Goal: Information Seeking & Learning: Find specific page/section

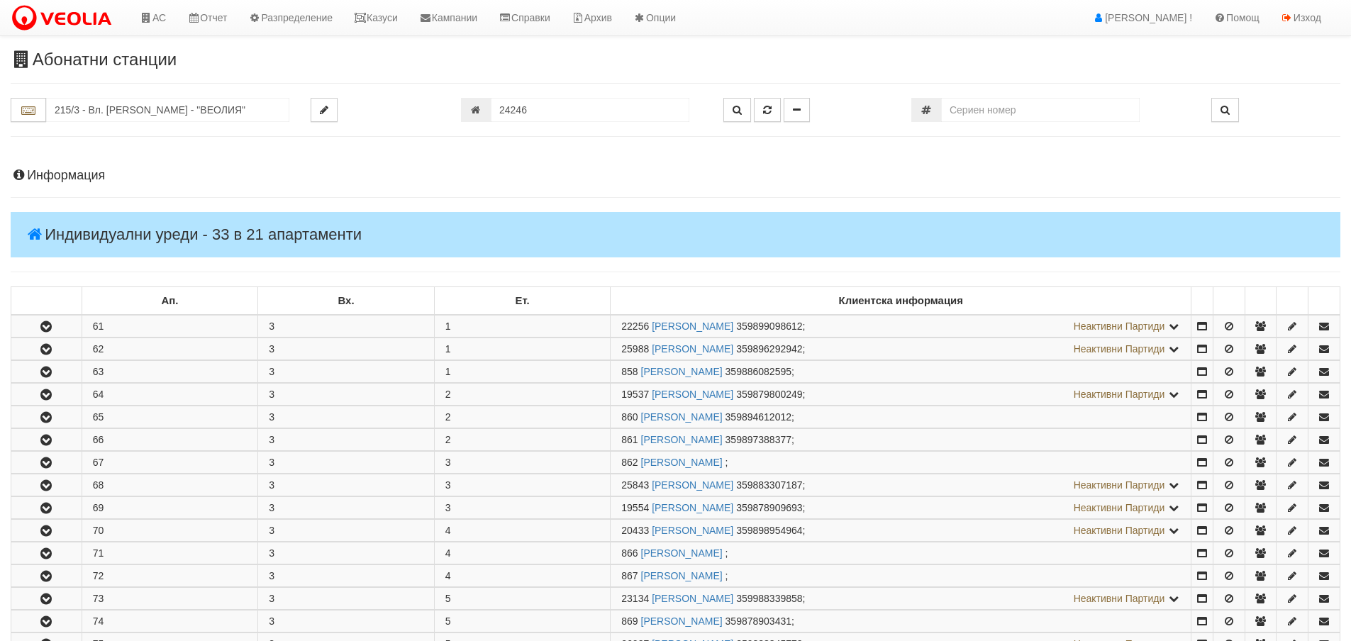
scroll to position [142, 0]
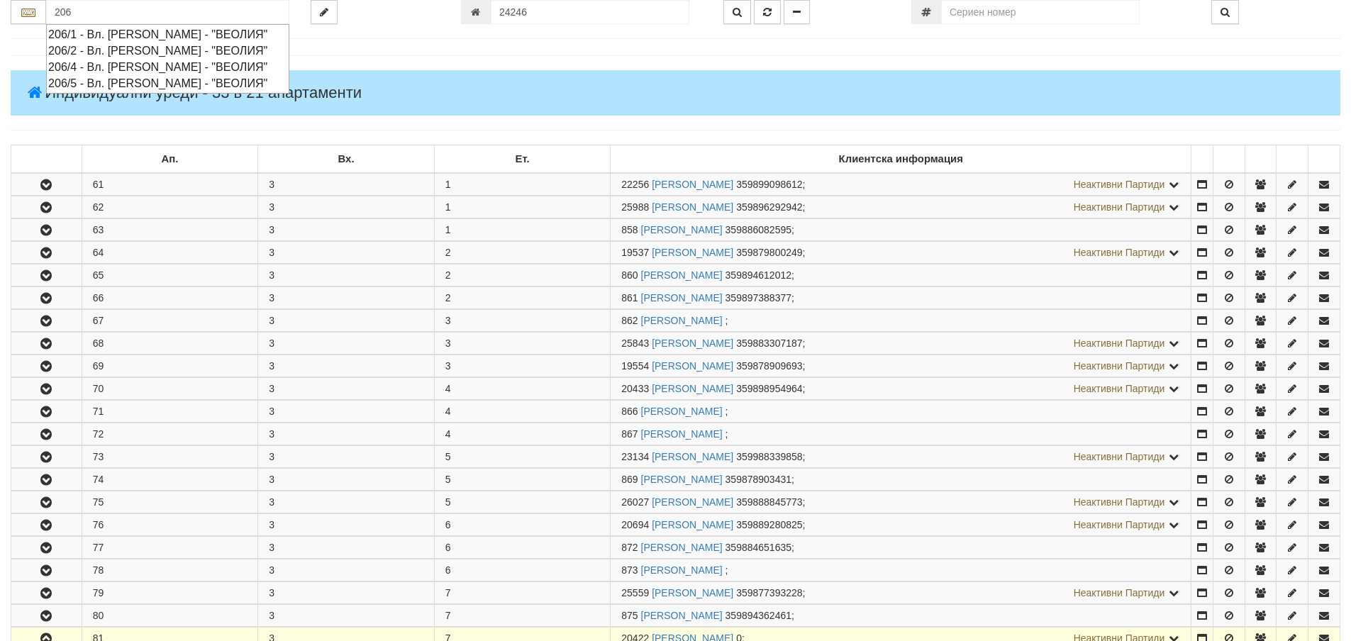
click at [71, 50] on div "206/2 - Вл. Варненчик - "ВЕОЛИЯ"" at bounding box center [167, 51] width 239 height 16
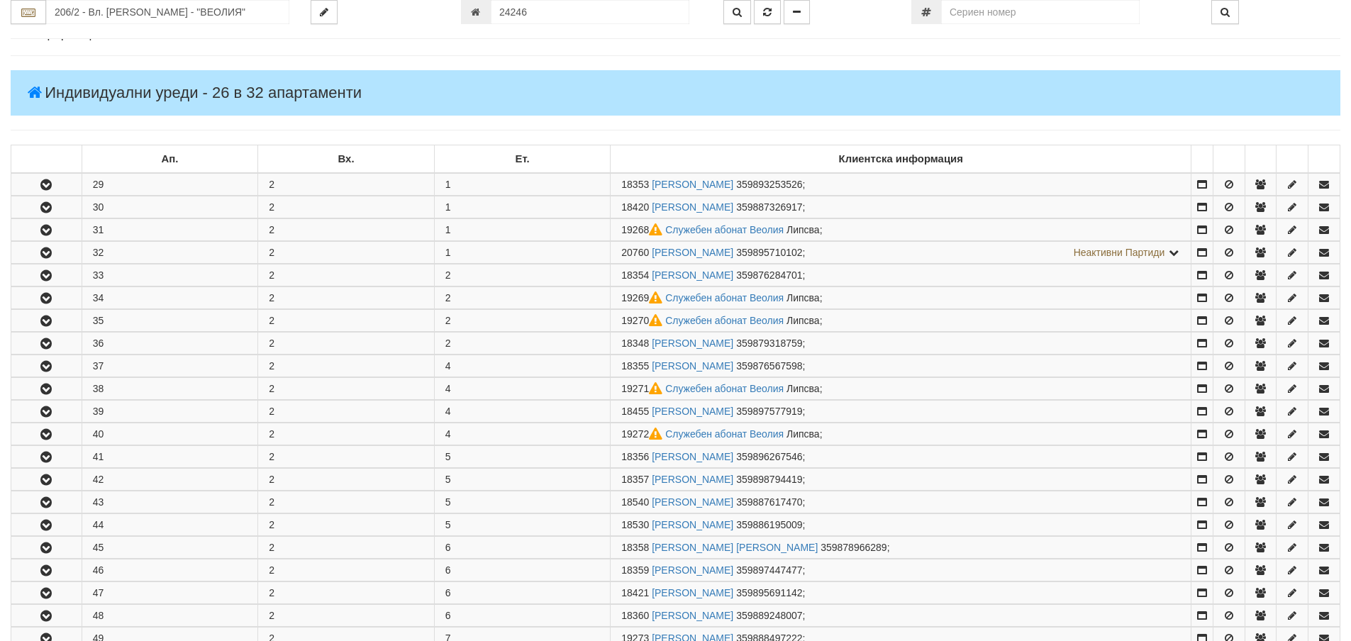
scroll to position [0, 0]
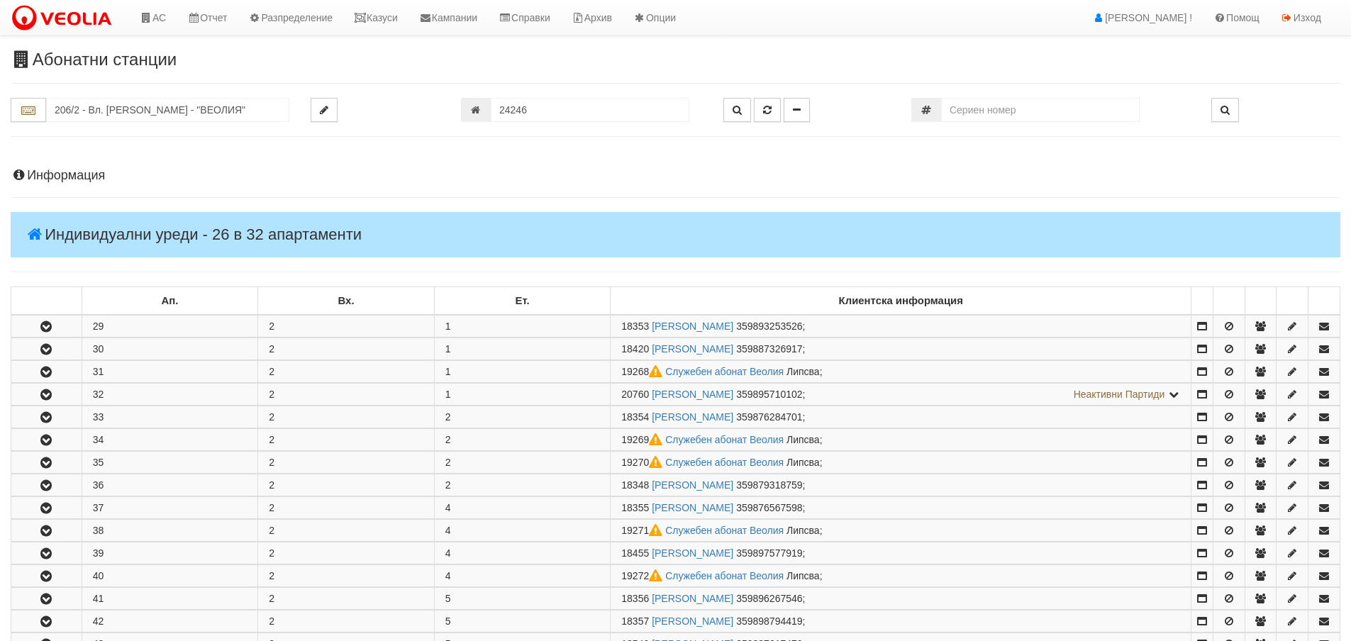
click at [67, 175] on h4 "Информация" at bounding box center [676, 176] width 1330 height 14
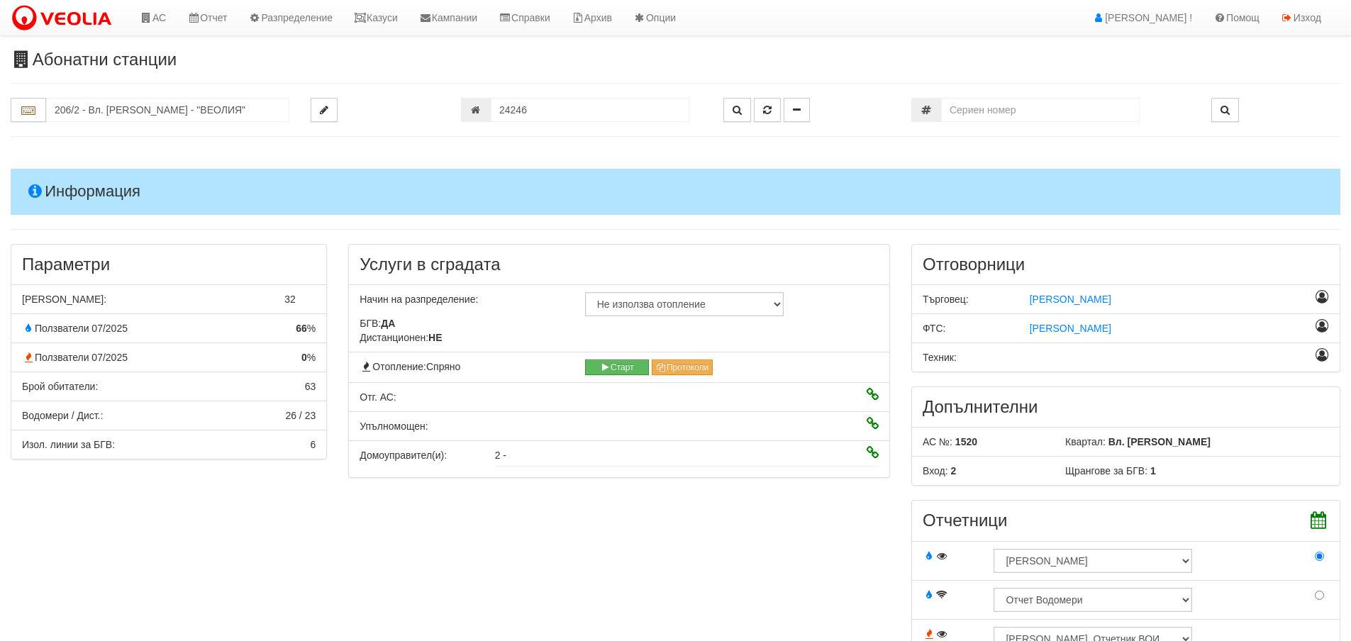
click at [67, 175] on h4 "Информация" at bounding box center [676, 191] width 1330 height 45
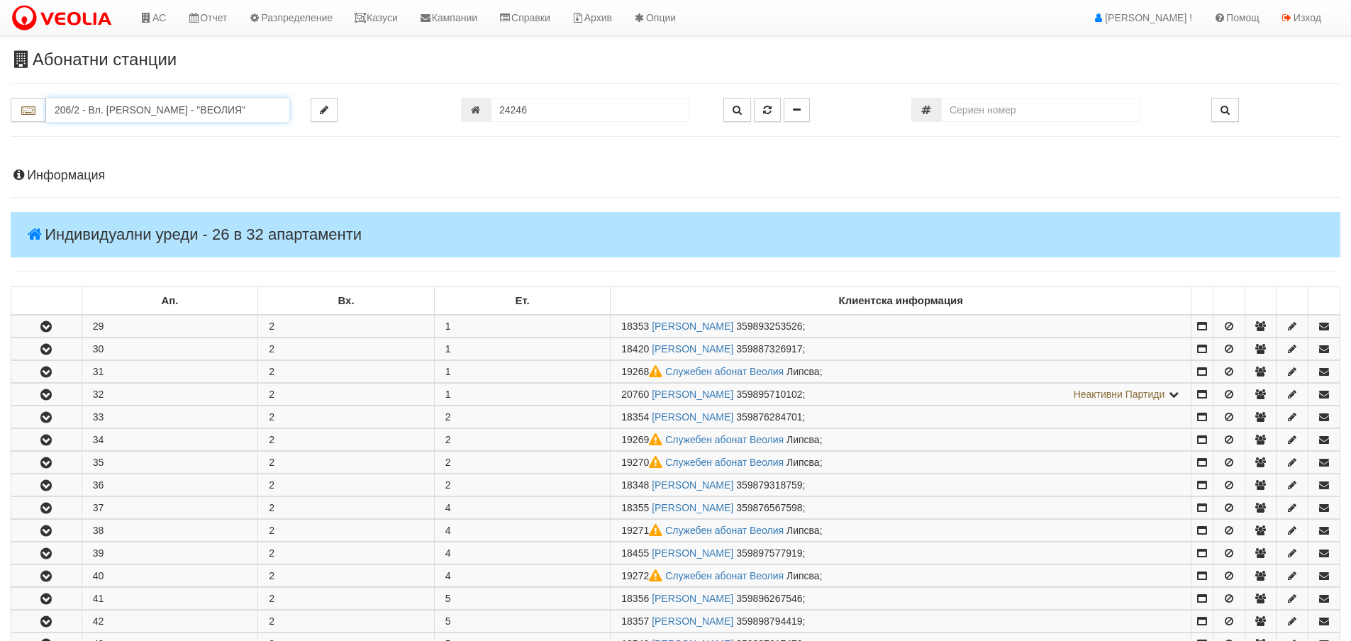
click at [84, 111] on input "206/2 - Вл. Варненчик - "ВЕОЛИЯ"" at bounding box center [167, 110] width 243 height 24
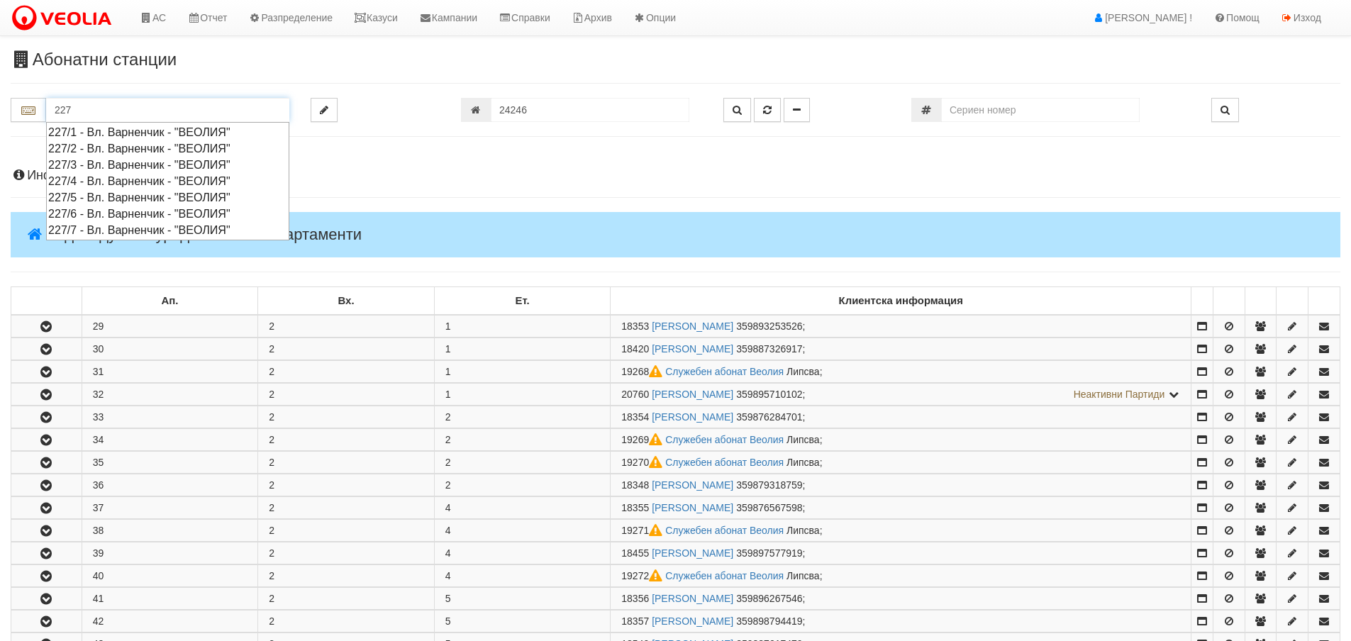
click at [94, 152] on div "227/2 - Вл. Варненчик - "ВЕОЛИЯ"" at bounding box center [167, 148] width 239 height 16
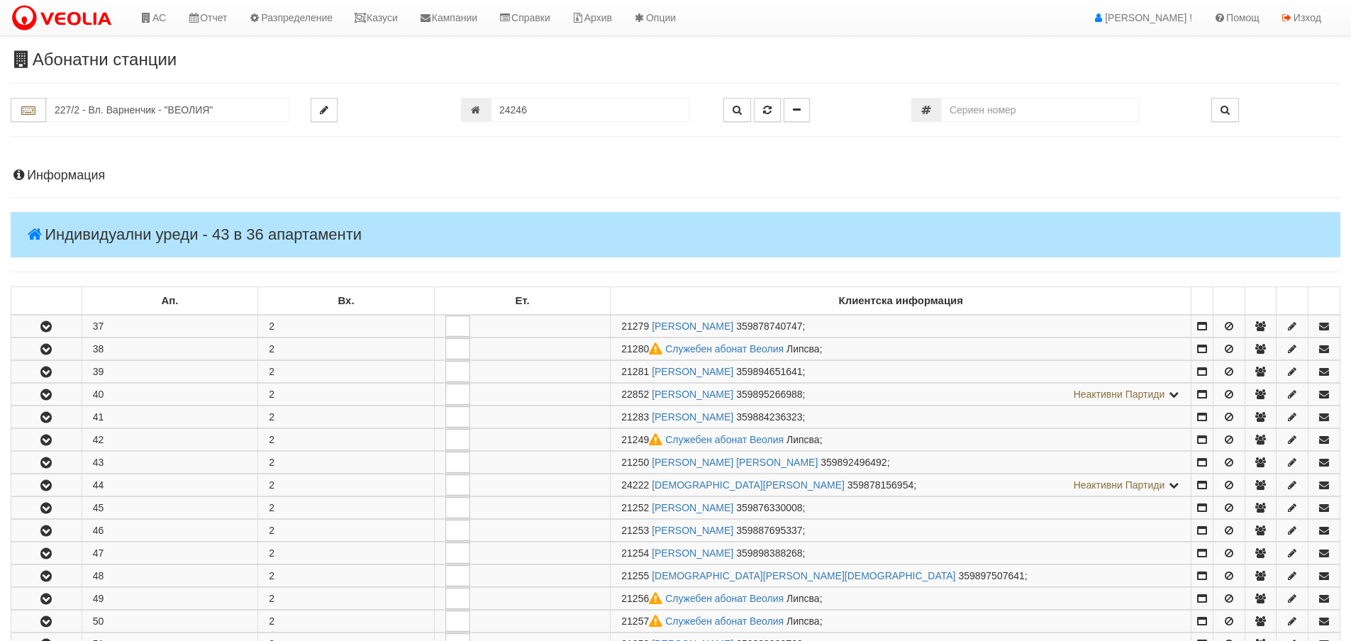
click at [52, 178] on h4 "Информация" at bounding box center [676, 176] width 1330 height 14
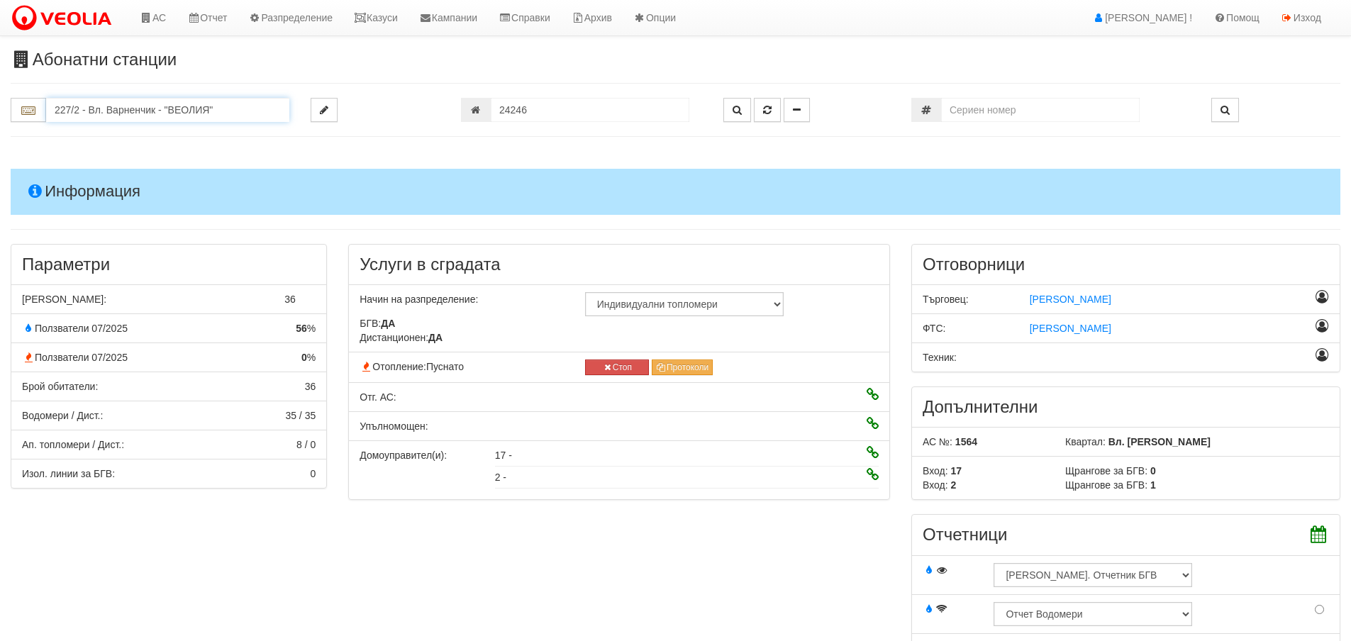
click at [103, 108] on input "227/2 - Вл. Варненчик - "ВЕОЛИЯ"" at bounding box center [167, 110] width 243 height 24
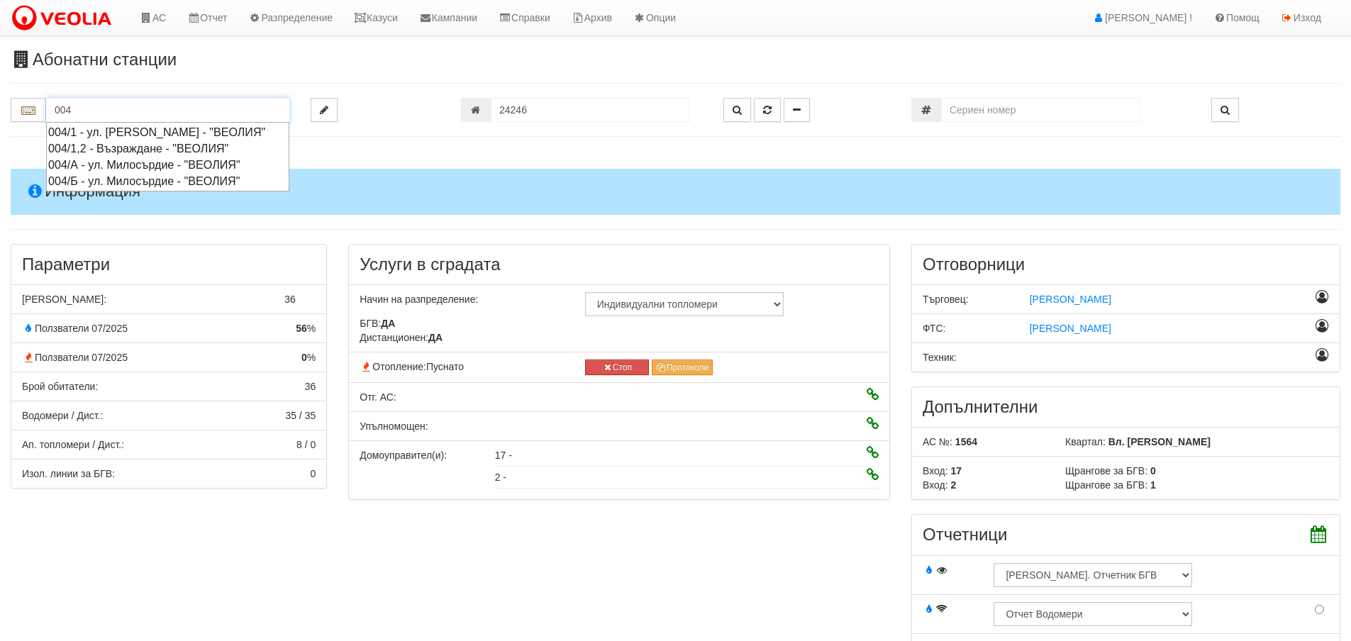
click at [117, 189] on div "004/Б - ул. Милосърдие - "ВЕОЛИЯ"" at bounding box center [167, 181] width 239 height 16
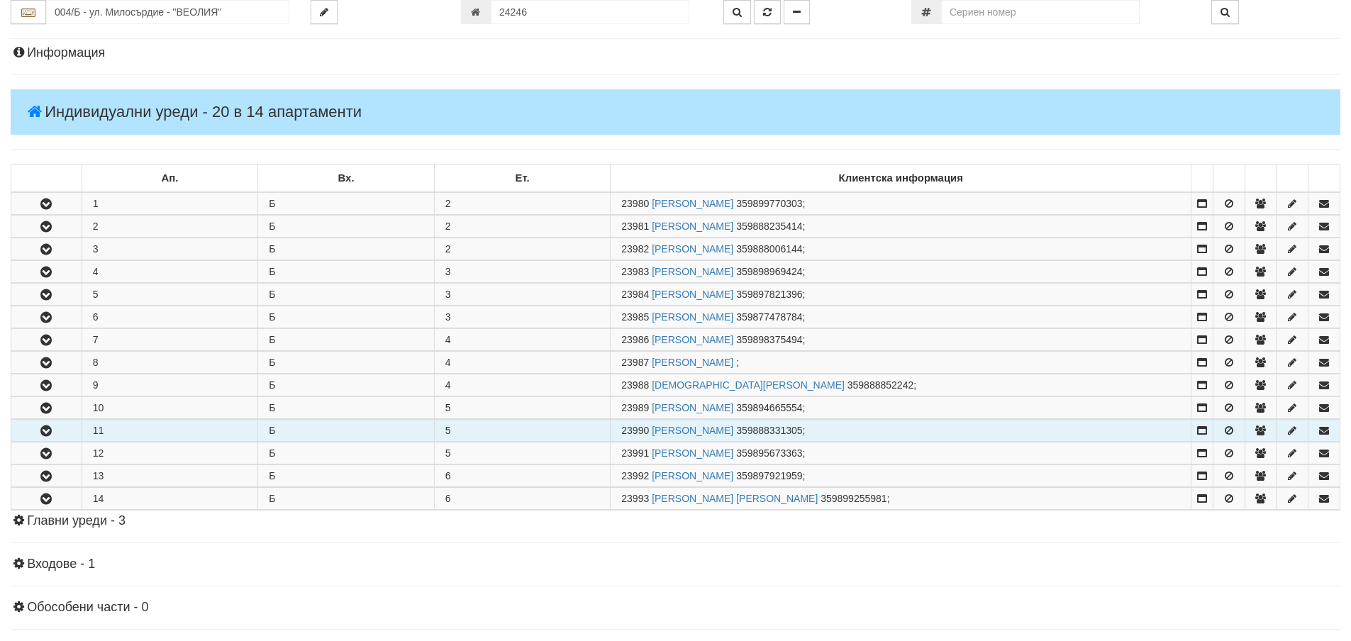
scroll to position [142, 0]
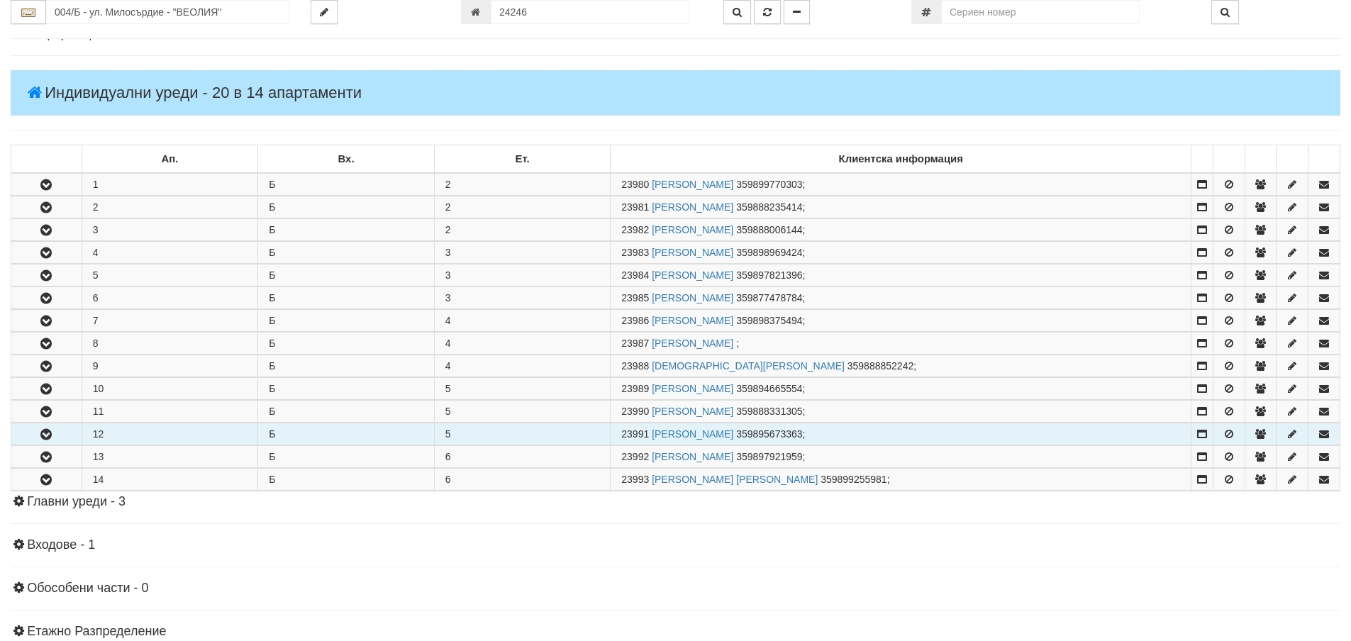
click at [45, 423] on td at bounding box center [46, 434] width 71 height 22
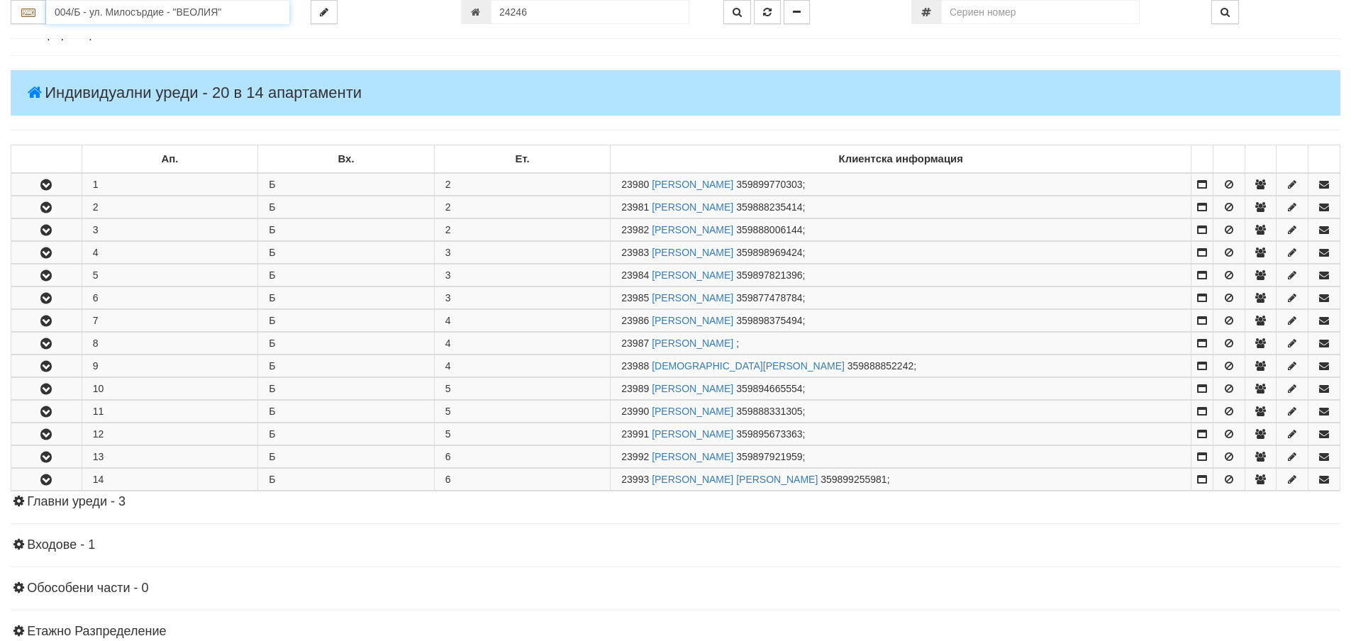
click at [95, 13] on input "004/Б - ул. Милосърдие - "ВЕОЛИЯ"" at bounding box center [167, 12] width 243 height 24
click at [117, 53] on div "014/1.2 - ул. Васил Чекаларов - "ВЕОЛИЯ"" at bounding box center [167, 51] width 239 height 16
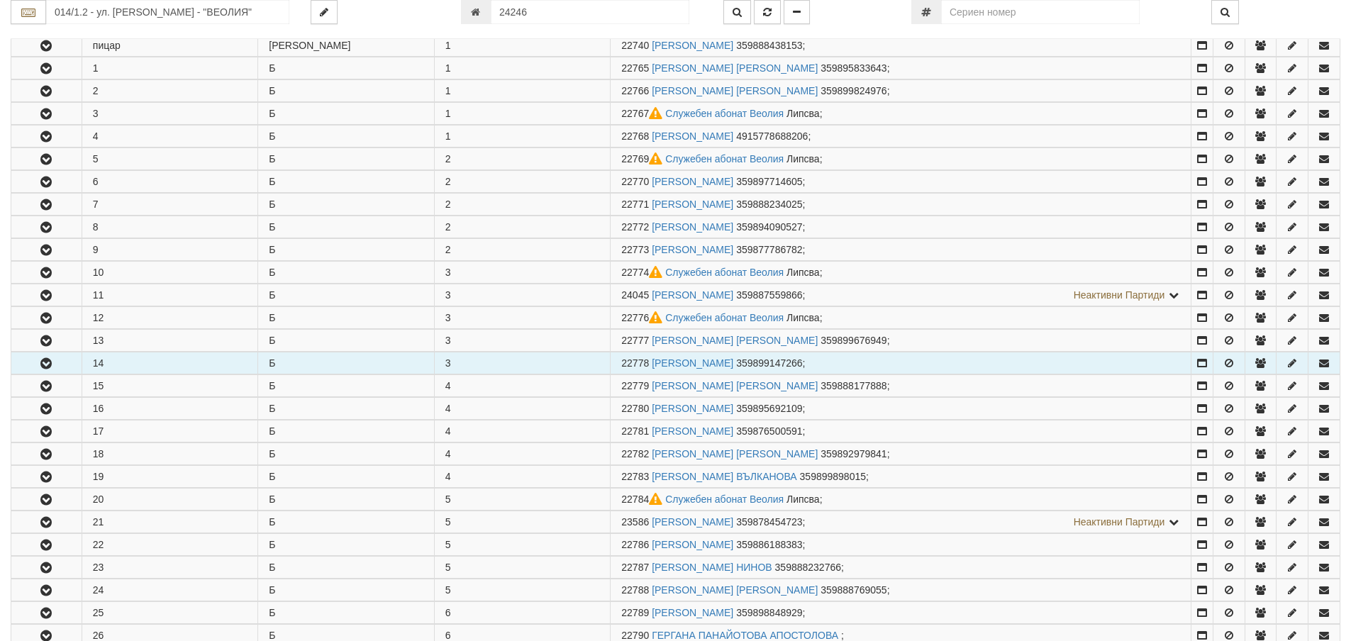
scroll to position [851, 0]
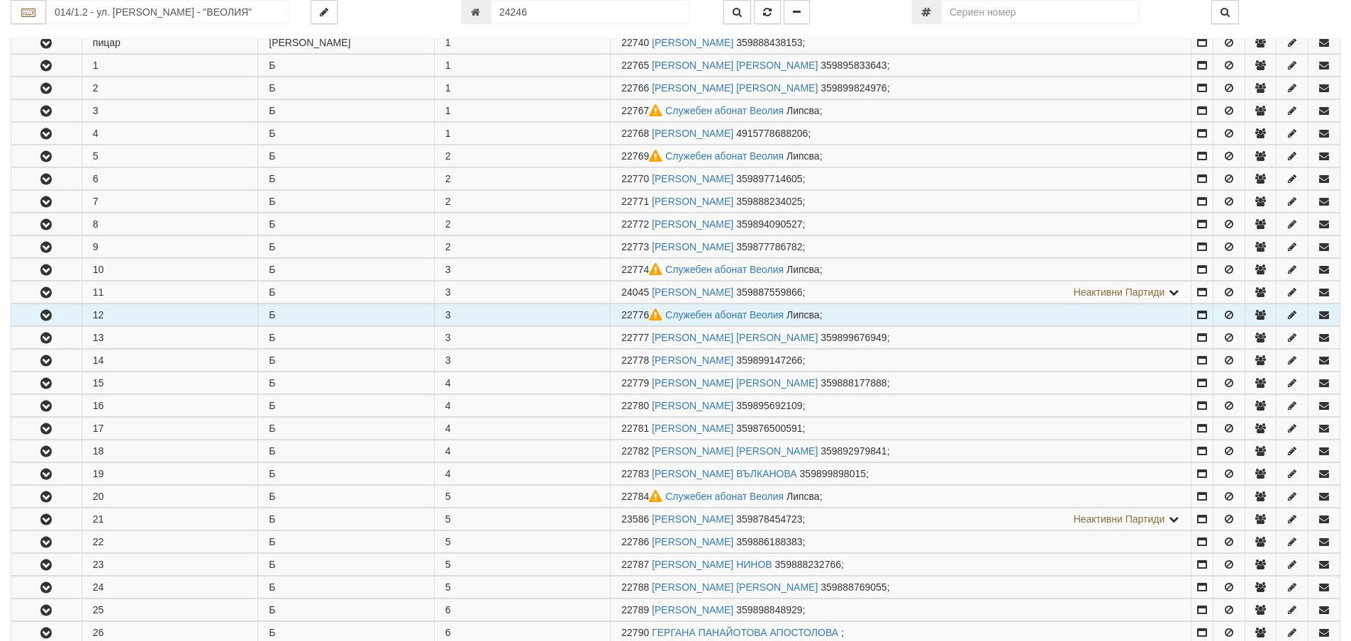
click at [50, 312] on icon "button" at bounding box center [46, 316] width 17 height 10
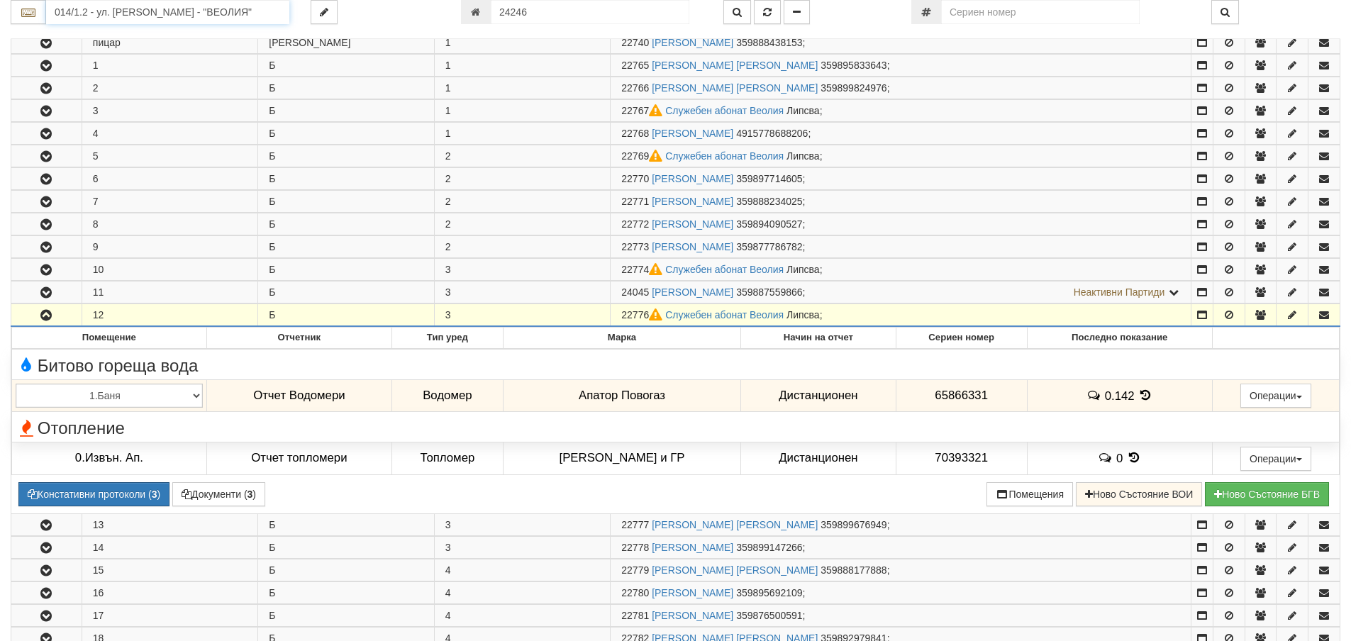
click at [66, 11] on input "014/1.2 - ул. Васил Чекаларов - "ВЕОЛИЯ"" at bounding box center [167, 12] width 243 height 24
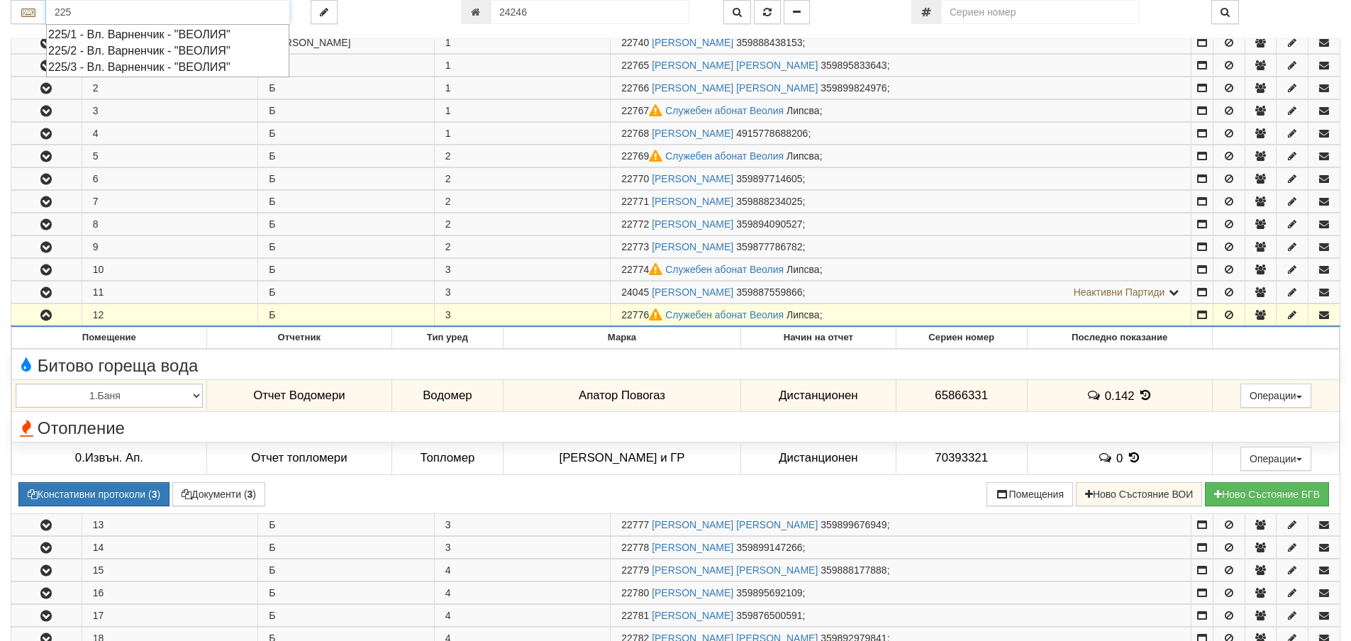
click at [109, 52] on div "225/2 - Вл. Варненчик - "ВЕОЛИЯ"" at bounding box center [167, 51] width 239 height 16
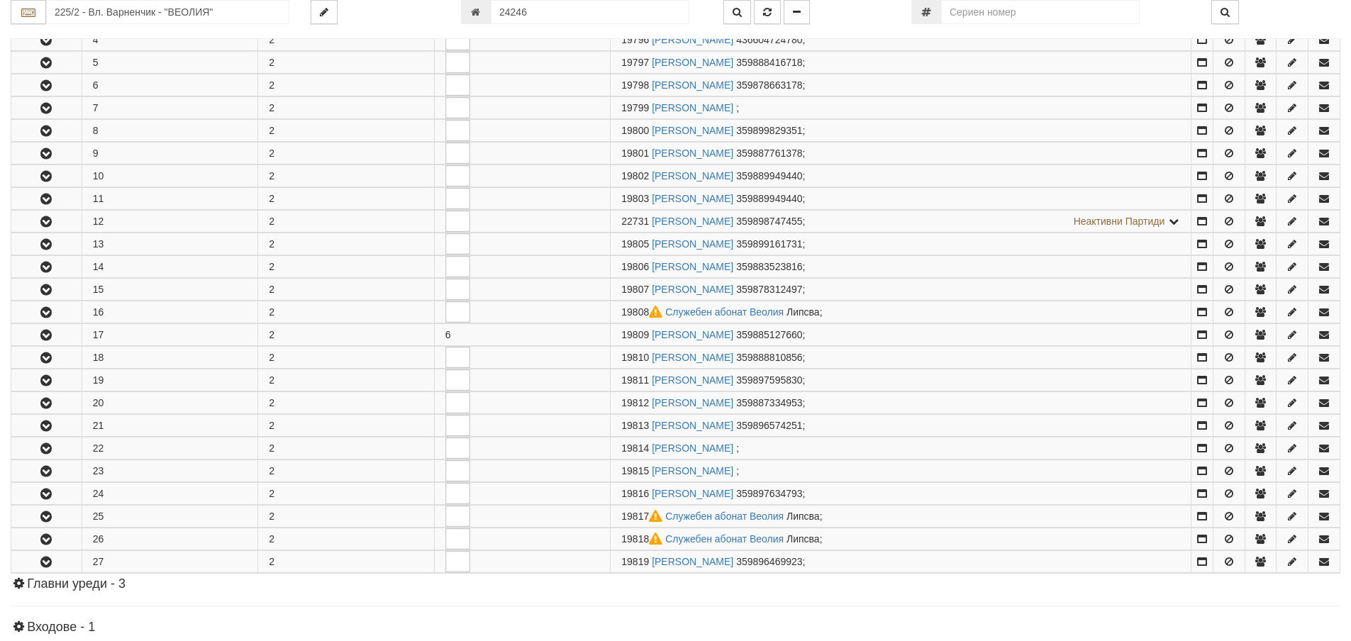
scroll to position [71, 0]
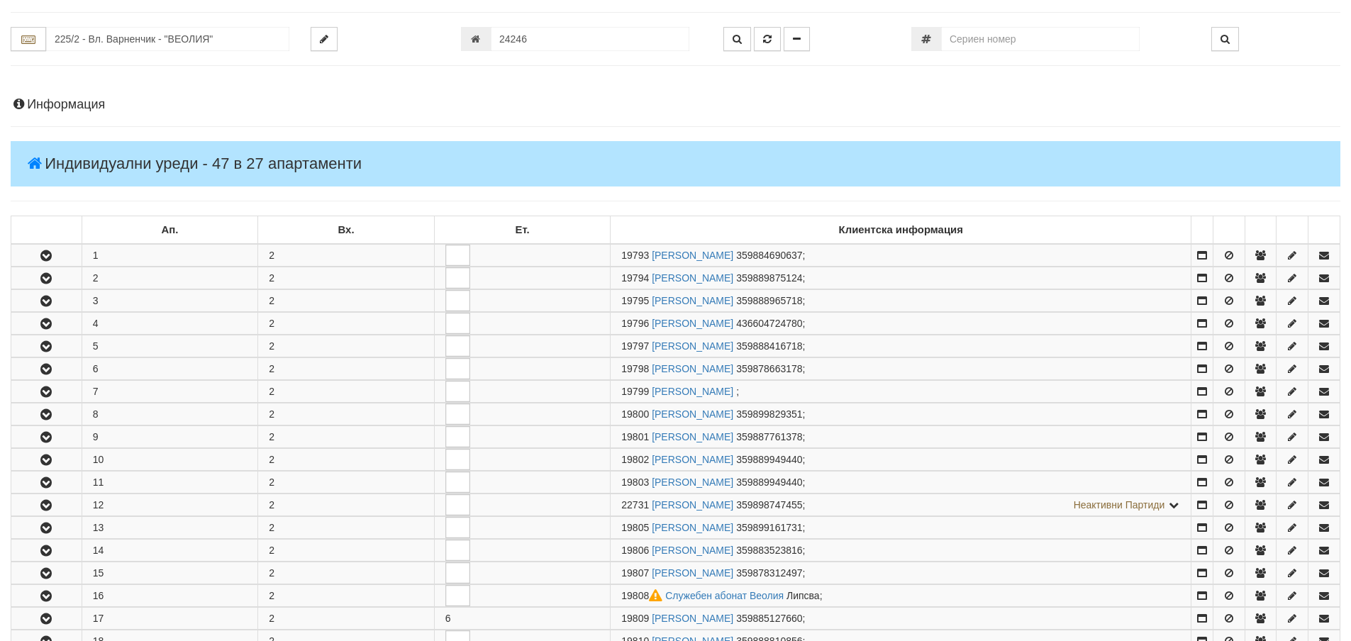
click at [57, 100] on h4 "Информация" at bounding box center [676, 105] width 1330 height 14
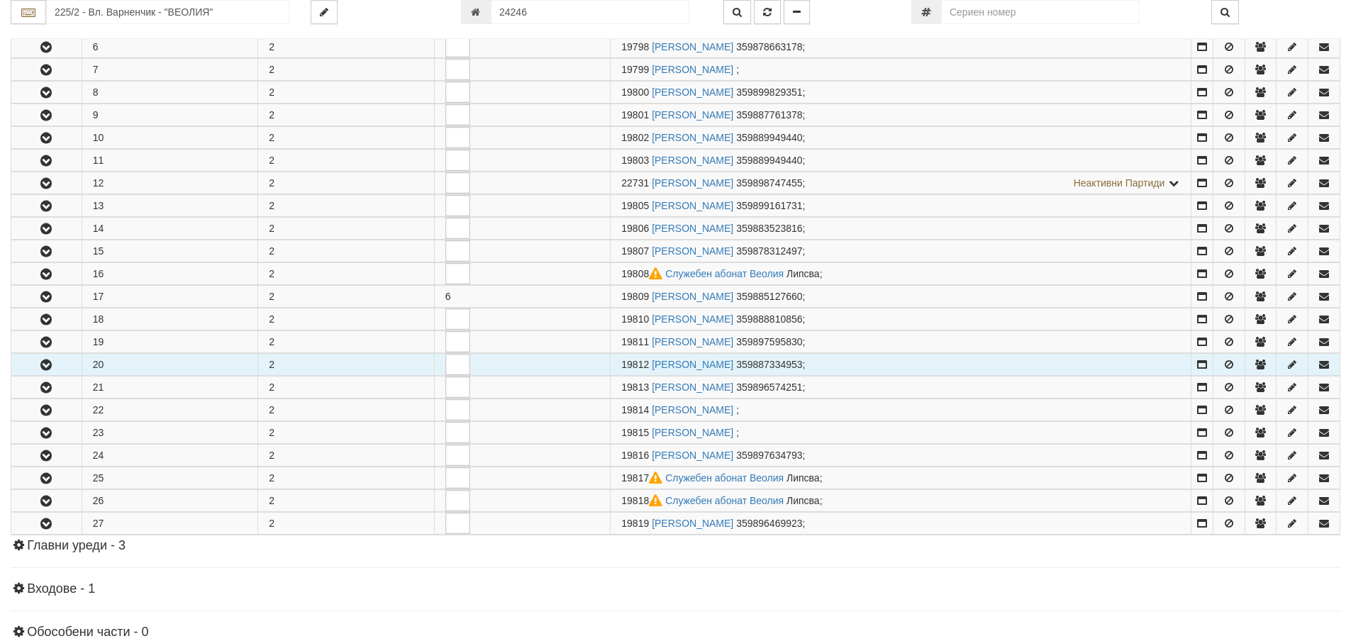
scroll to position [993, 0]
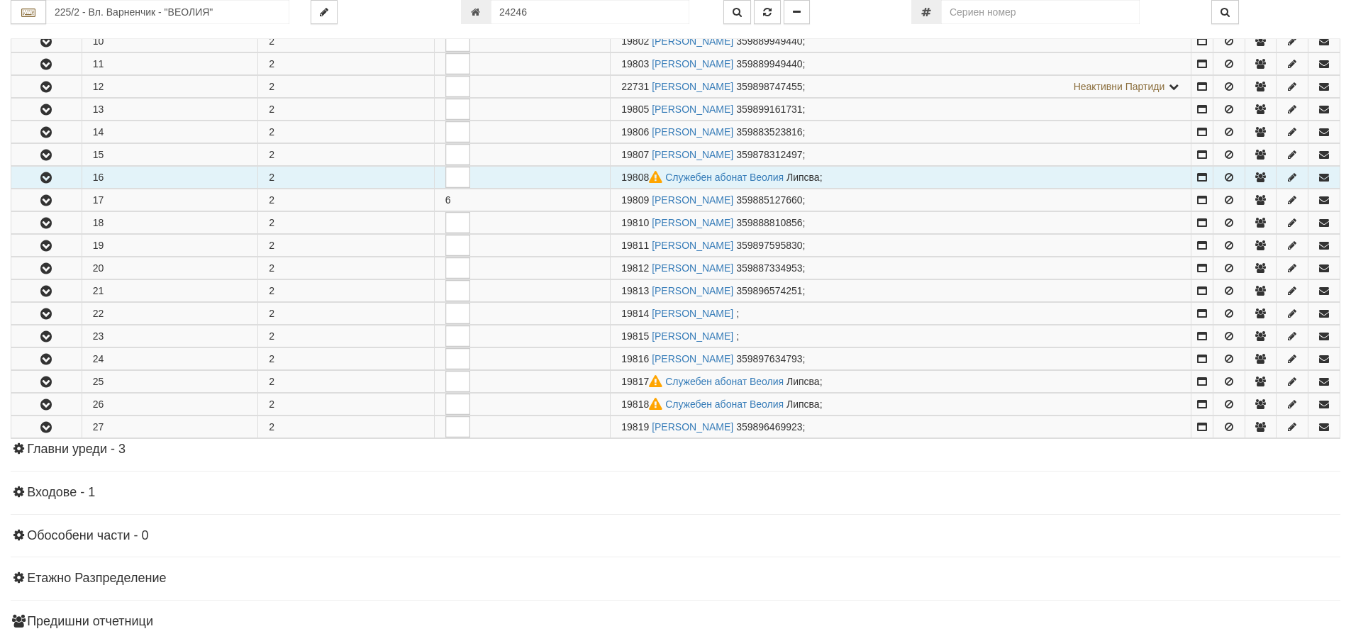
click at [45, 178] on icon "button" at bounding box center [46, 178] width 17 height 10
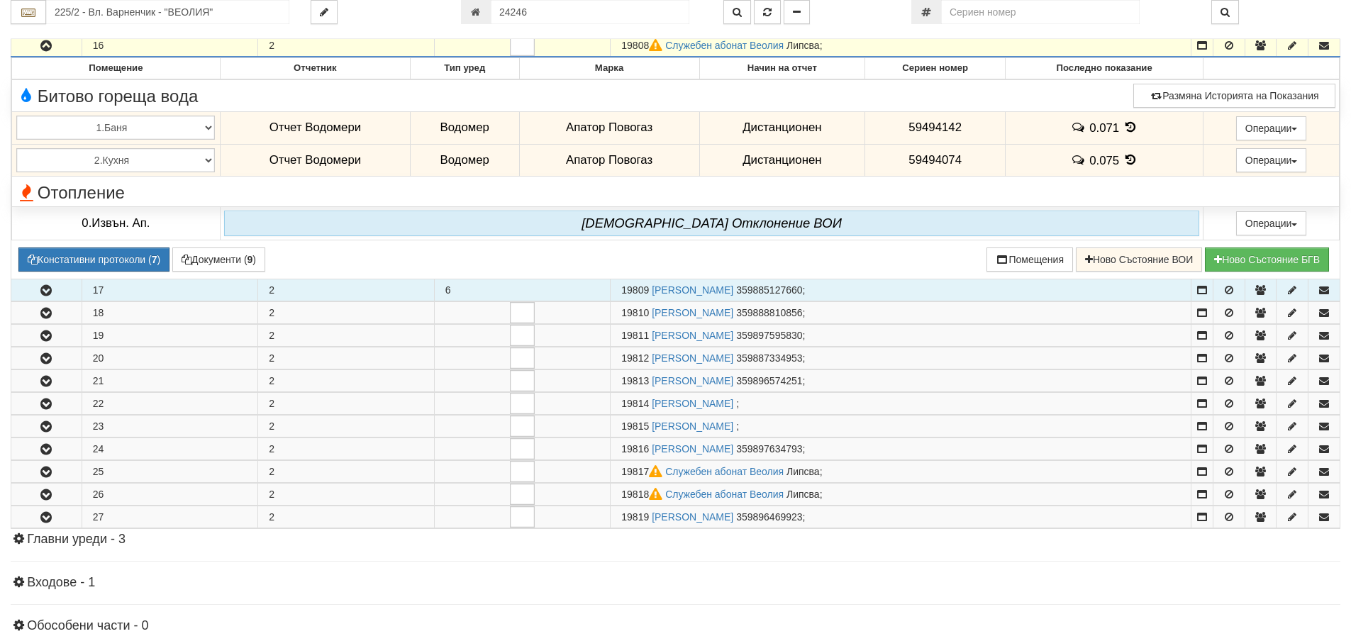
scroll to position [1135, 0]
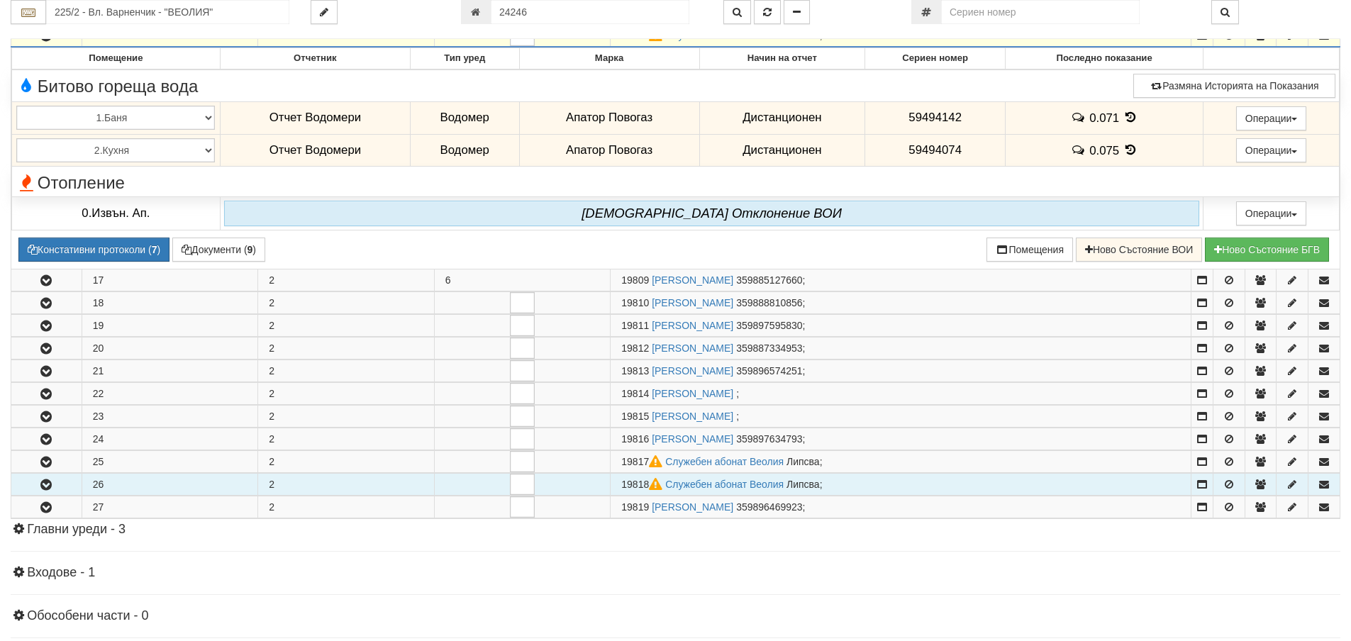
click at [52, 484] on icon "button" at bounding box center [46, 485] width 17 height 10
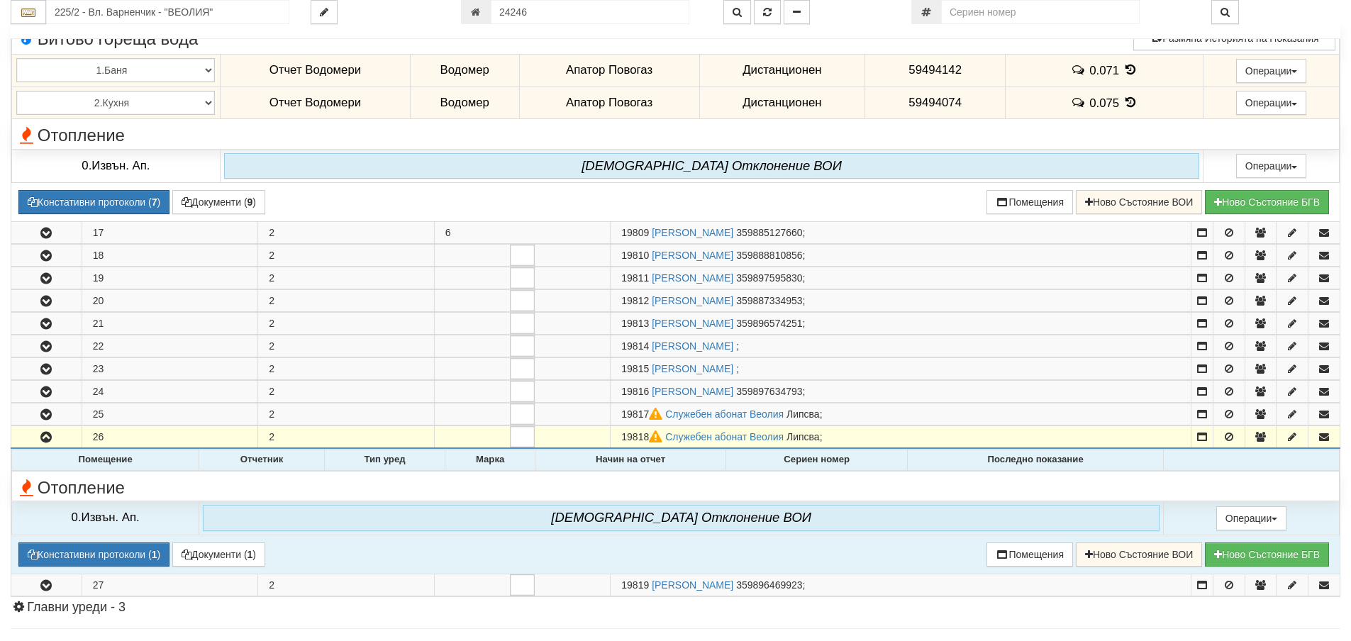
scroll to position [1276, 0]
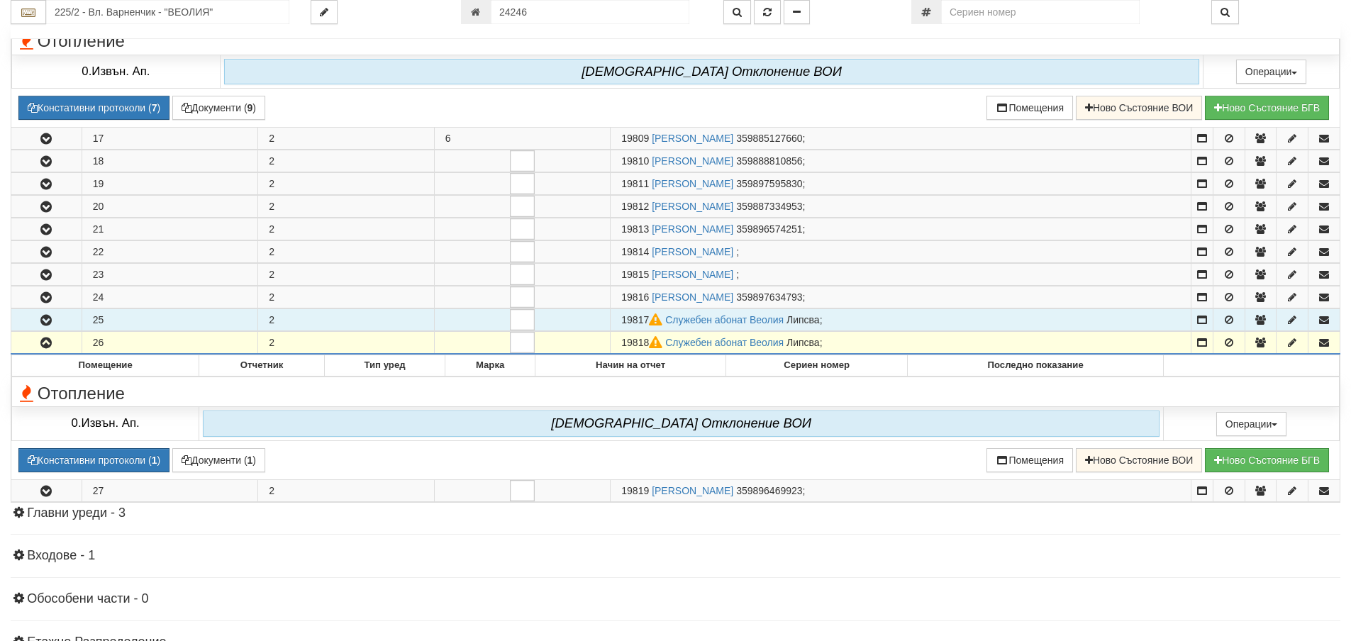
click at [44, 323] on icon "button" at bounding box center [46, 321] width 17 height 10
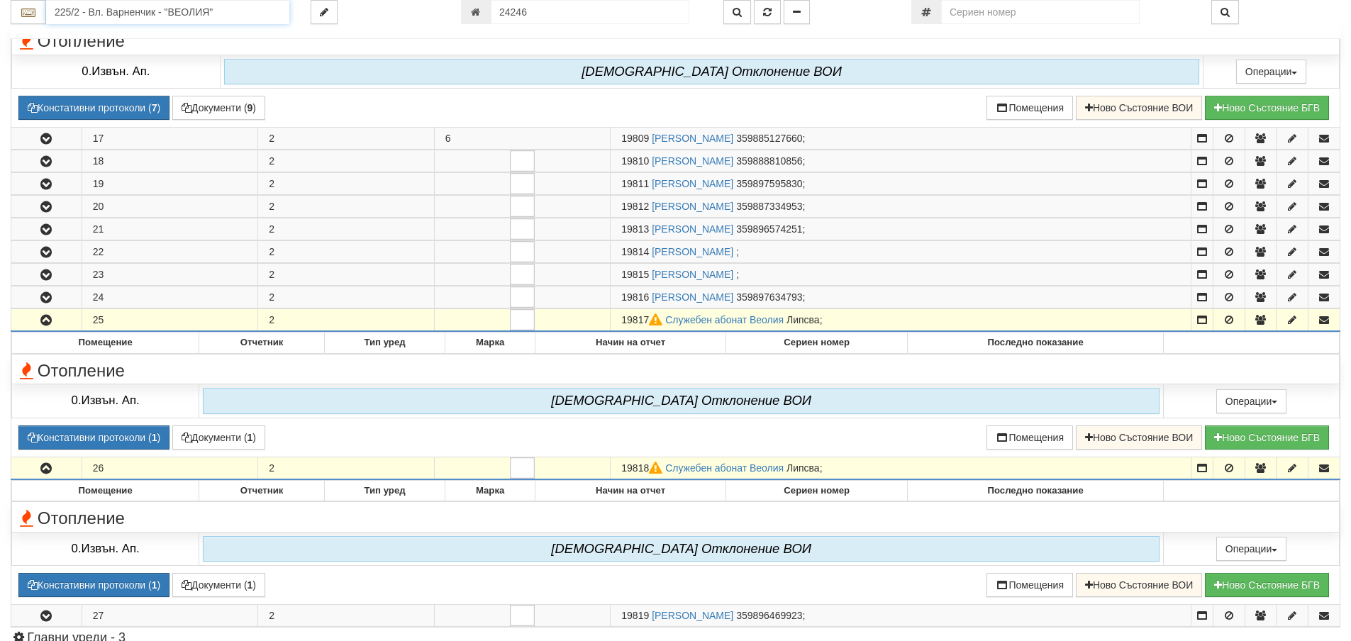
click at [67, 13] on input "225/2 - Вл. Варненчик - "ВЕОЛИЯ"" at bounding box center [167, 12] width 243 height 24
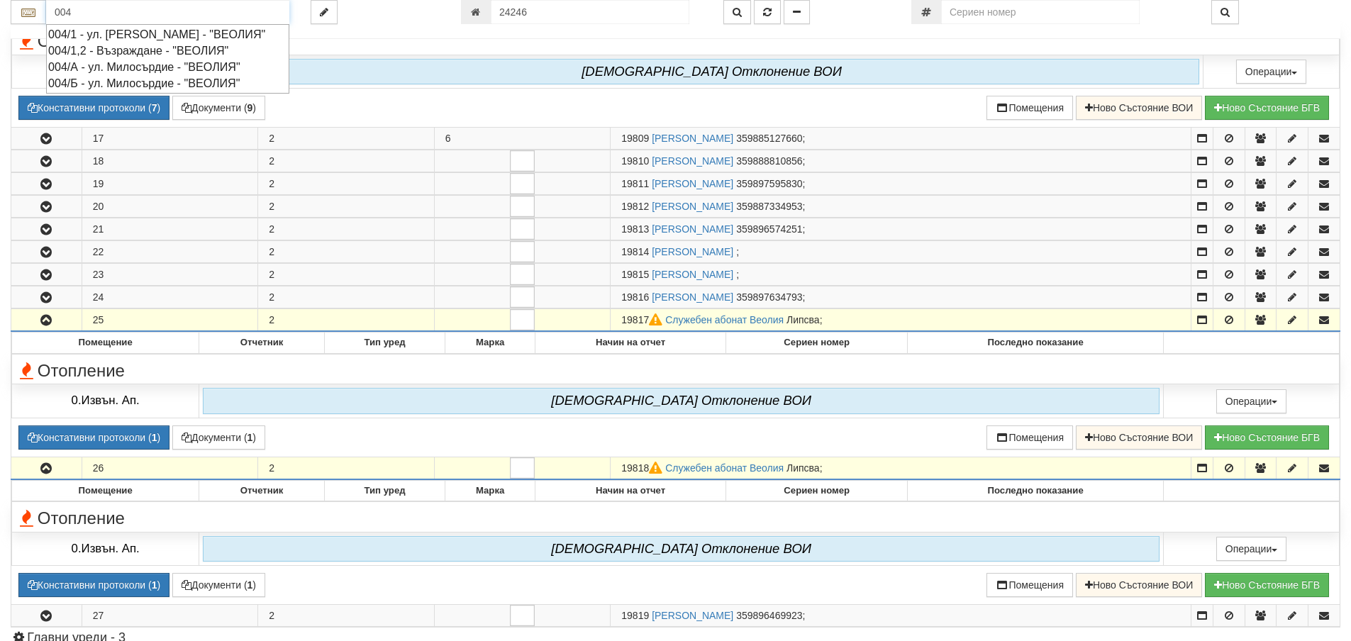
click at [124, 31] on div "004/1 - ул. Васил Чекаларов - "ВЕОЛИЯ"" at bounding box center [167, 34] width 239 height 16
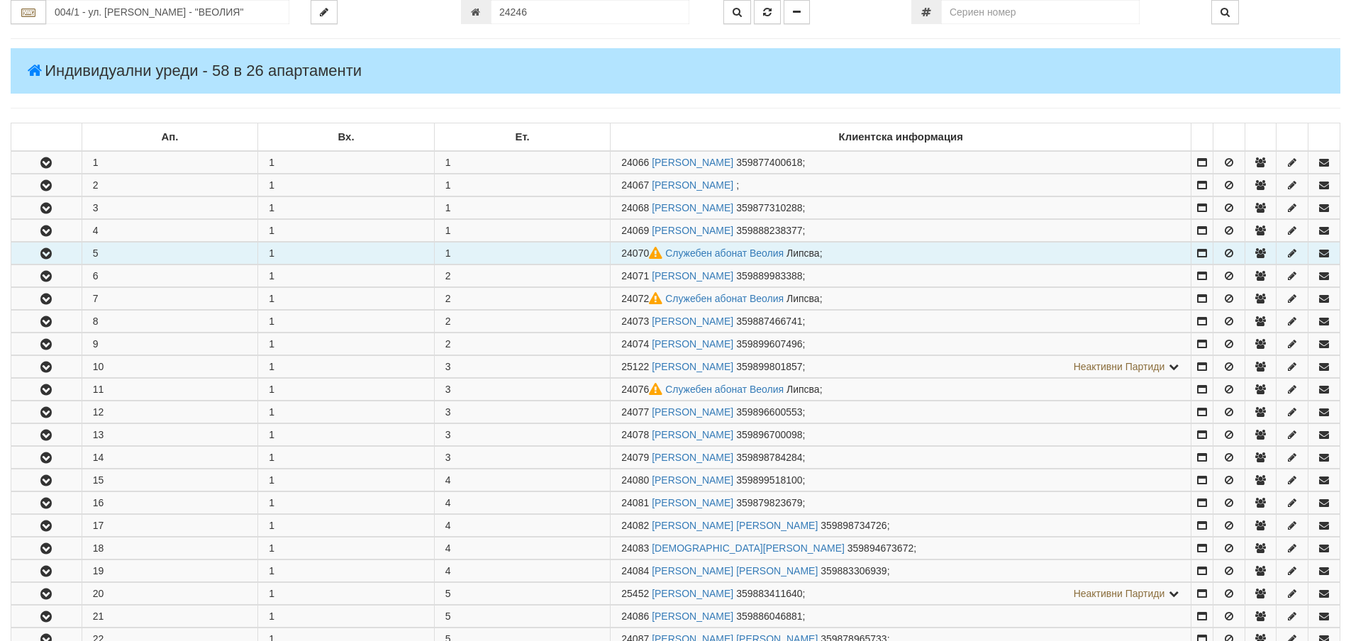
scroll to position [213, 0]
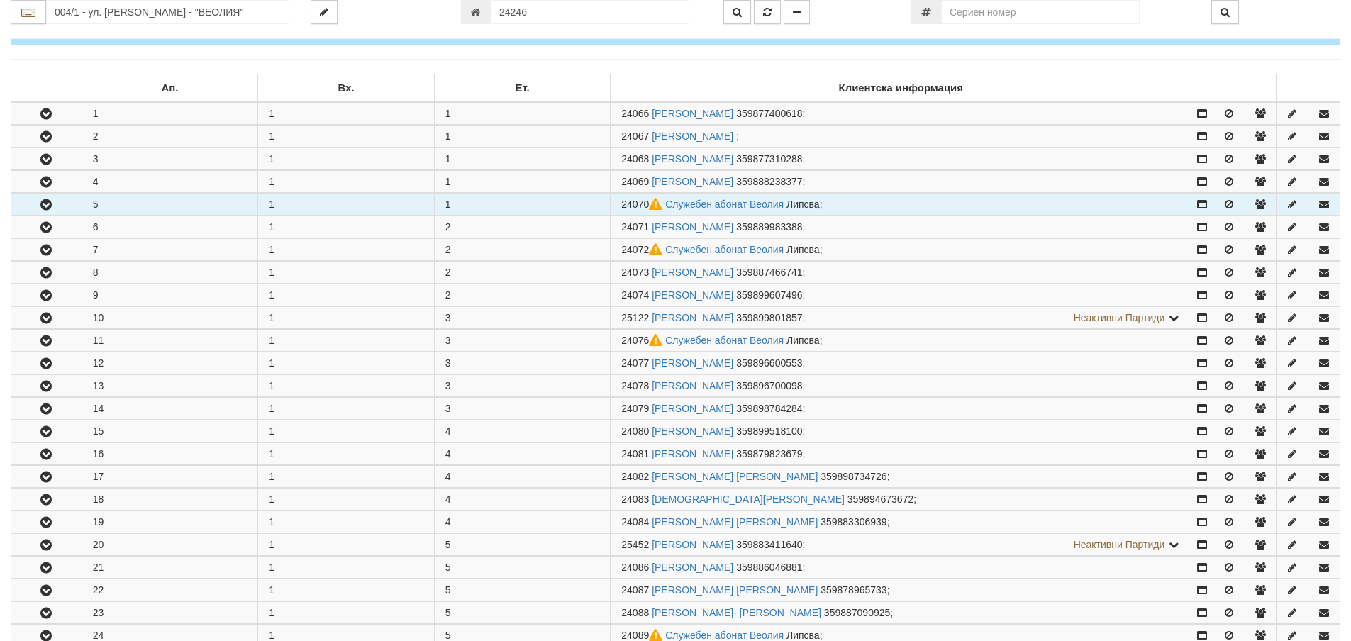
click at [49, 208] on icon "button" at bounding box center [46, 205] width 17 height 10
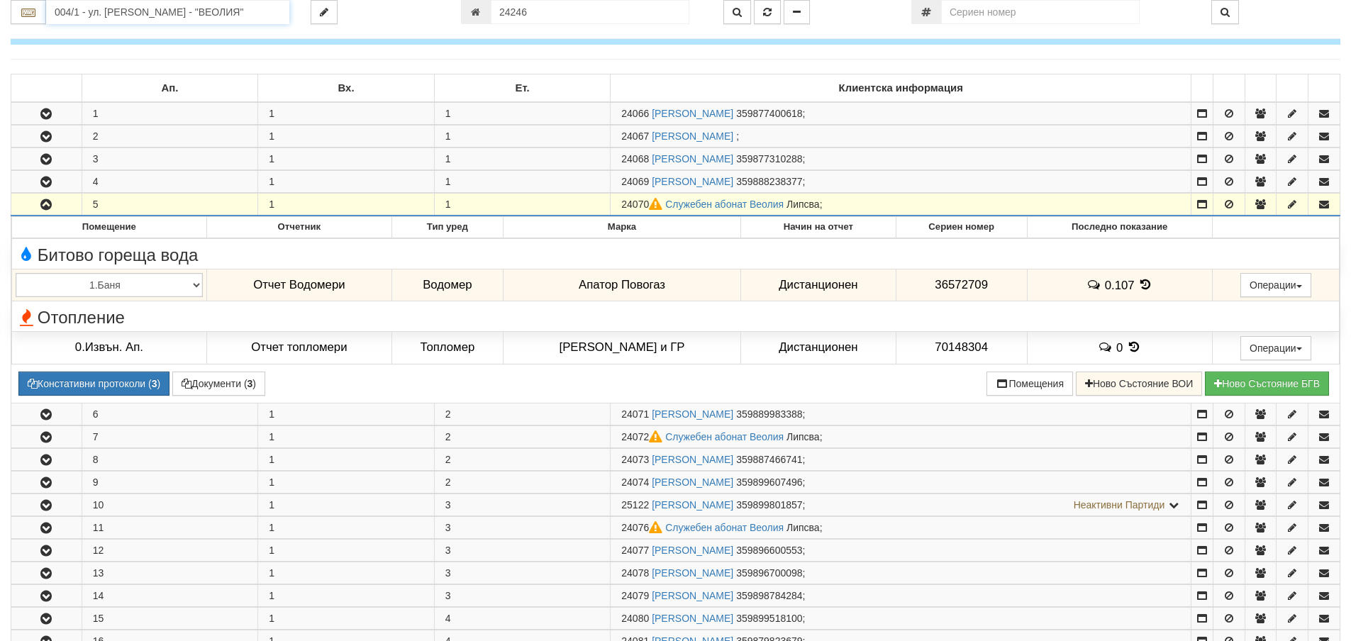
click at [97, 10] on input "004/1 - ул. Васил Чекаларов - "ВЕОЛИЯ"" at bounding box center [167, 12] width 243 height 24
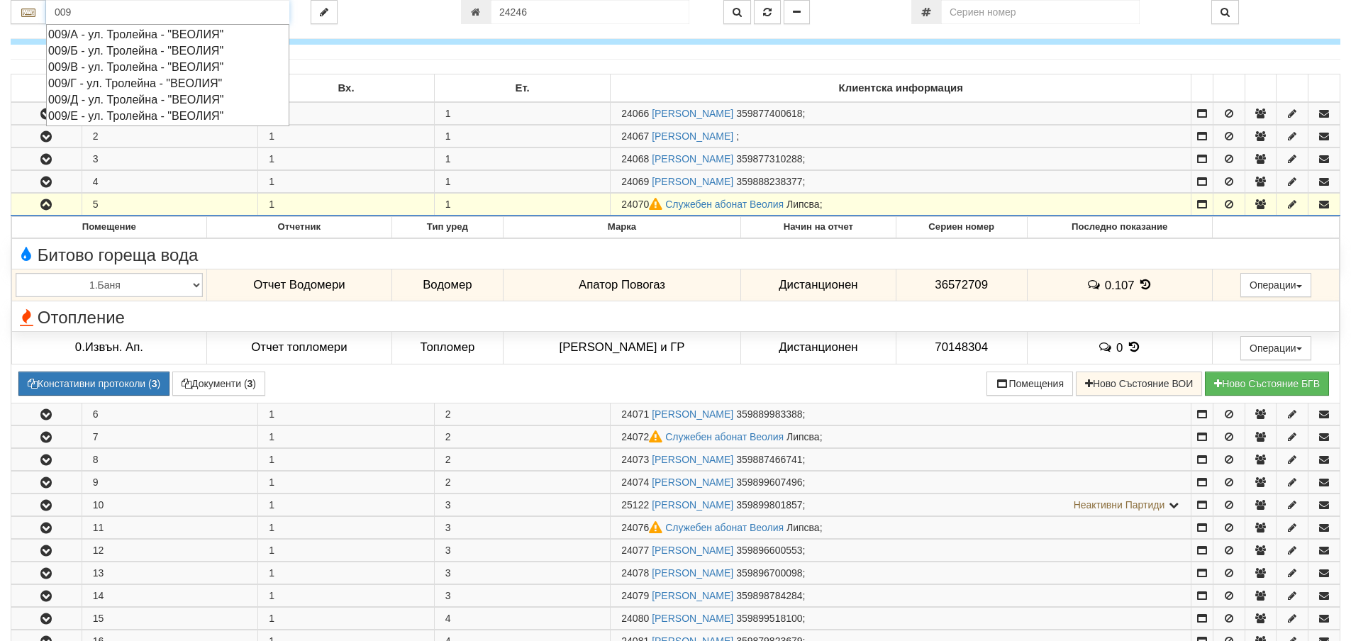
click at [87, 102] on div "009/Д - ул. Тролейна - "ВЕОЛИЯ"" at bounding box center [167, 99] width 239 height 16
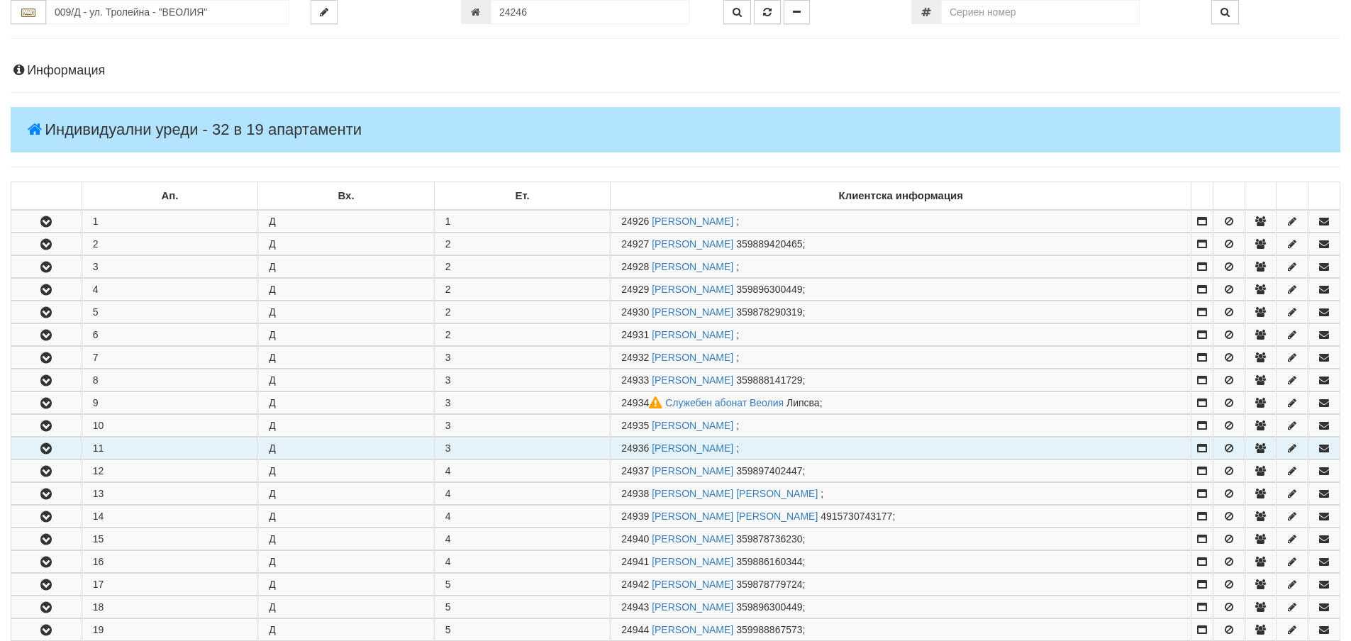
scroll to position [142, 0]
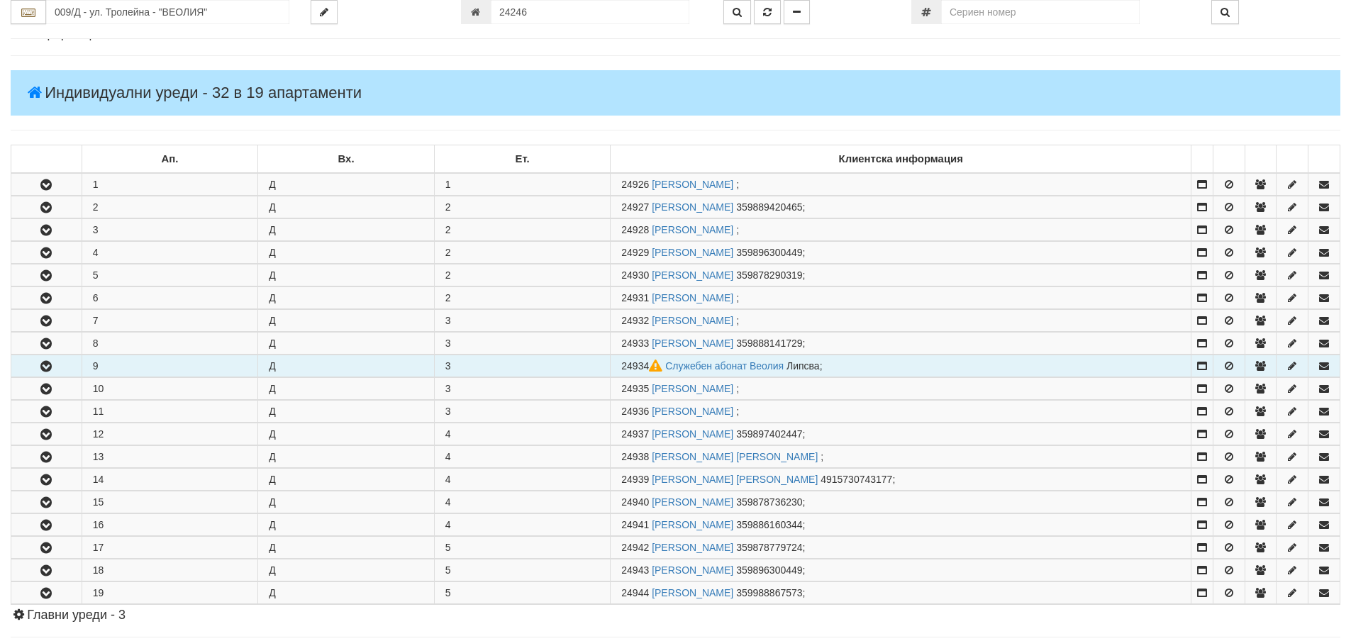
click at [44, 367] on icon "button" at bounding box center [46, 367] width 17 height 10
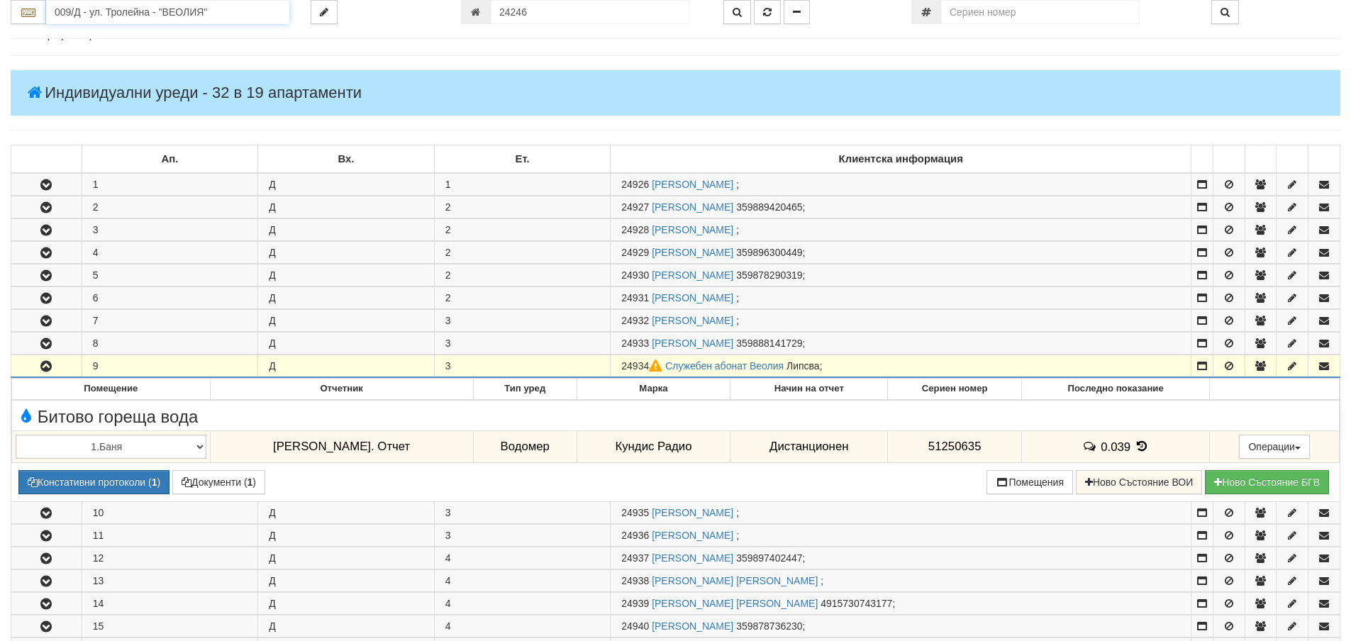
click at [123, 11] on input "009/Д - ул. Тролейна - "ВЕОЛИЯ"" at bounding box center [167, 12] width 243 height 24
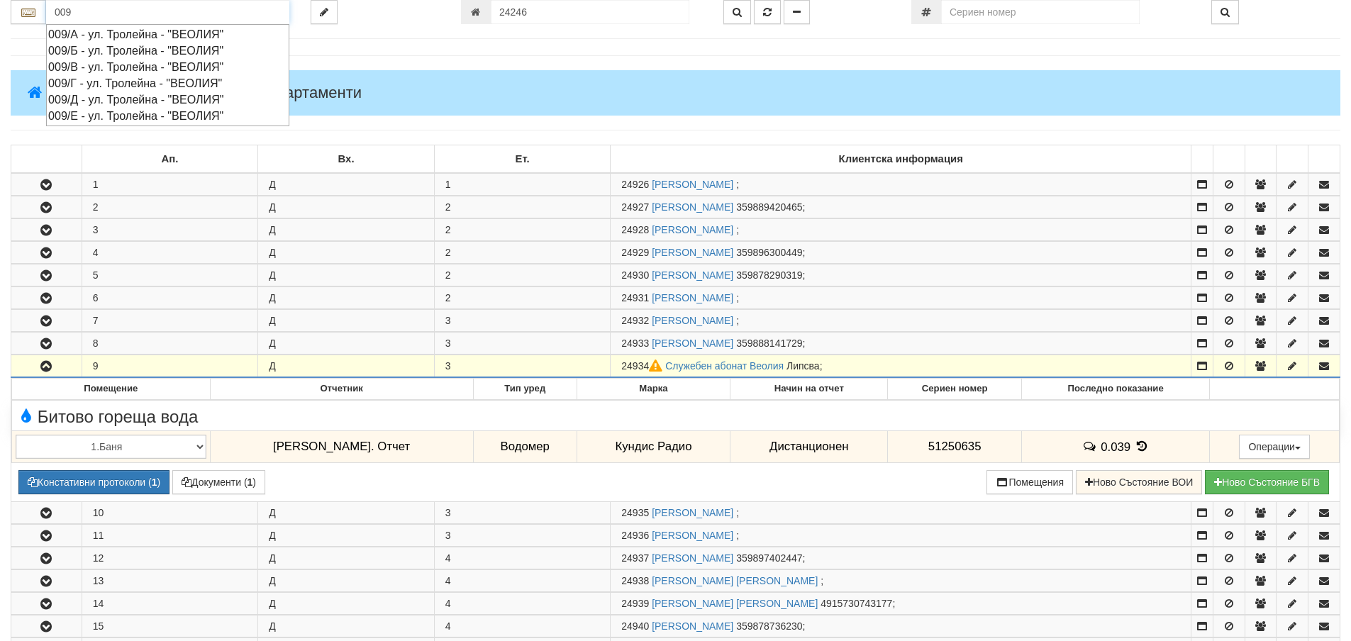
click at [86, 33] on div "009/А - ул. Тролейна - "ВЕОЛИЯ"" at bounding box center [167, 34] width 239 height 16
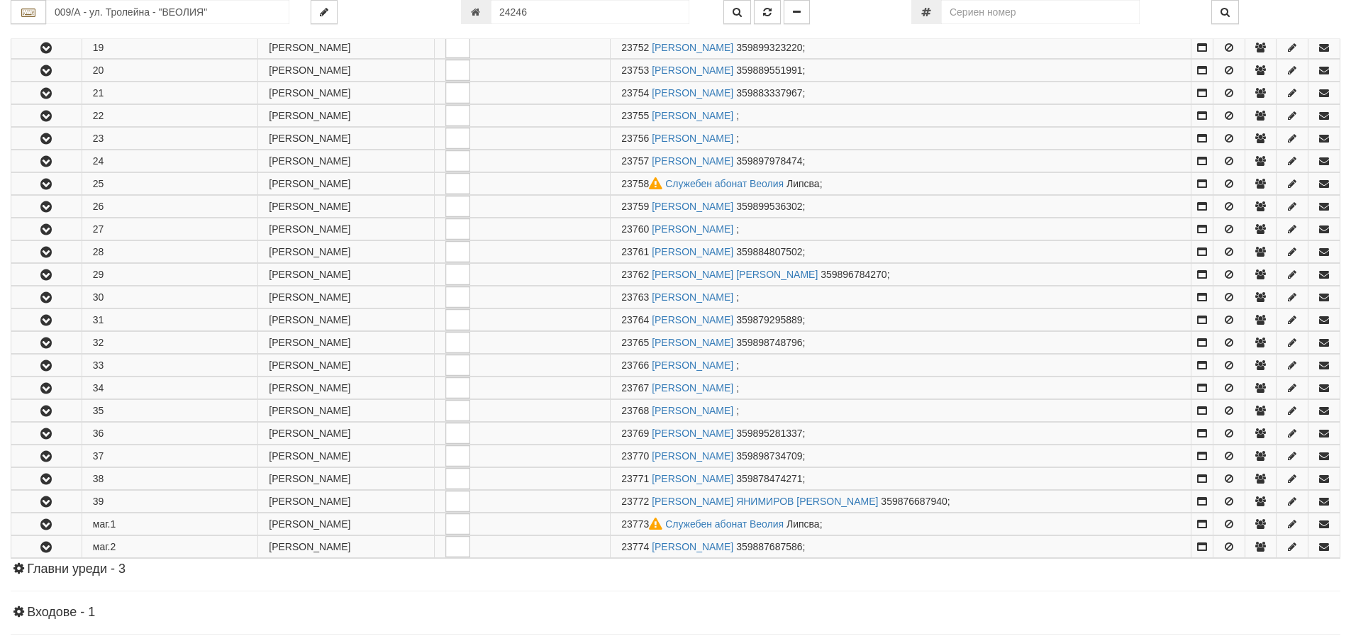
scroll to position [709, 0]
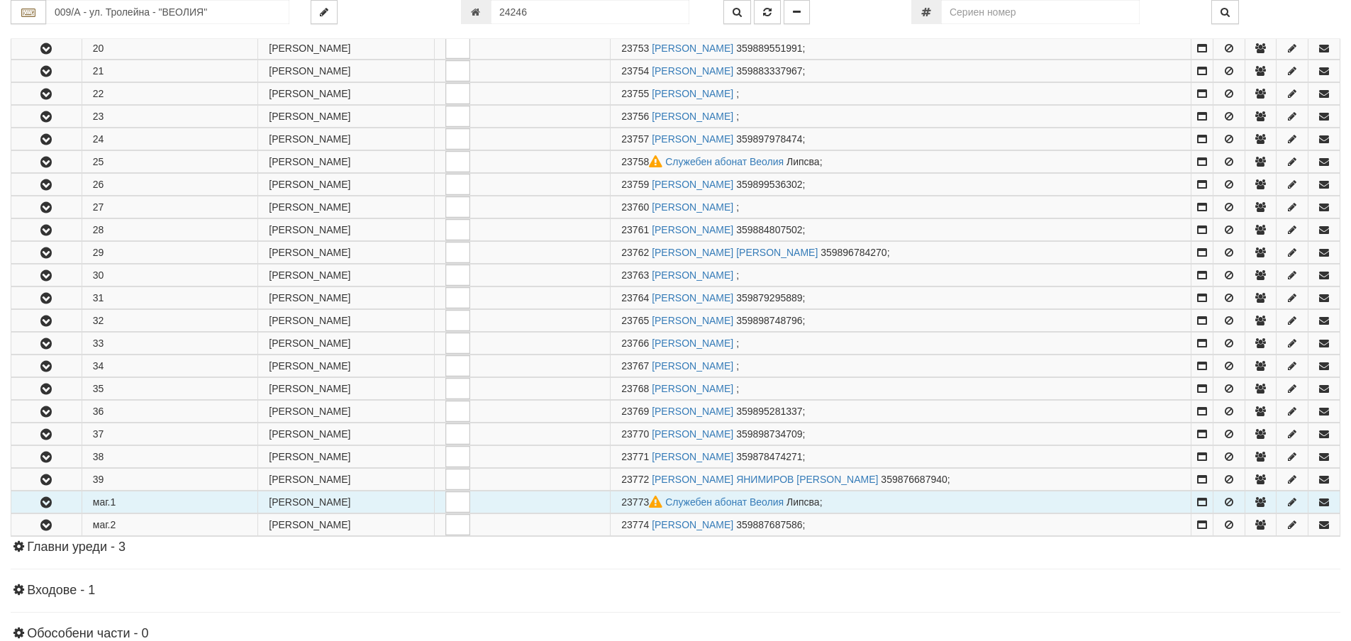
click at [44, 503] on icon "button" at bounding box center [46, 503] width 17 height 10
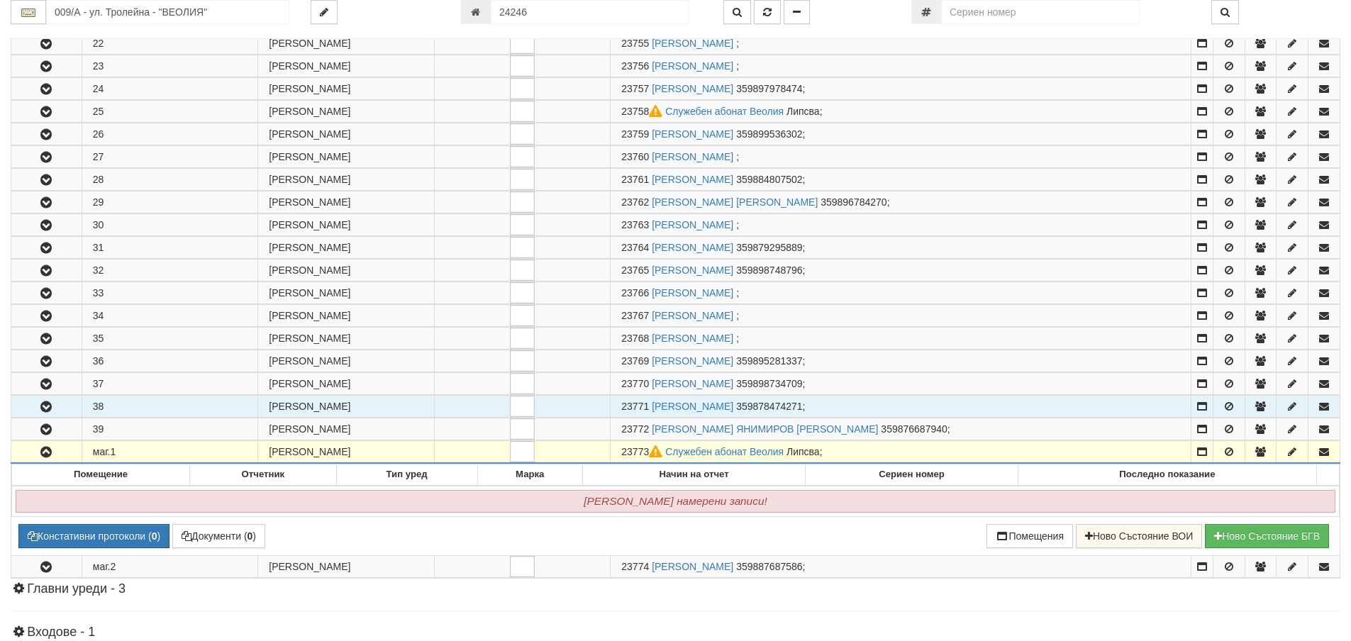
scroll to position [851, 0]
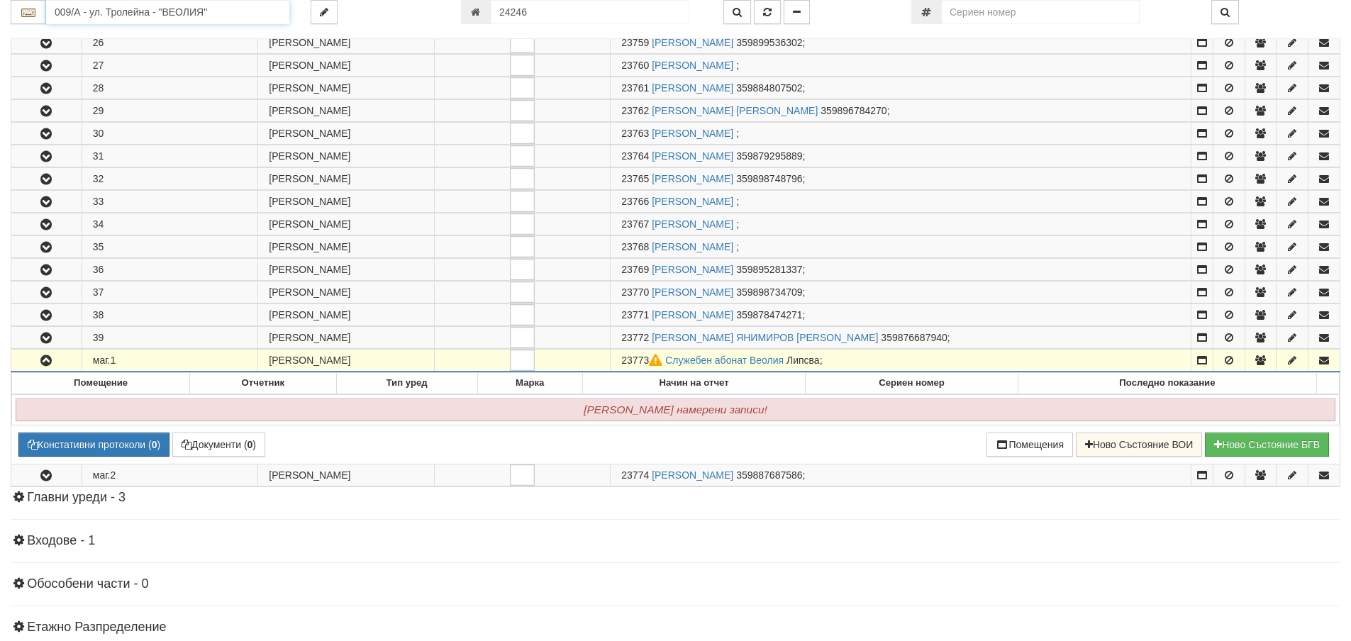
click at [160, 11] on input "009/А - ул. Тролейна - "ВЕОЛИЯ"" at bounding box center [167, 12] width 243 height 24
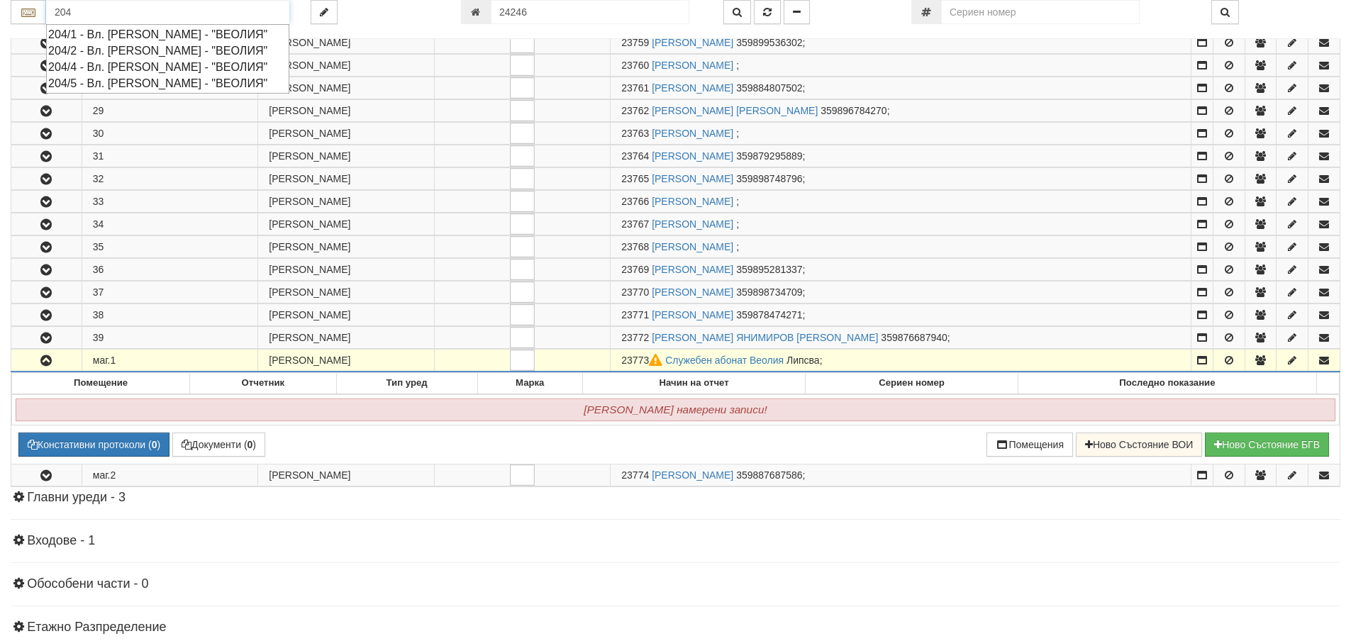
click at [106, 67] on div "204/4 - Вл. Варненчик - "ВЕОЛИЯ"" at bounding box center [167, 67] width 239 height 16
type input "204/4 - Вл. Варненчик - "ВЕОЛИЯ""
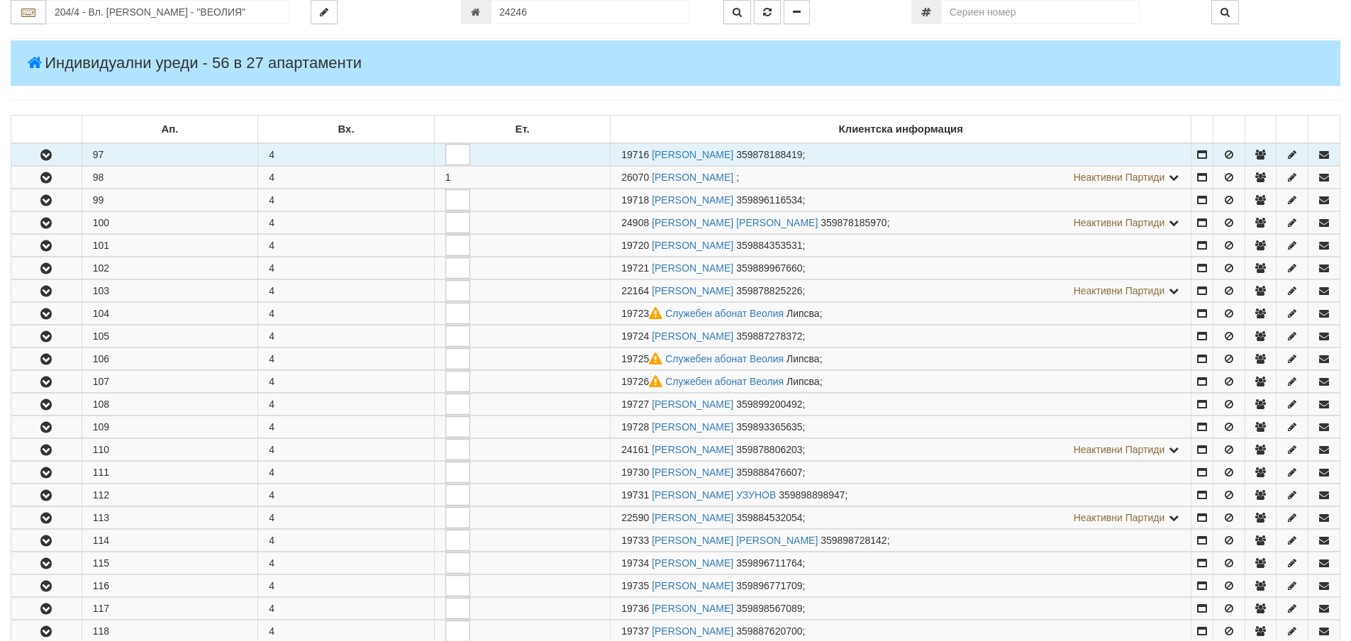
scroll to position [213, 0]
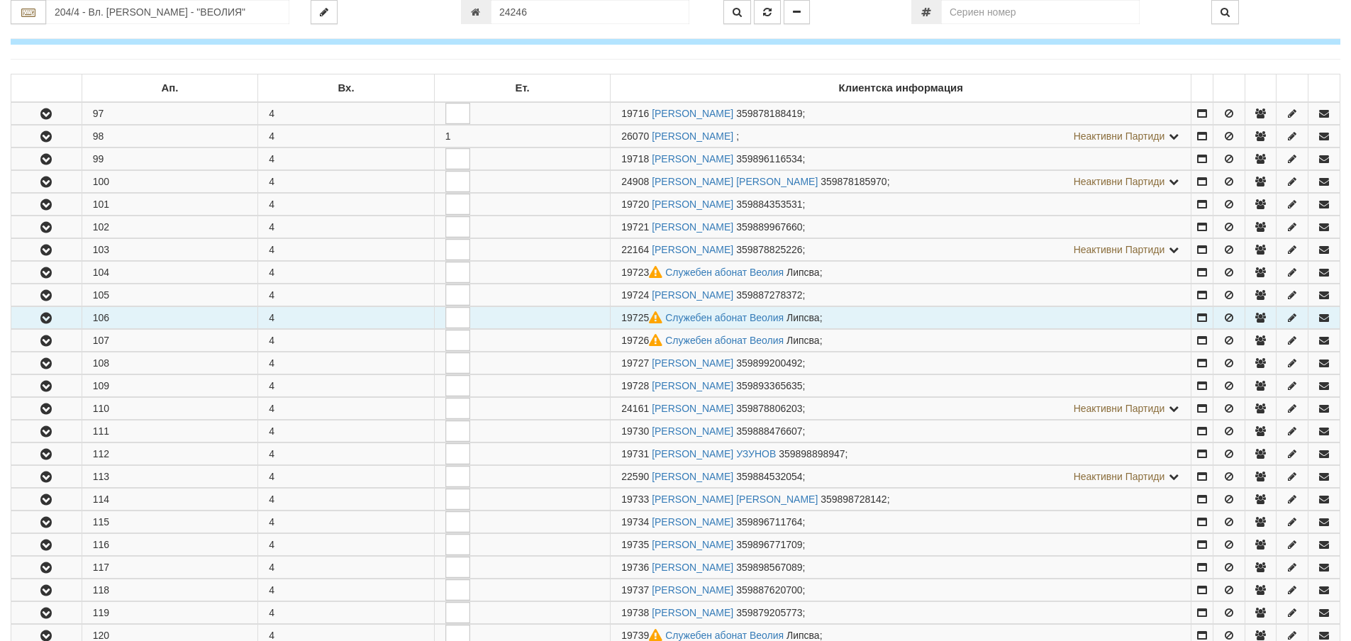
click at [36, 318] on button "button" at bounding box center [46, 317] width 70 height 21
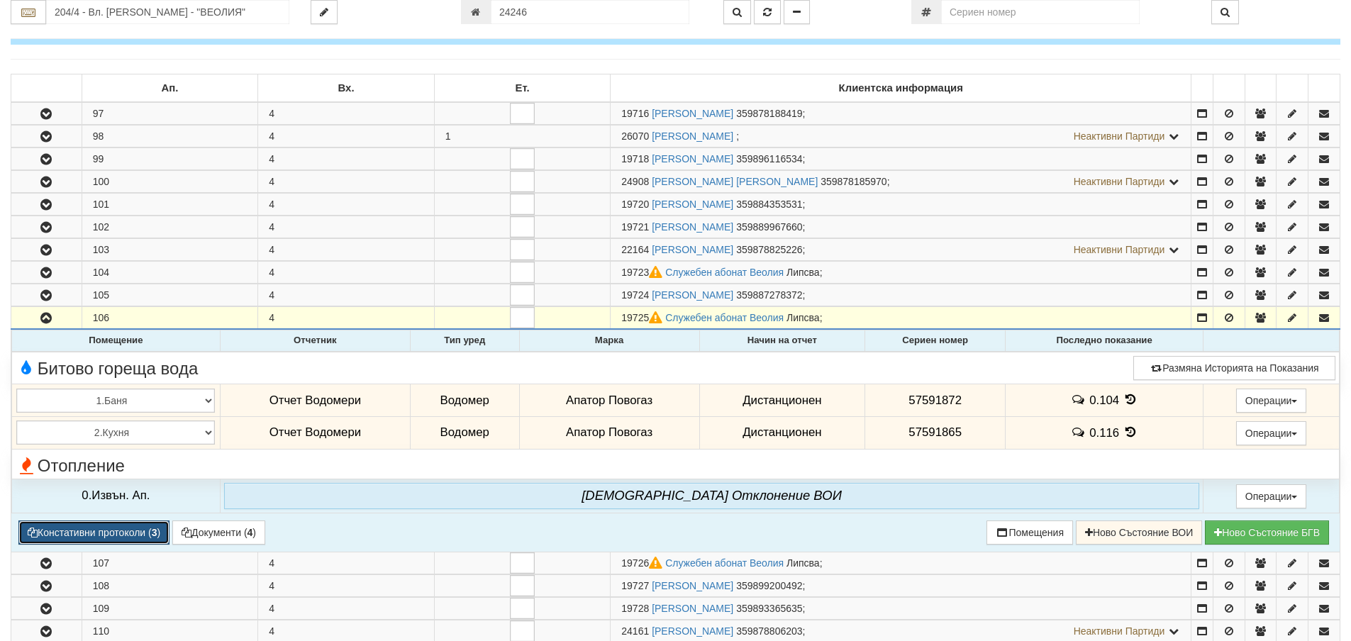
click at [112, 530] on button "Констативни протоколи ( 3 )" at bounding box center [93, 532] width 151 height 24
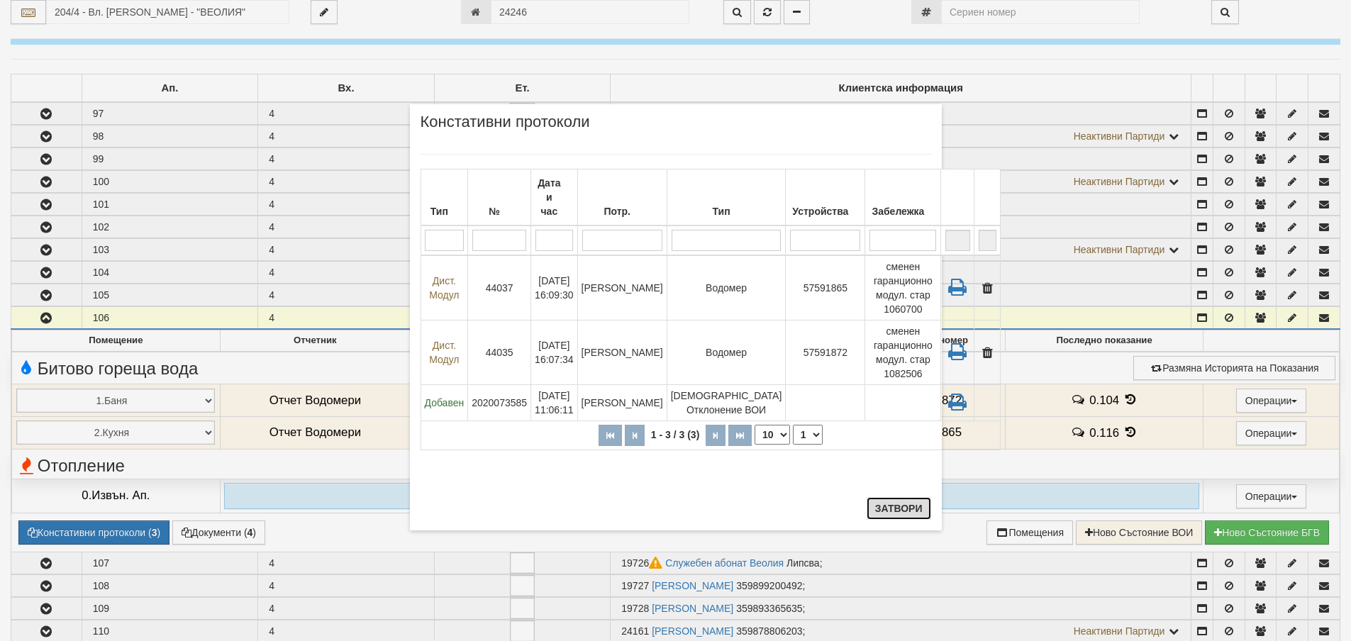
click at [883, 506] on button "Затвори" at bounding box center [899, 508] width 65 height 23
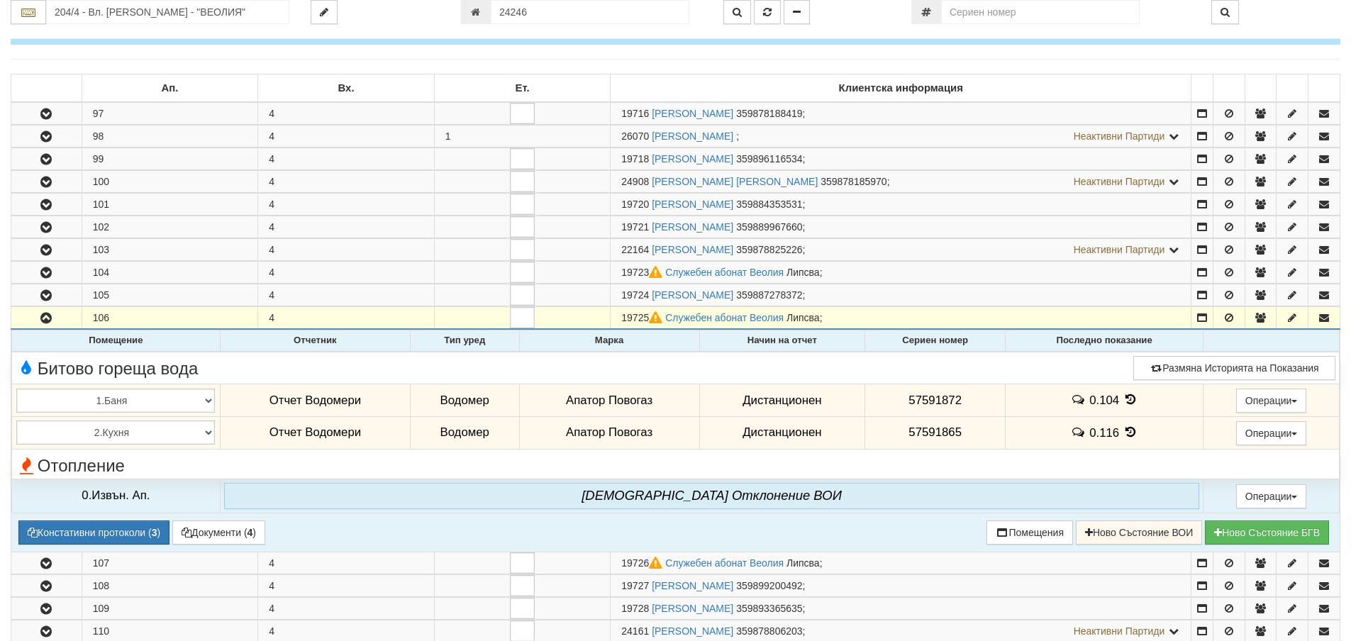
click at [1126, 430] on icon at bounding box center [1131, 432] width 16 height 12
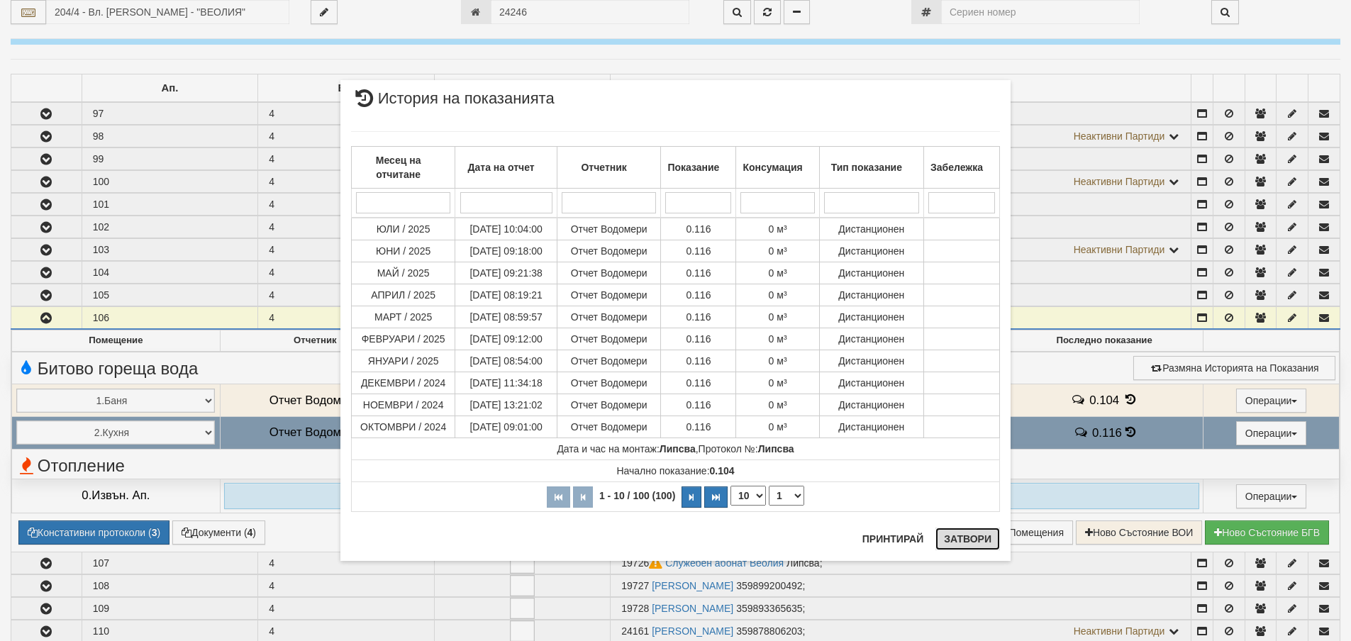
click at [976, 536] on button "Затвори" at bounding box center [967, 539] width 65 height 23
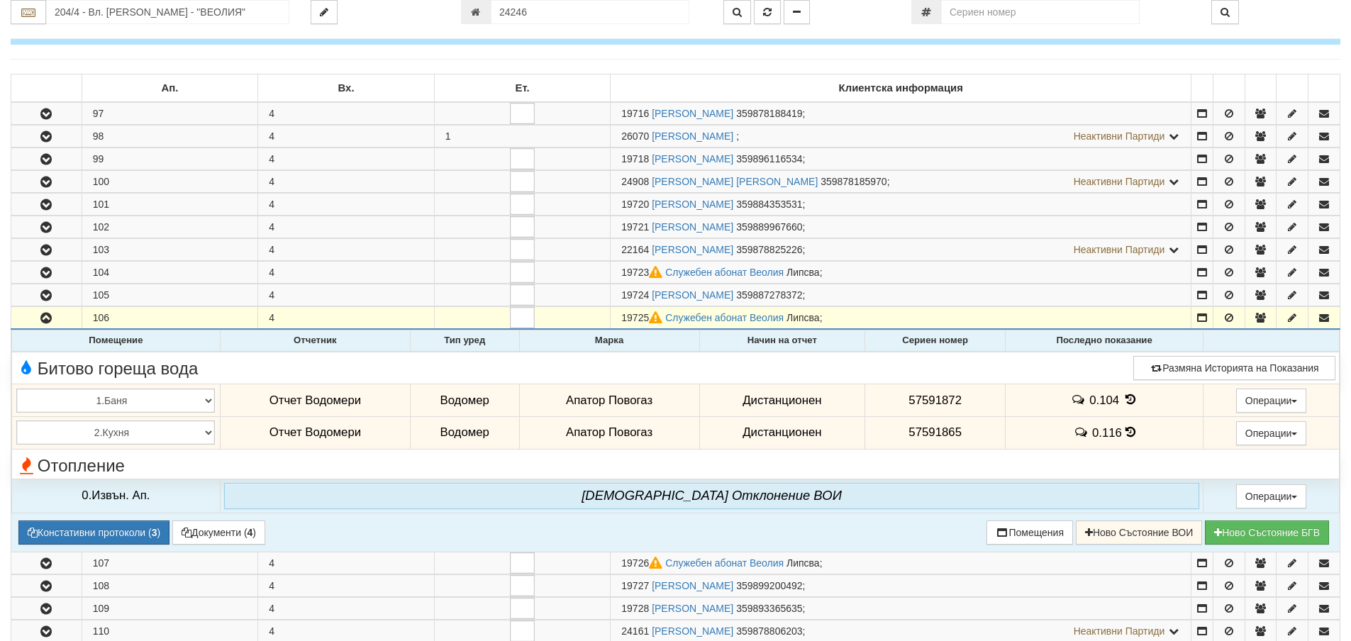
click at [1127, 396] on icon at bounding box center [1131, 400] width 16 height 12
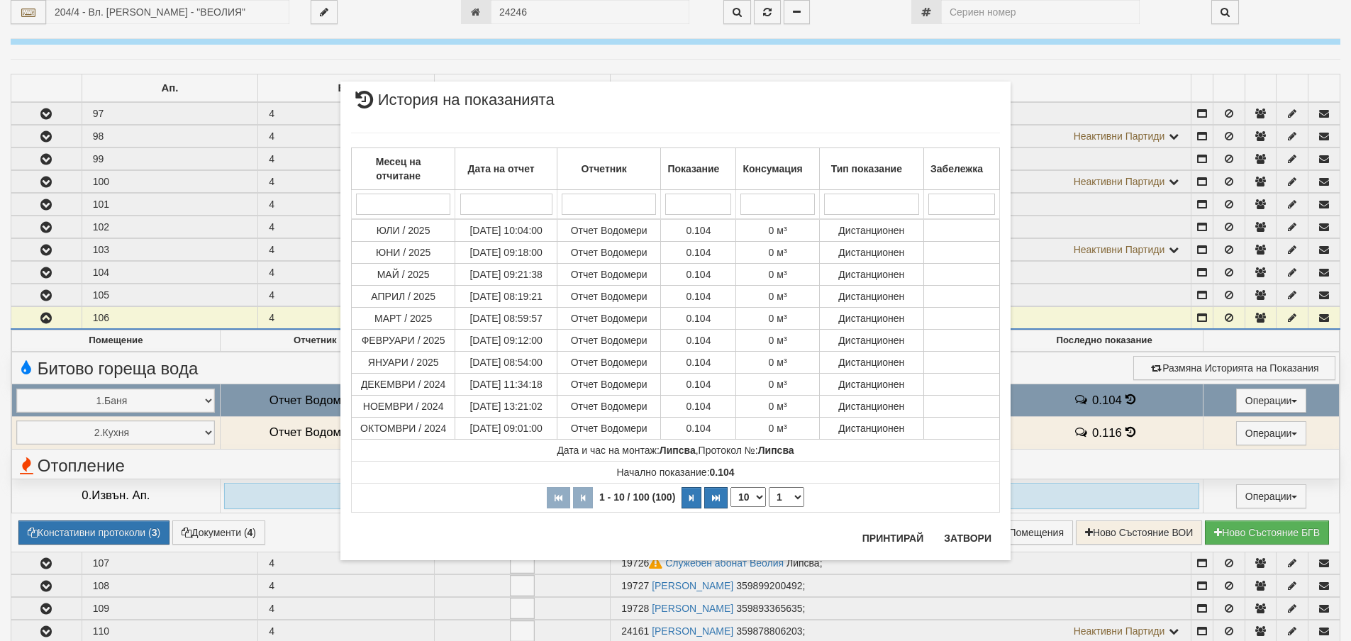
click at [759, 497] on select "10 20 30 40" at bounding box center [747, 497] width 35 height 20
select select "40"
click at [730, 507] on select "10 20 30 40" at bounding box center [747, 497] width 35 height 20
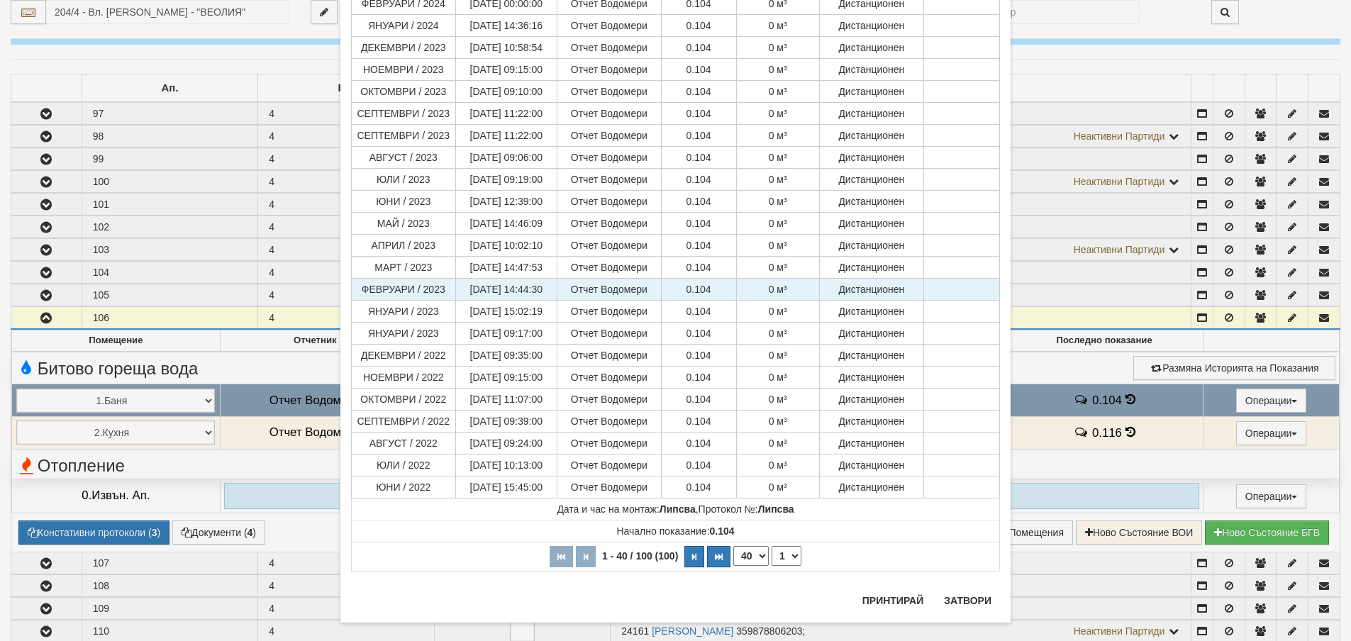
scroll to position [572, 0]
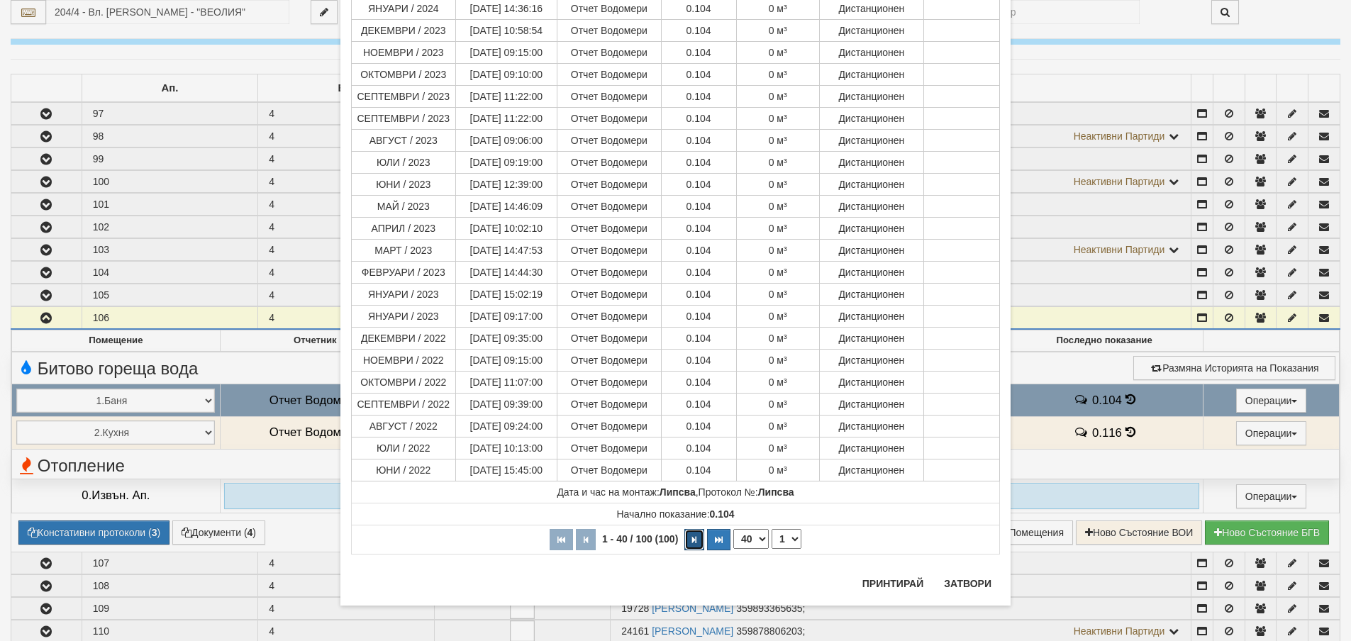
click at [692, 539] on icon "button" at bounding box center [694, 540] width 4 height 8
select select "2"
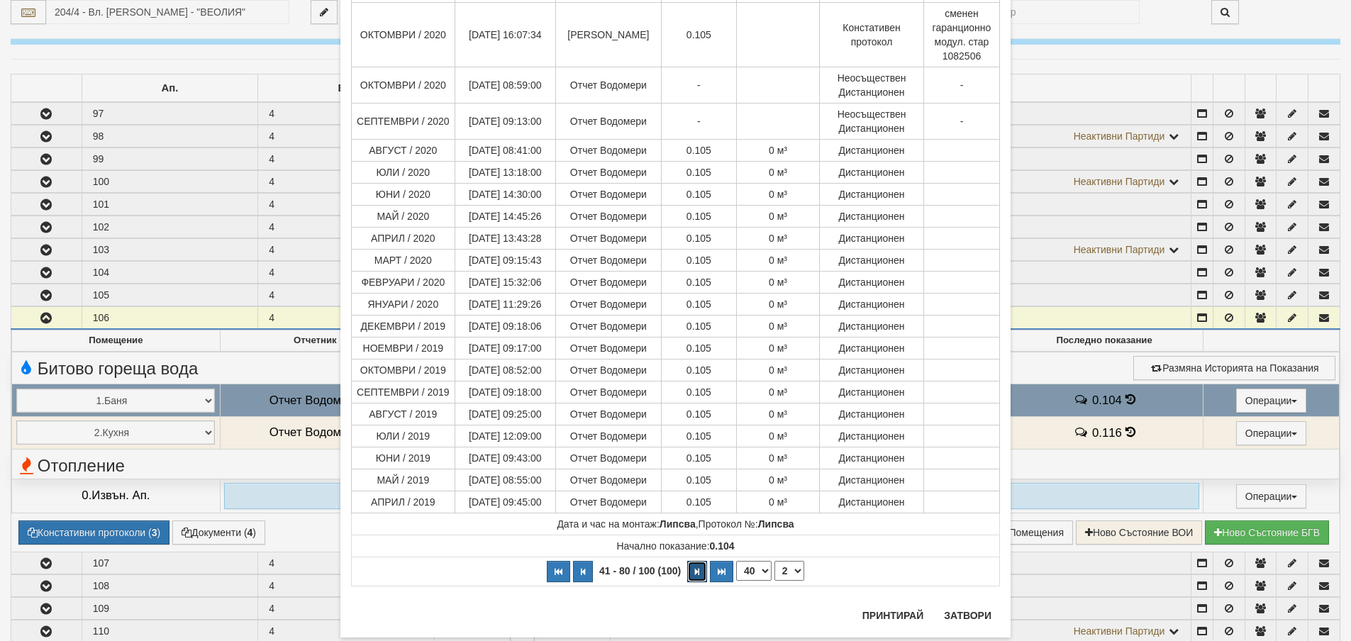
scroll to position [657, 0]
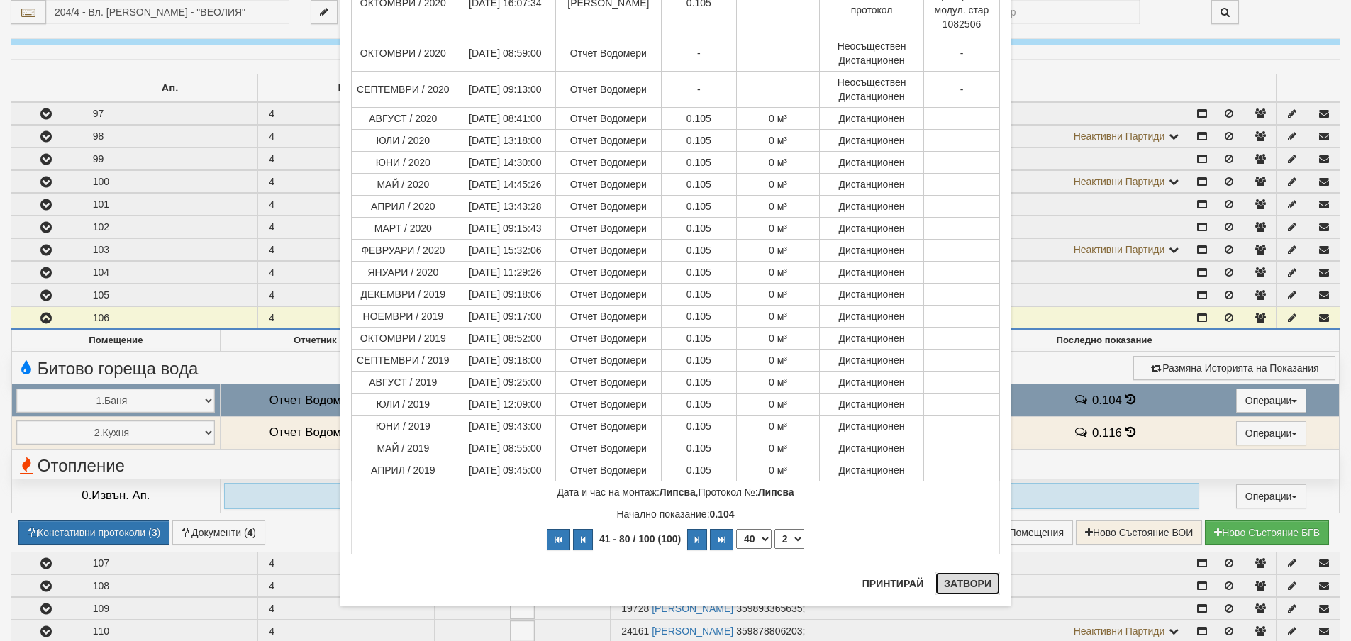
click at [971, 585] on button "Затвори" at bounding box center [967, 583] width 65 height 23
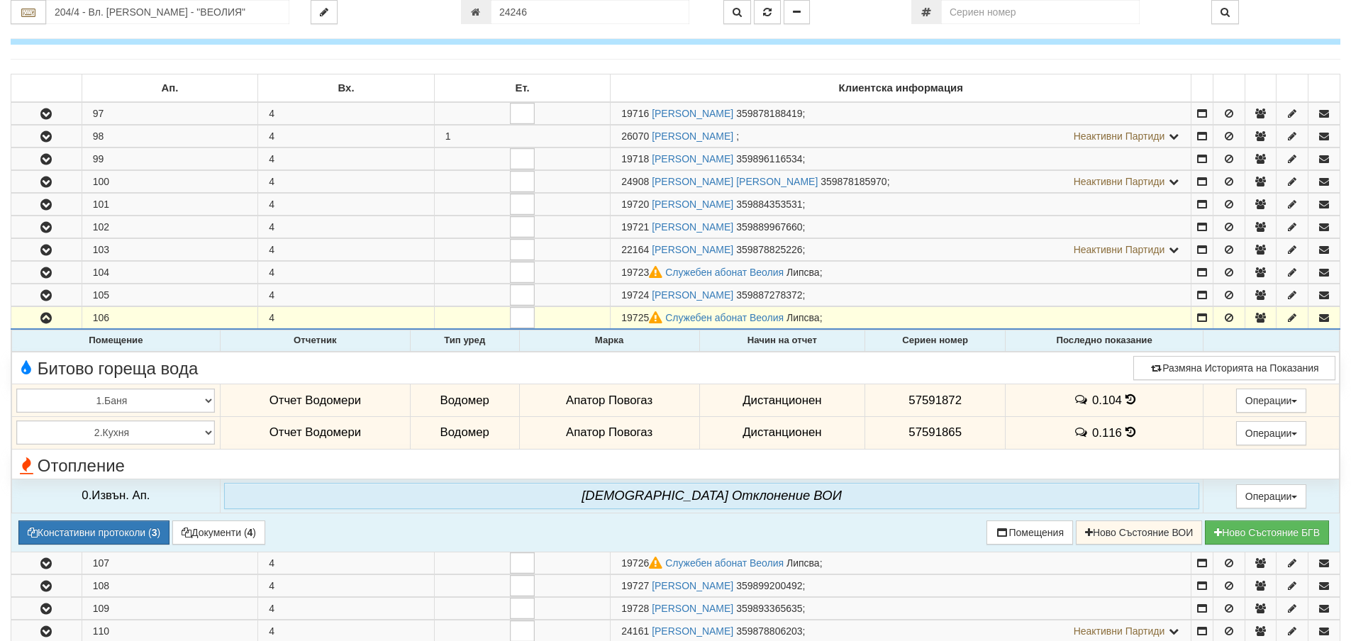
click at [1127, 433] on icon at bounding box center [1130, 432] width 10 height 12
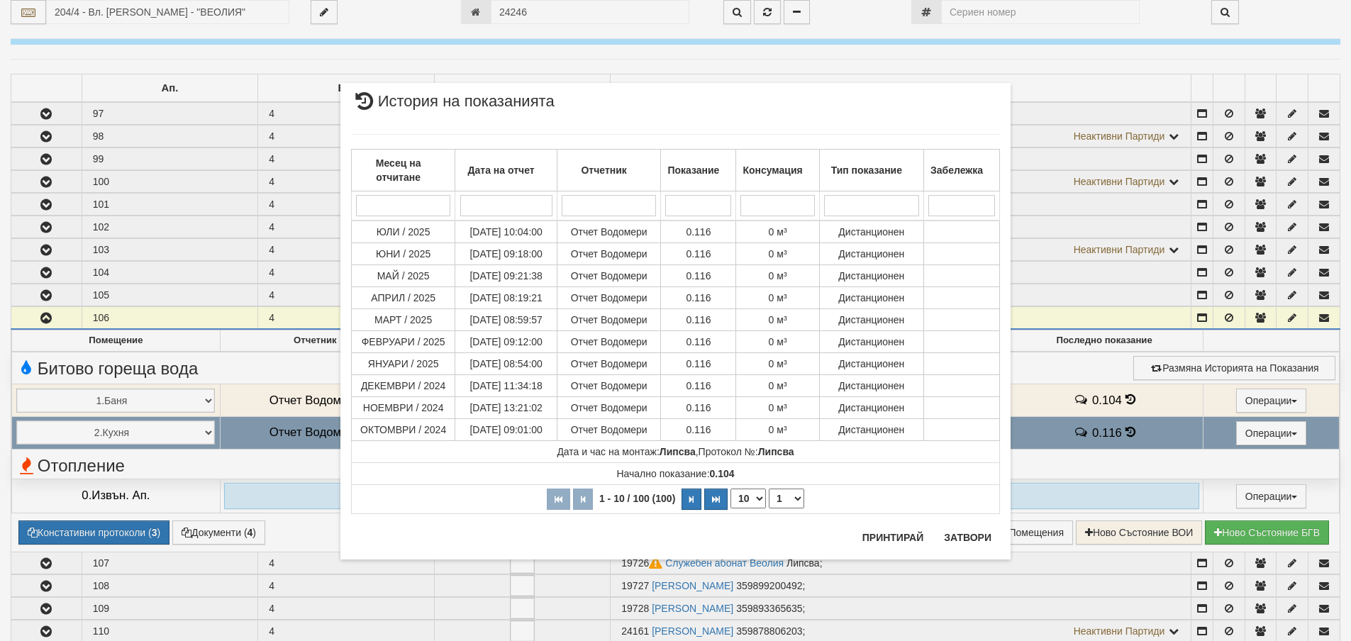
drag, startPoint x: 759, startPoint y: 495, endPoint x: 754, endPoint y: 508, distance: 13.7
click at [759, 495] on select "10 20 30 40" at bounding box center [747, 499] width 35 height 20
select select "40"
click at [730, 508] on select "10 20 30 40" at bounding box center [747, 499] width 35 height 20
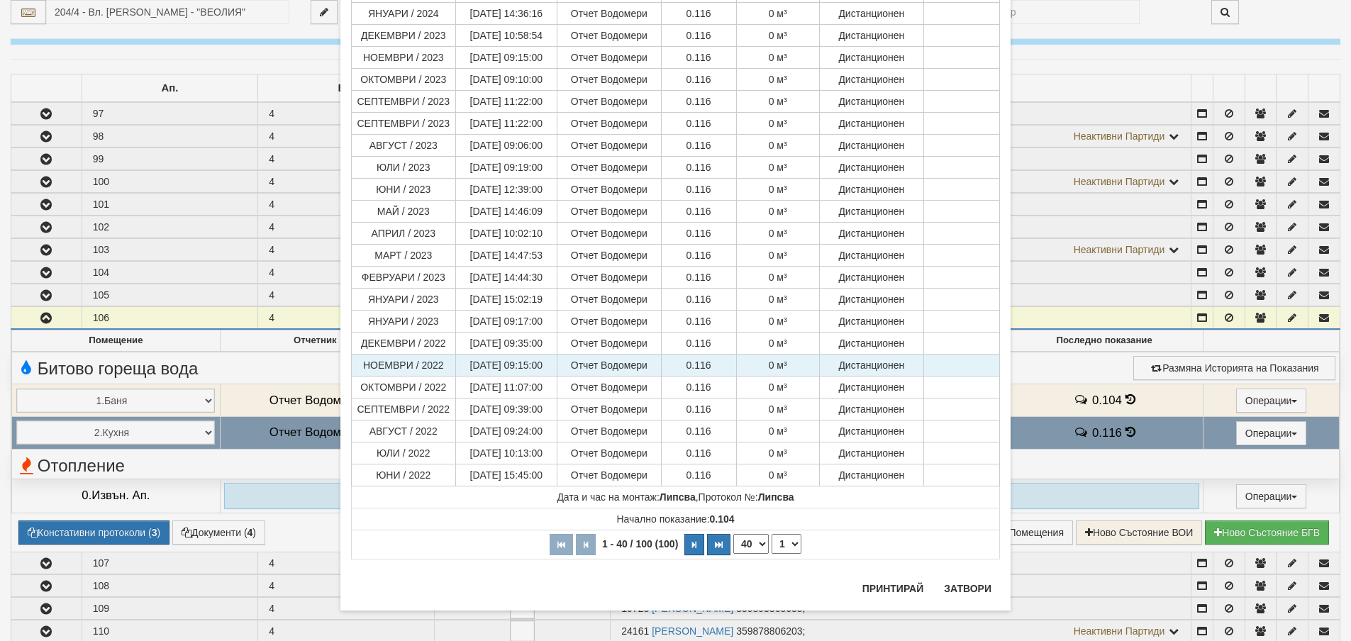
scroll to position [572, 0]
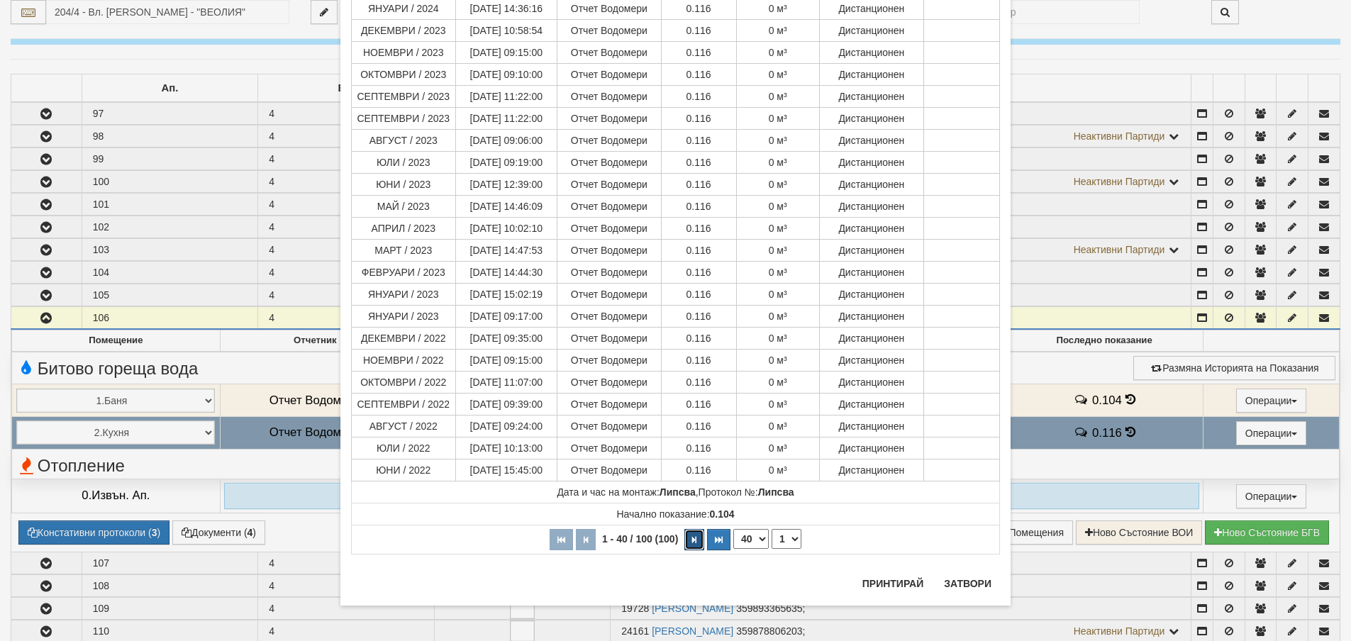
click at [692, 543] on icon "button" at bounding box center [694, 540] width 4 height 8
select select "2"
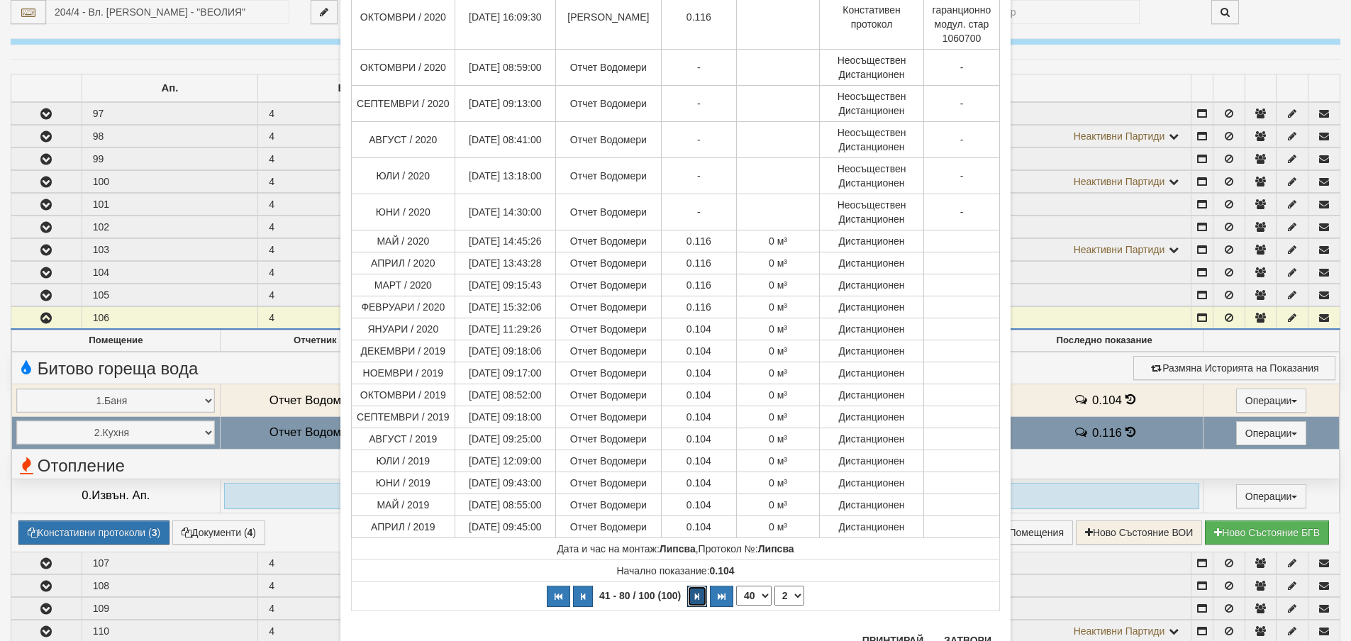
scroll to position [699, 0]
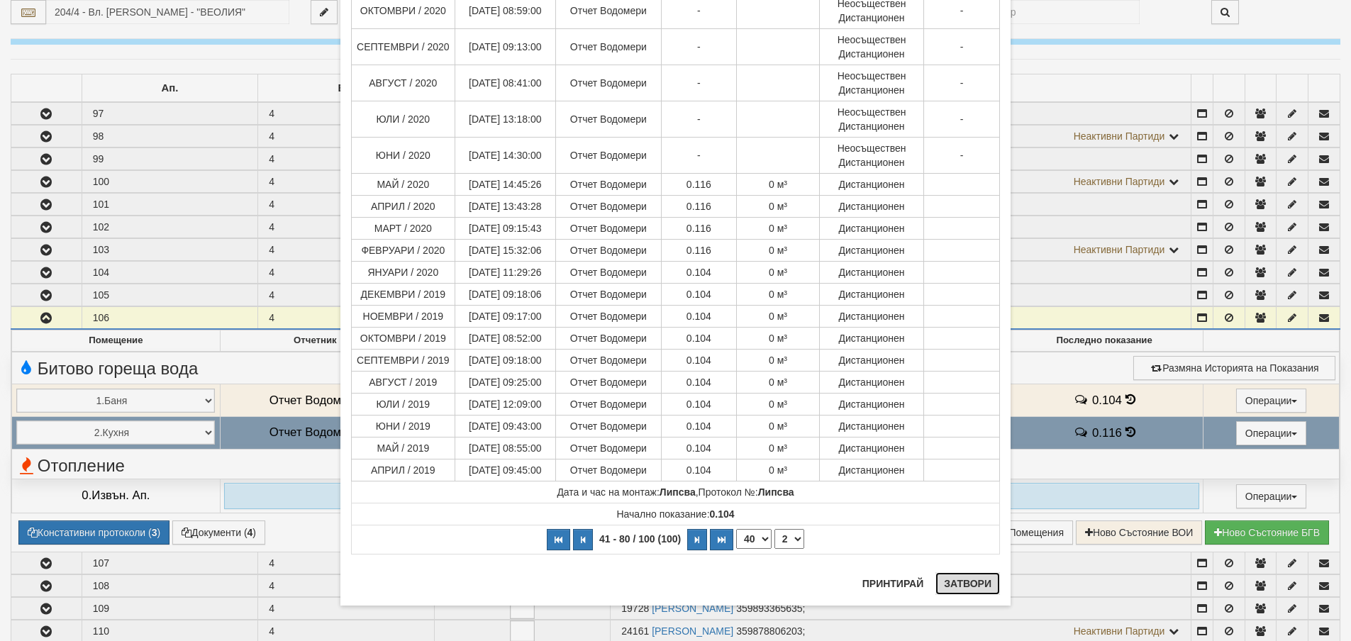
click at [964, 588] on button "Затвори" at bounding box center [967, 583] width 65 height 23
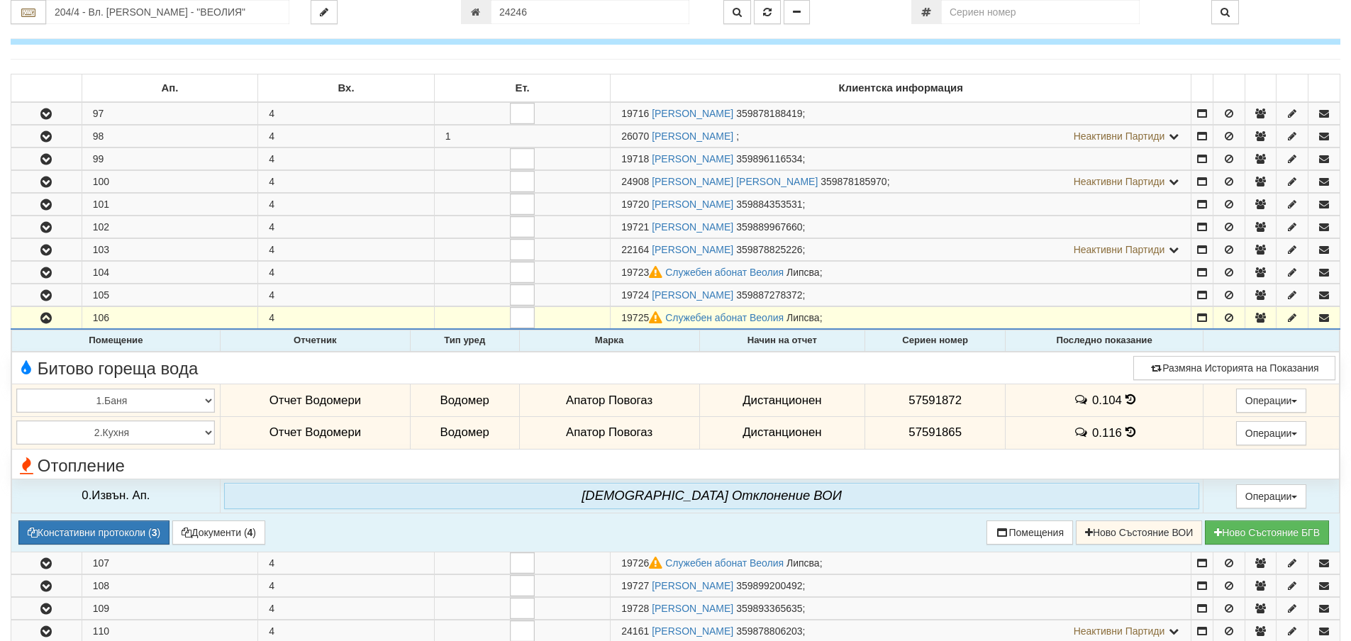
click at [1125, 397] on icon at bounding box center [1130, 400] width 10 height 12
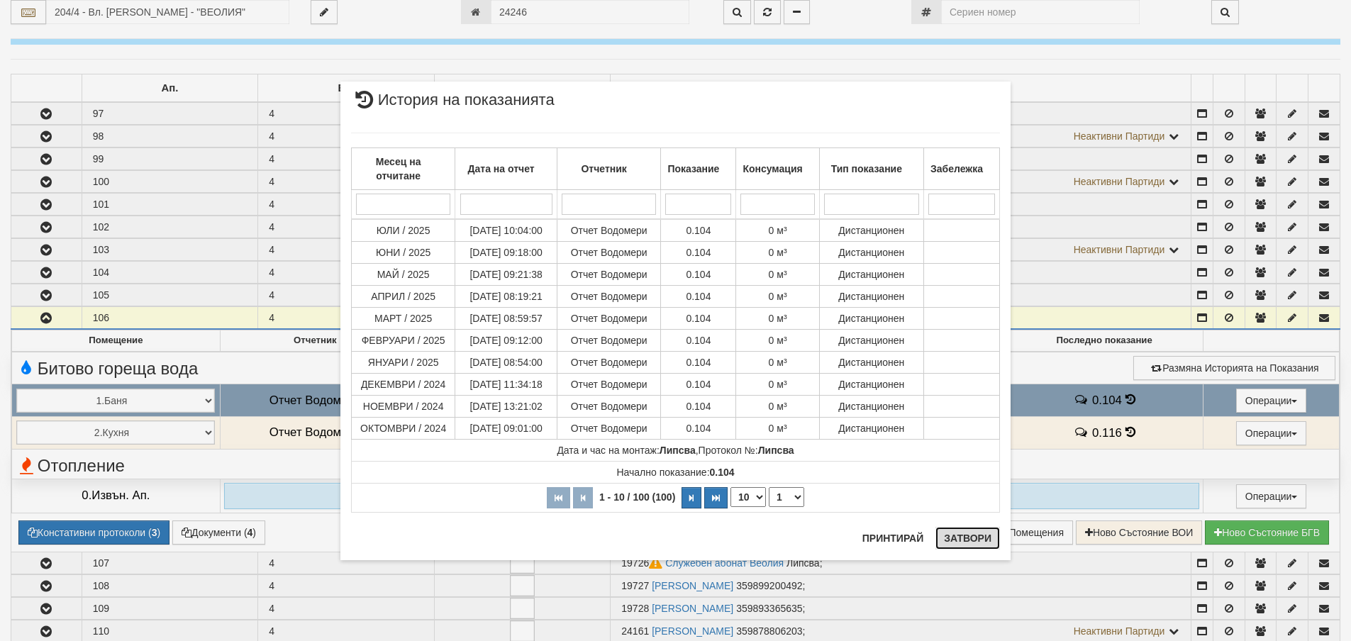
click at [954, 538] on button "Затвори" at bounding box center [967, 538] width 65 height 23
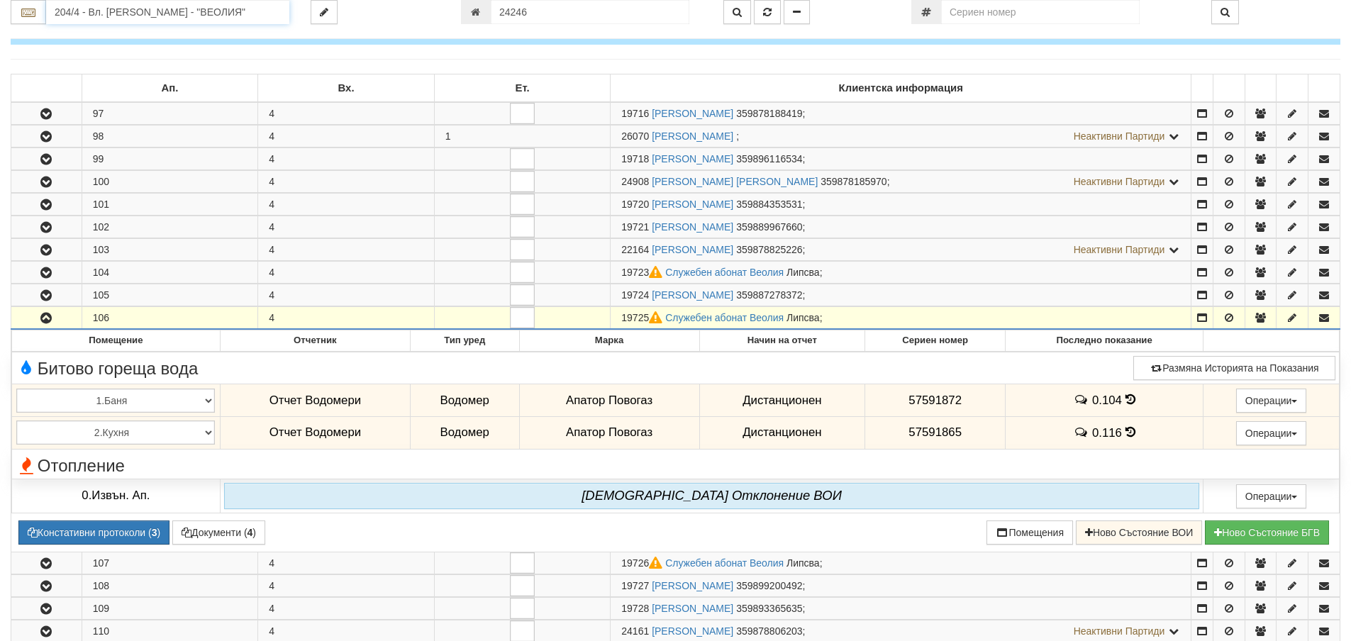
click at [65, 10] on input "204/4 - Вл. Варненчик - "ВЕОЛИЯ"" at bounding box center [167, 12] width 243 height 24
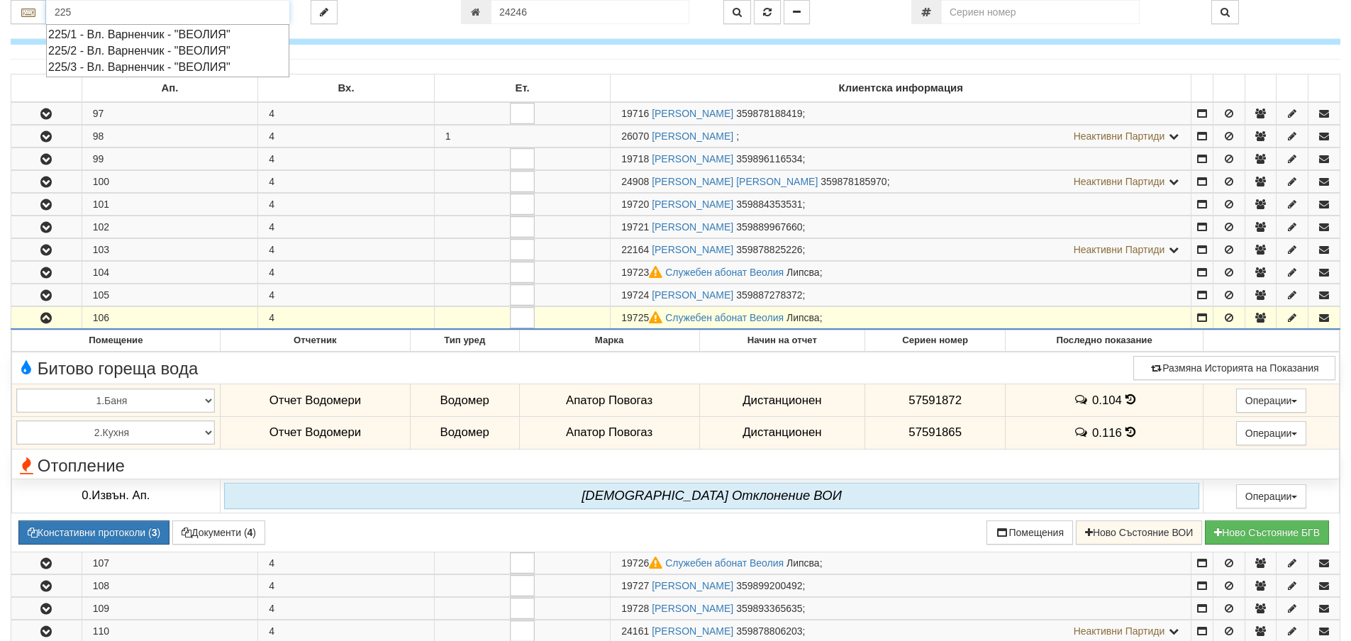
click at [93, 49] on div "225/2 - Вл. Варненчик - "ВЕОЛИЯ"" at bounding box center [167, 51] width 239 height 16
type input "225/2 - Вл. Варненчик - "ВЕОЛИЯ""
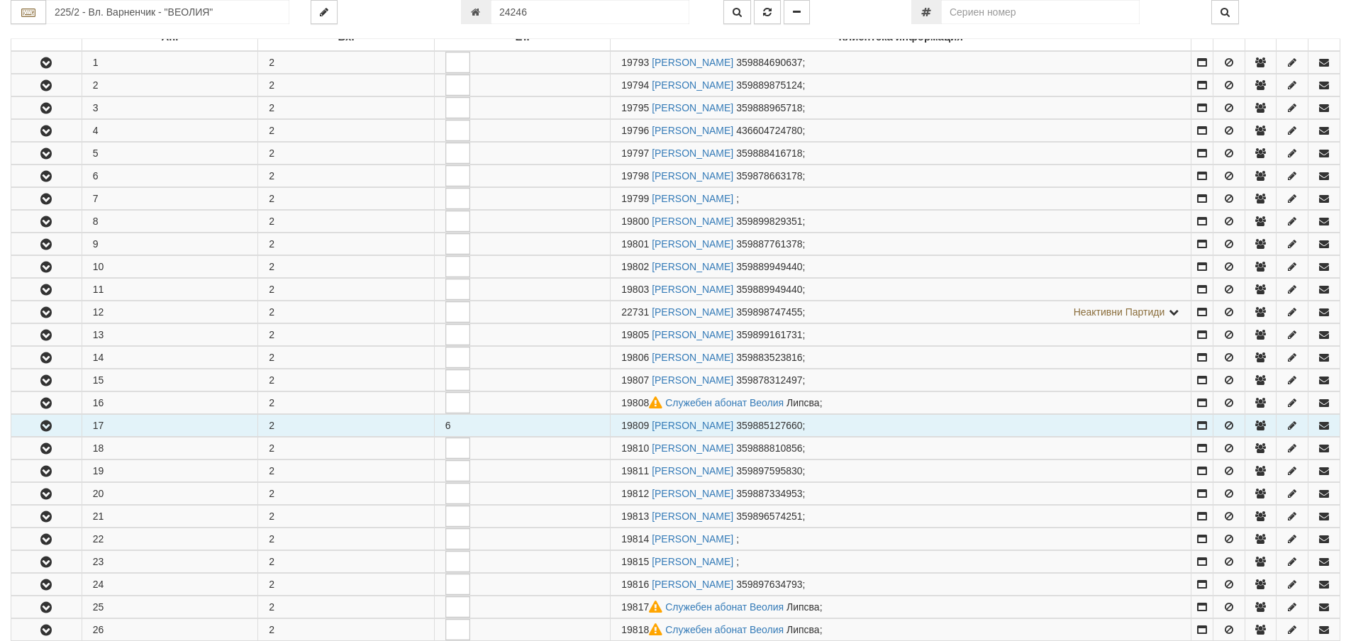
scroll to position [284, 0]
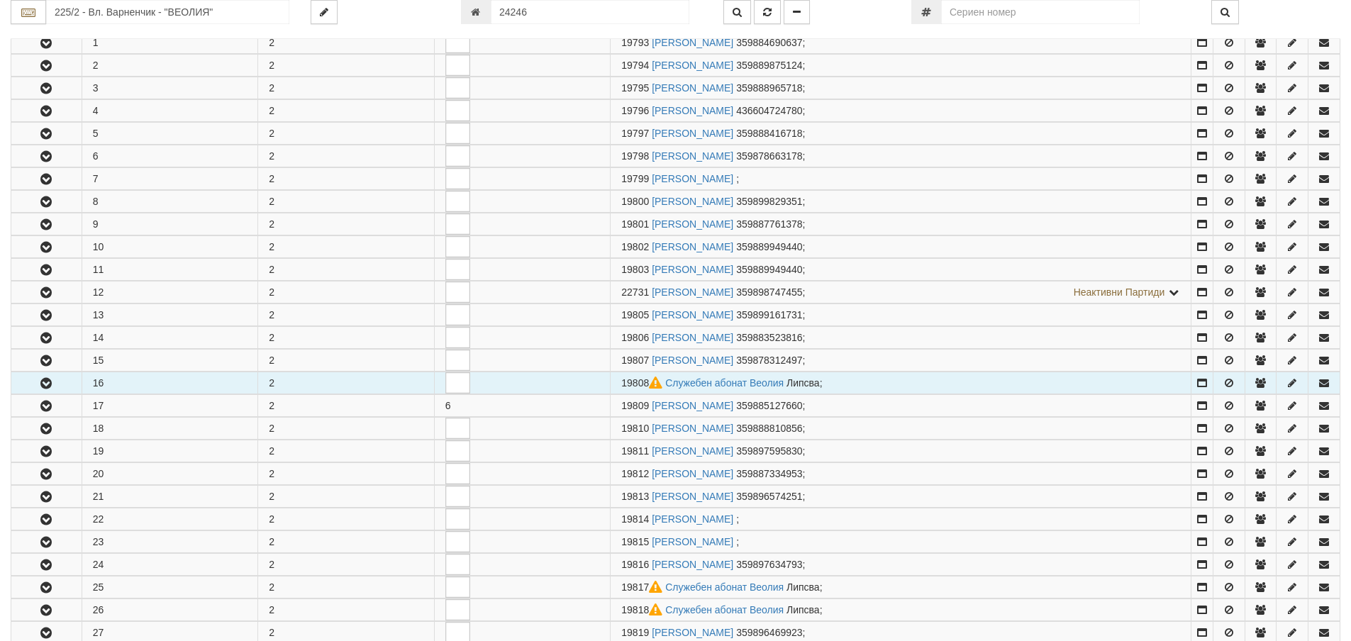
click at [42, 384] on icon "button" at bounding box center [46, 384] width 17 height 10
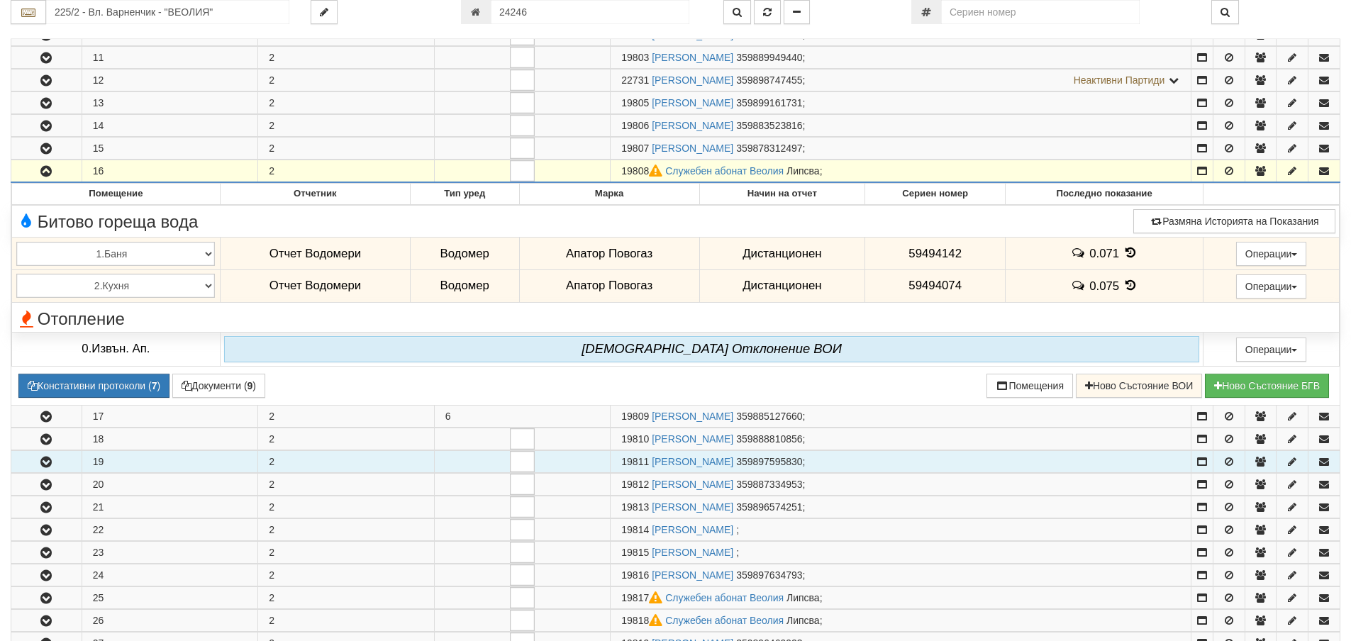
scroll to position [496, 0]
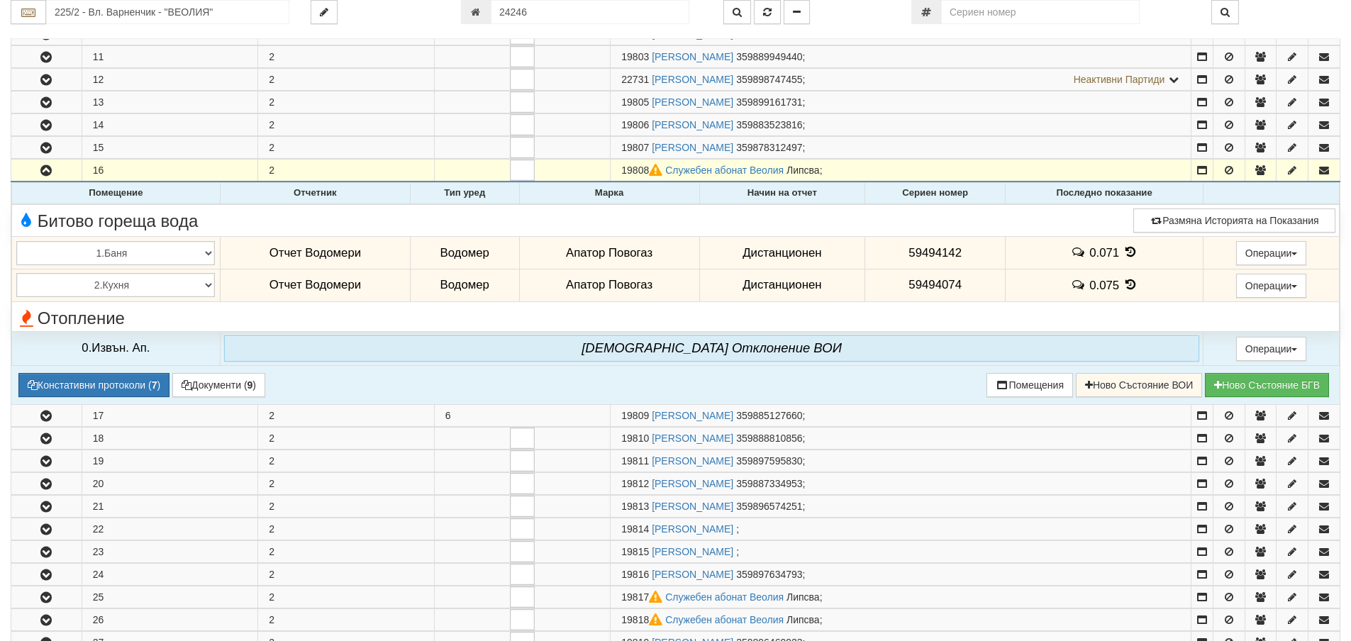
click at [1128, 251] on icon at bounding box center [1131, 252] width 16 height 12
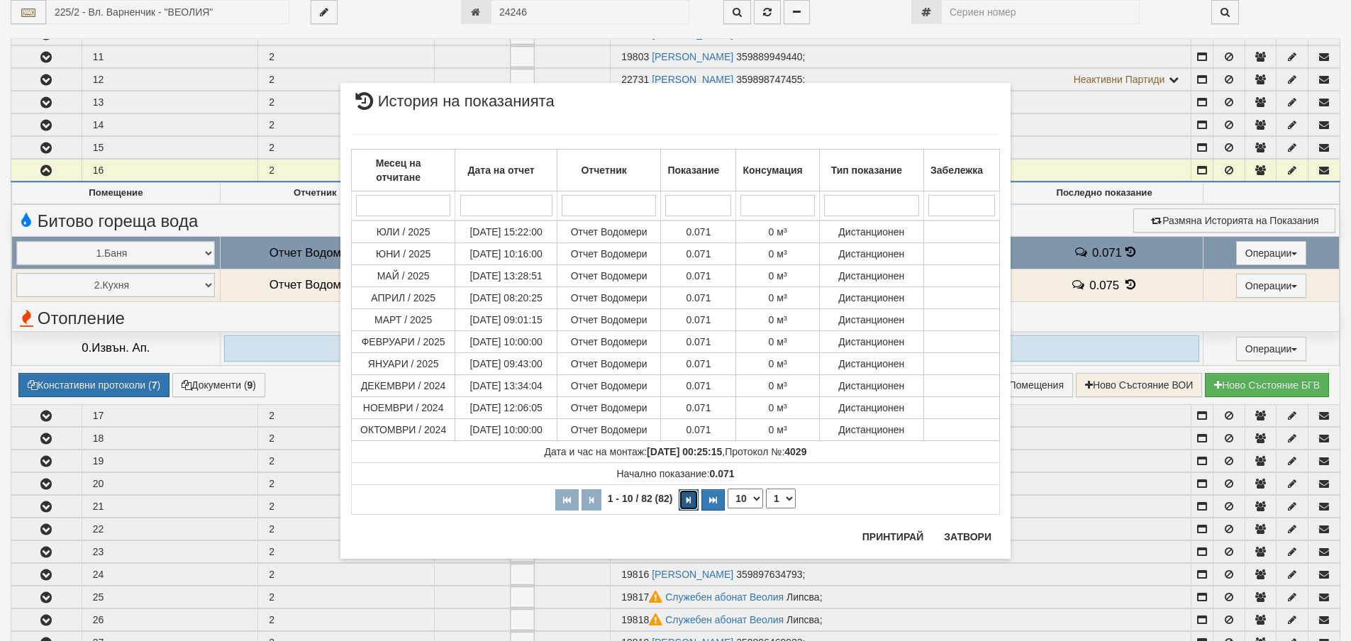
click at [686, 501] on button "button" at bounding box center [689, 499] width 20 height 21
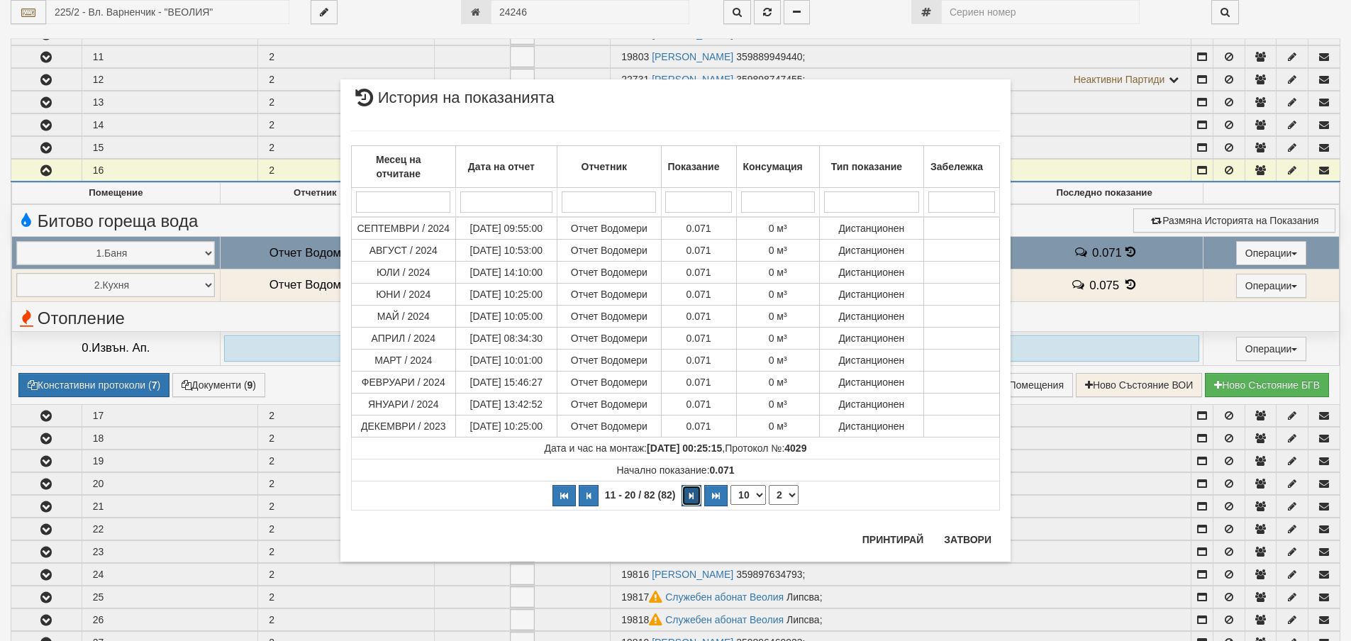
click at [686, 501] on button "button" at bounding box center [691, 495] width 20 height 21
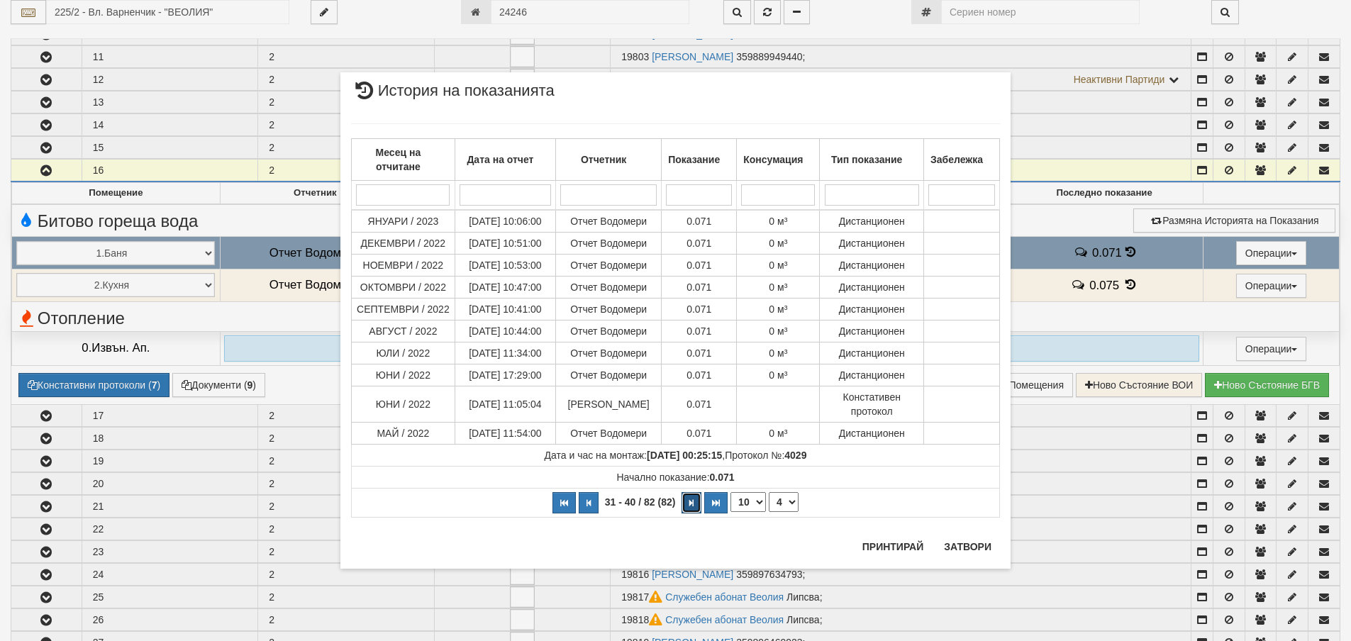
click at [685, 501] on button "button" at bounding box center [691, 502] width 20 height 21
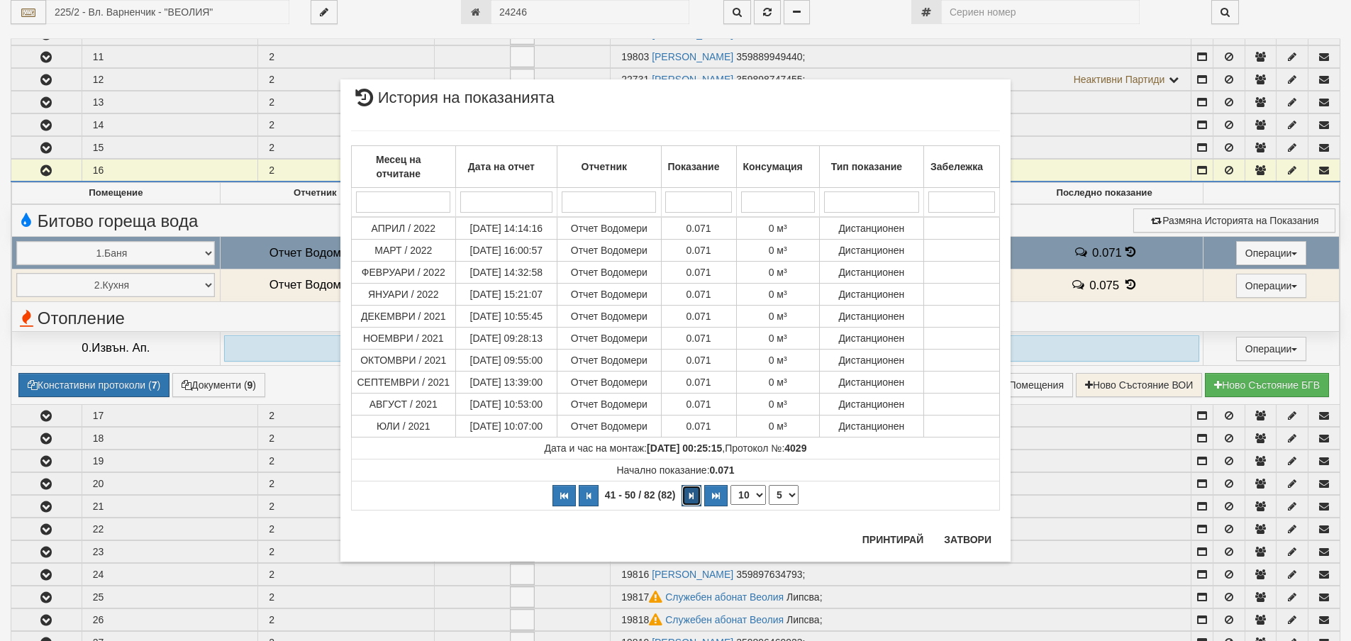
click at [689, 506] on button "button" at bounding box center [691, 495] width 20 height 21
select select "6"
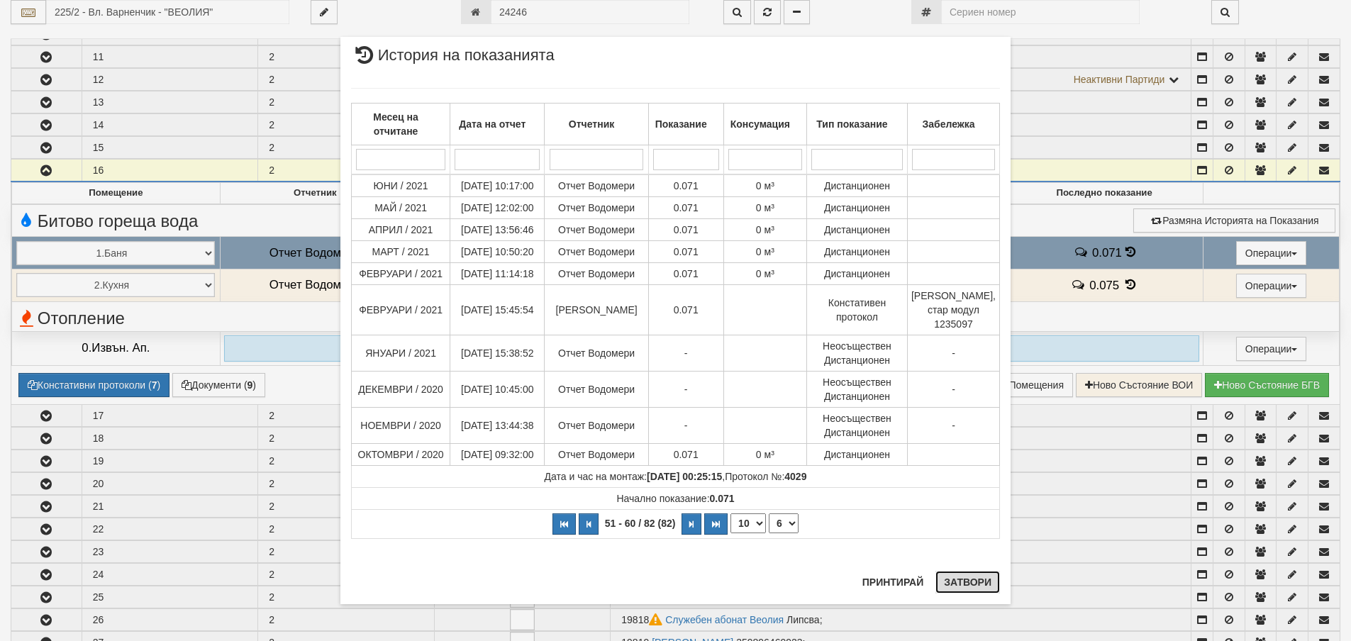
click at [960, 579] on button "Затвори" at bounding box center [967, 582] width 65 height 23
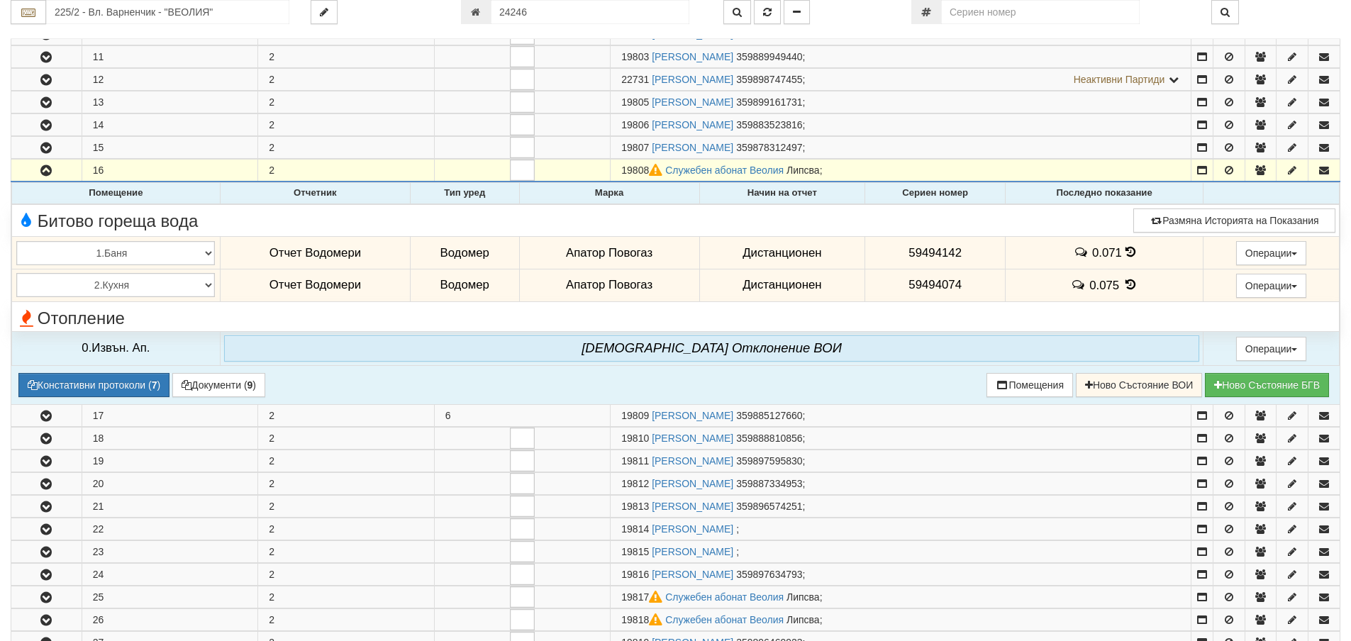
click at [1126, 286] on icon at bounding box center [1131, 285] width 16 height 12
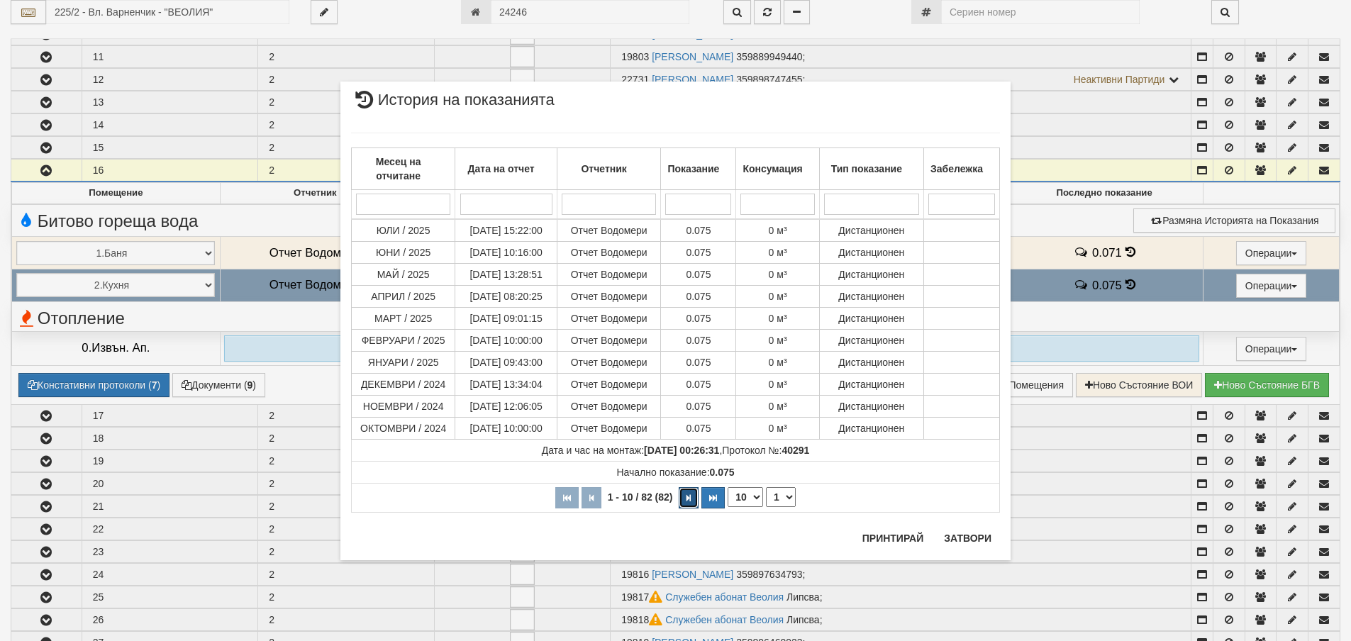
click at [689, 499] on icon "button" at bounding box center [688, 498] width 4 height 8
click at [689, 499] on icon "button" at bounding box center [691, 496] width 4 height 8
click at [689, 499] on button "button" at bounding box center [691, 495] width 20 height 21
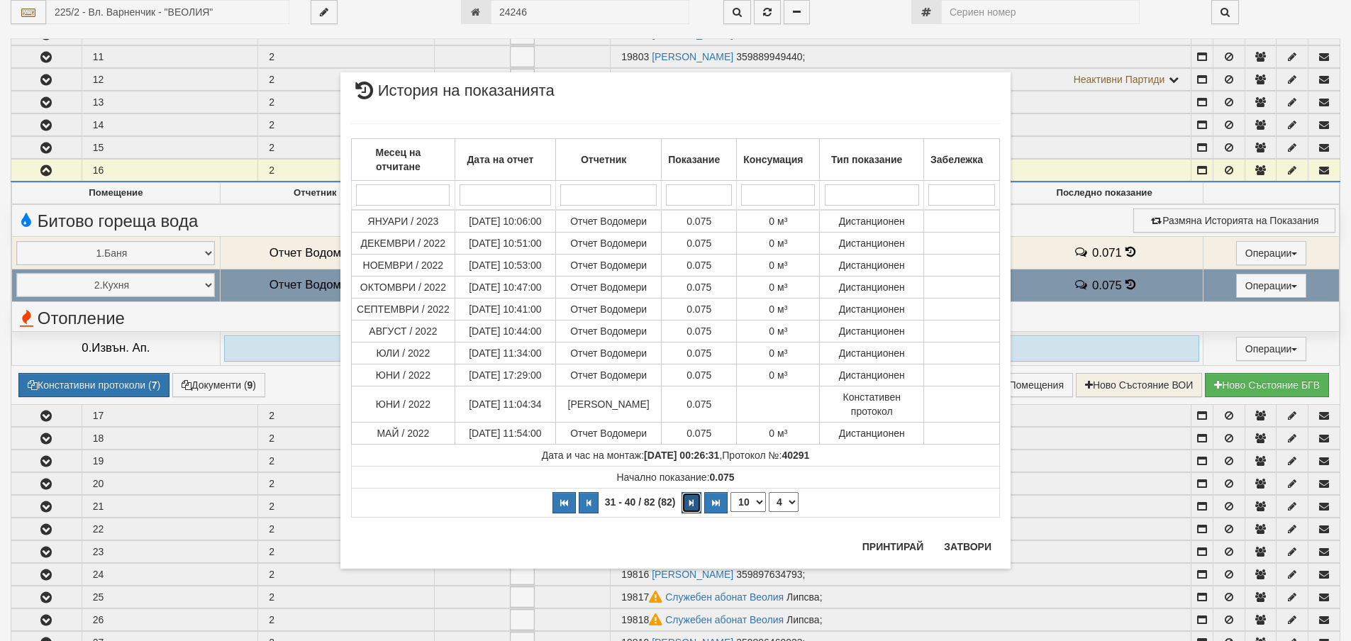
click at [688, 506] on button "button" at bounding box center [691, 502] width 20 height 21
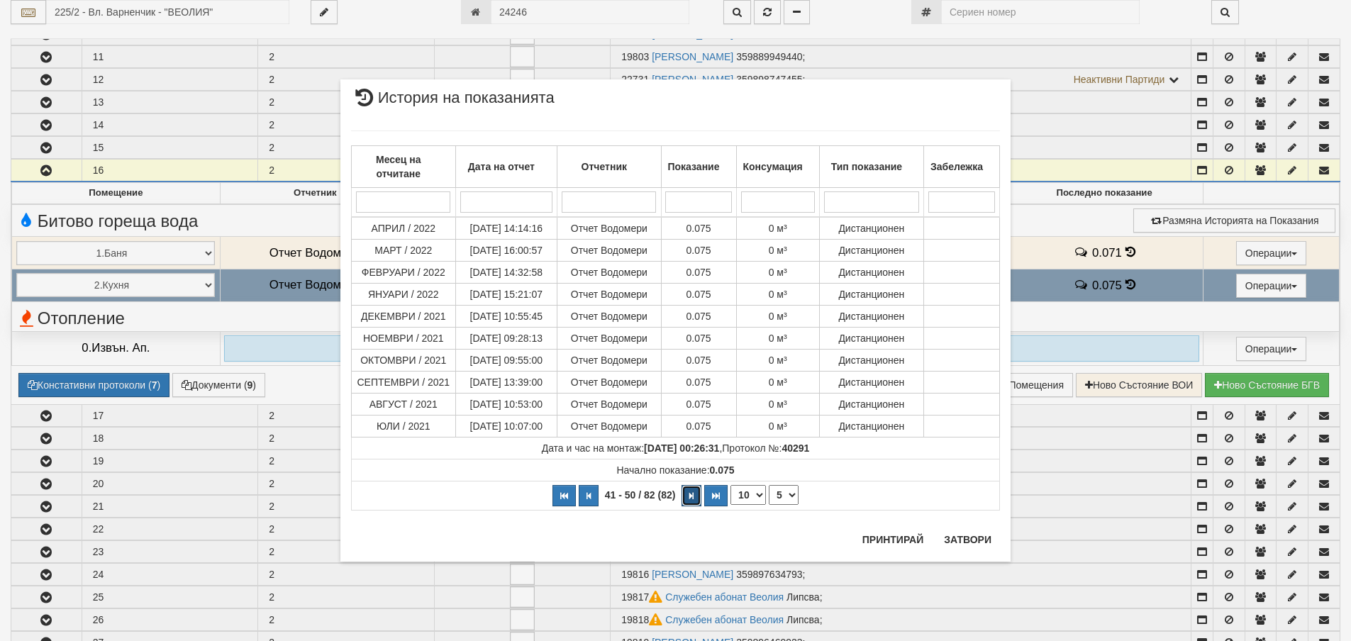
click at [688, 506] on button "button" at bounding box center [691, 495] width 20 height 21
select select "6"
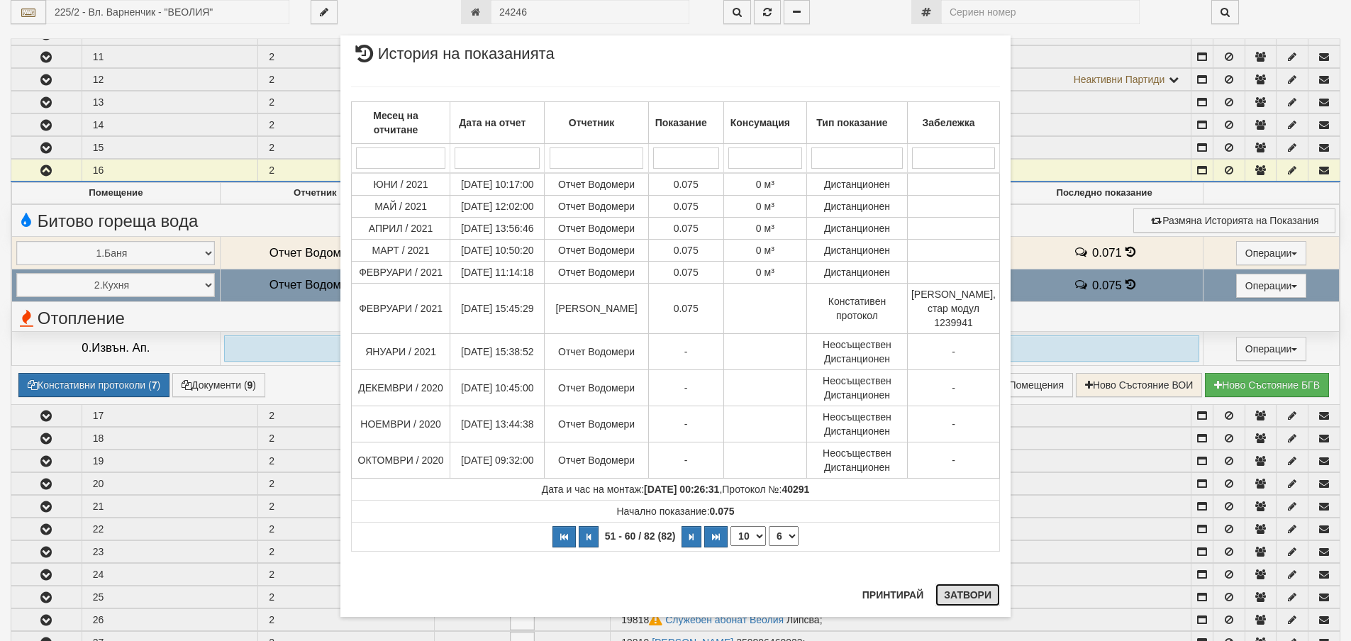
drag, startPoint x: 969, startPoint y: 597, endPoint x: 771, endPoint y: 598, distance: 198.6
click at [963, 598] on button "Затвори" at bounding box center [967, 595] width 65 height 23
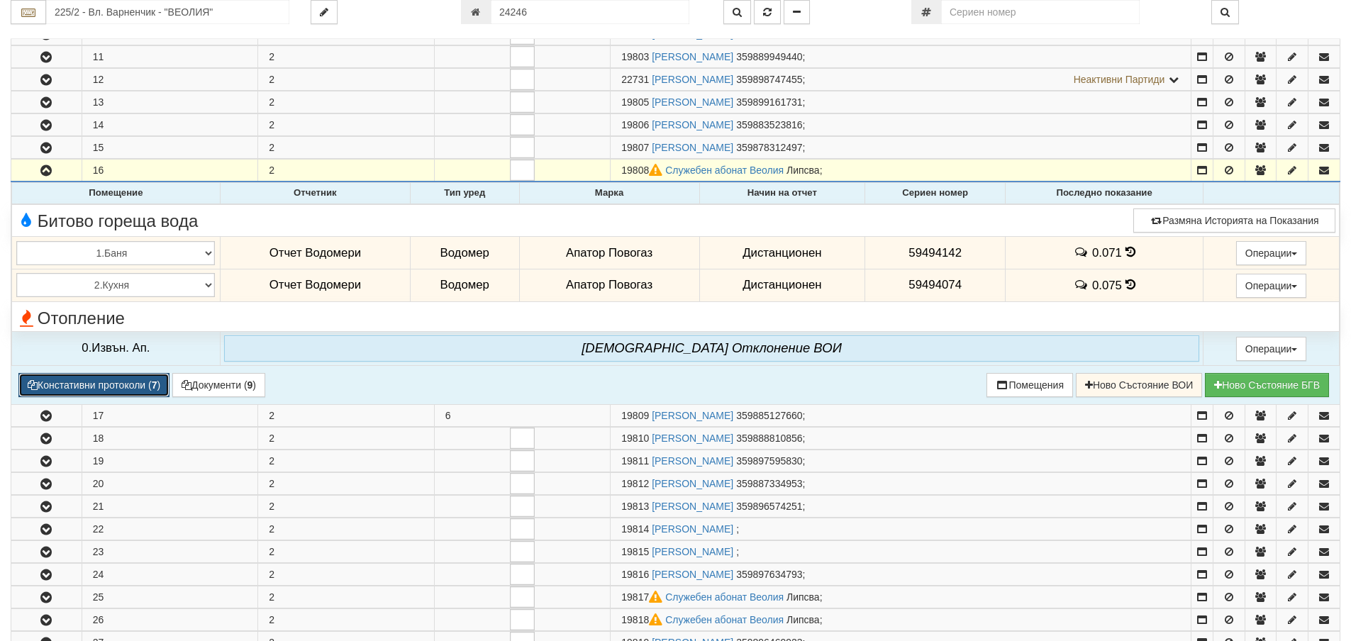
click at [91, 385] on button "Констативни протоколи ( 7 )" at bounding box center [93, 385] width 151 height 24
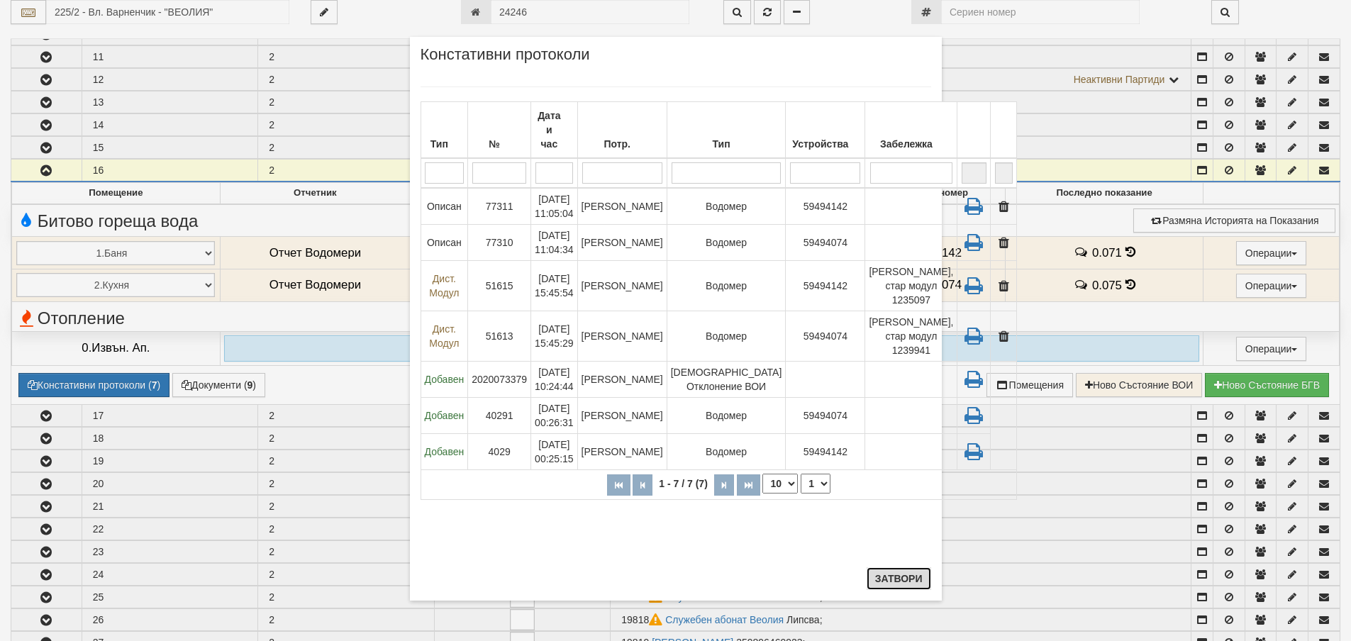
click at [900, 581] on button "Затвори" at bounding box center [899, 578] width 65 height 23
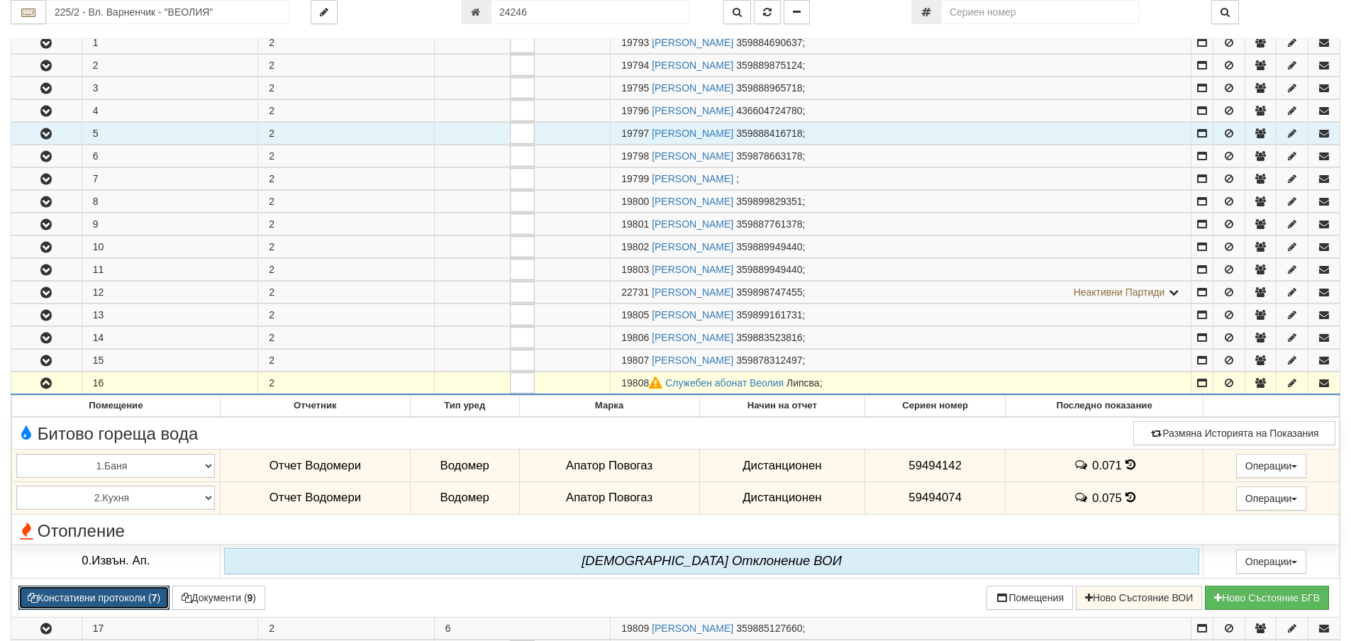
scroll to position [0, 0]
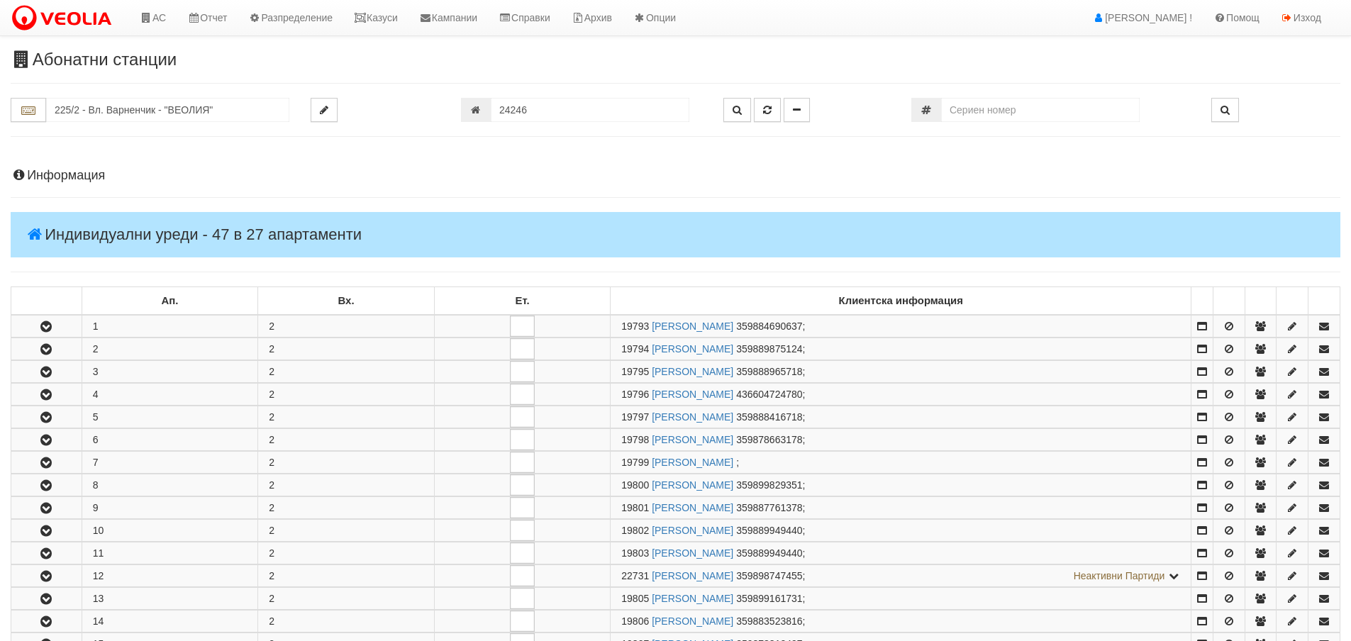
click at [66, 177] on h4 "Информация" at bounding box center [676, 176] width 1330 height 14
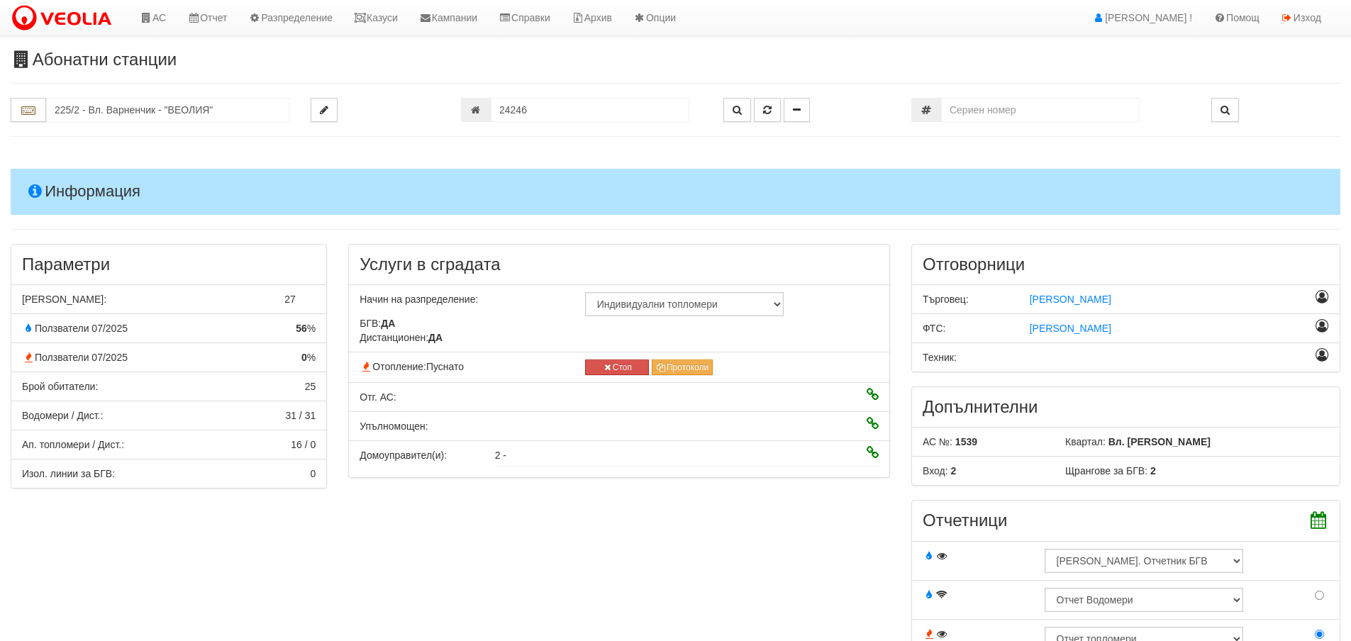
click at [69, 191] on h4 "Информация" at bounding box center [676, 191] width 1330 height 45
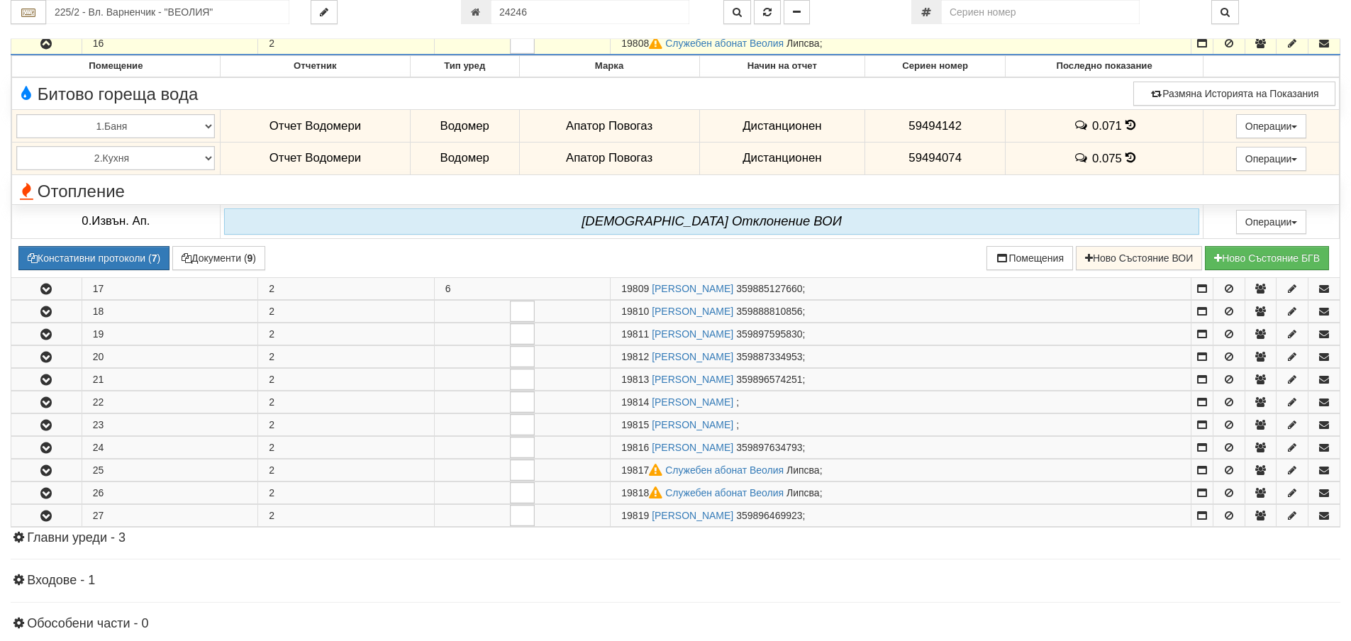
scroll to position [638, 0]
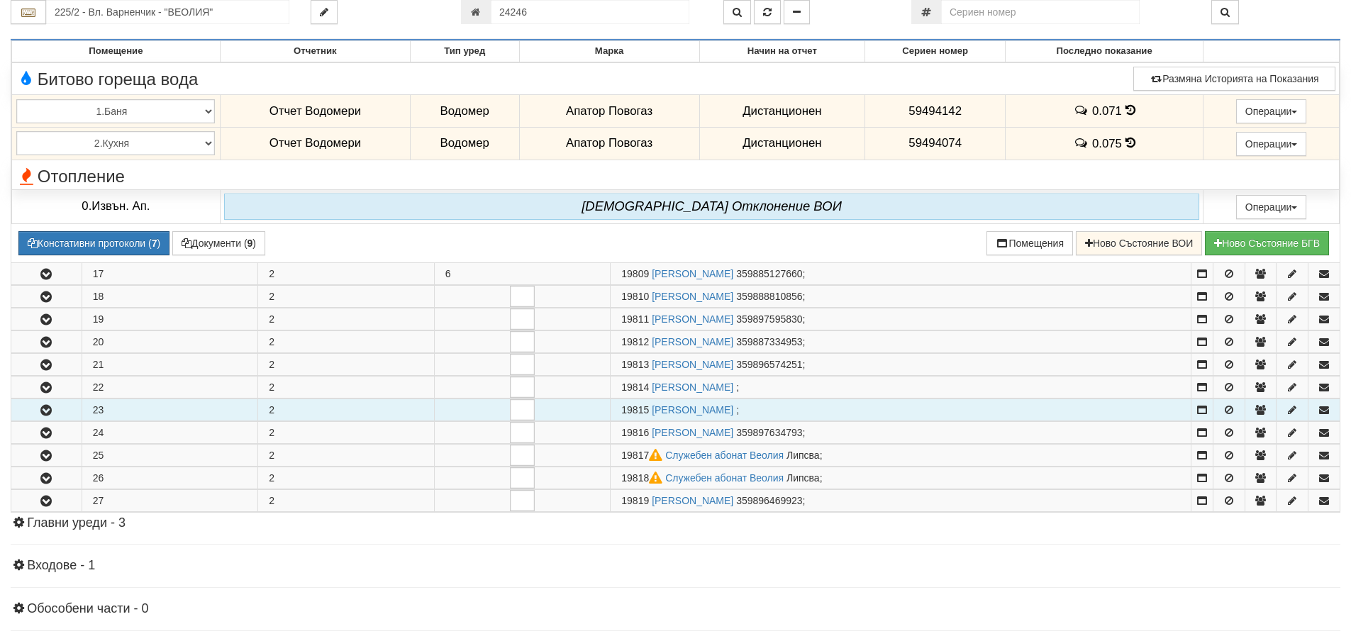
click at [41, 411] on icon "button" at bounding box center [46, 411] width 17 height 10
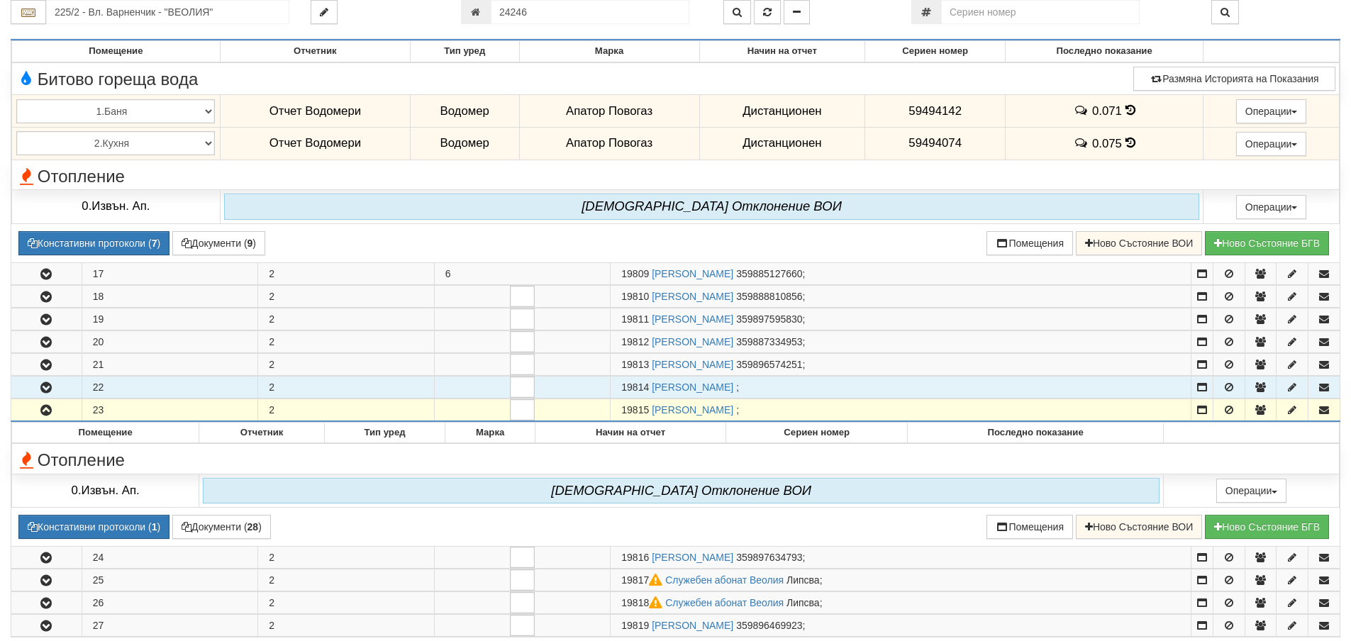
click at [51, 388] on icon "button" at bounding box center [46, 388] width 17 height 10
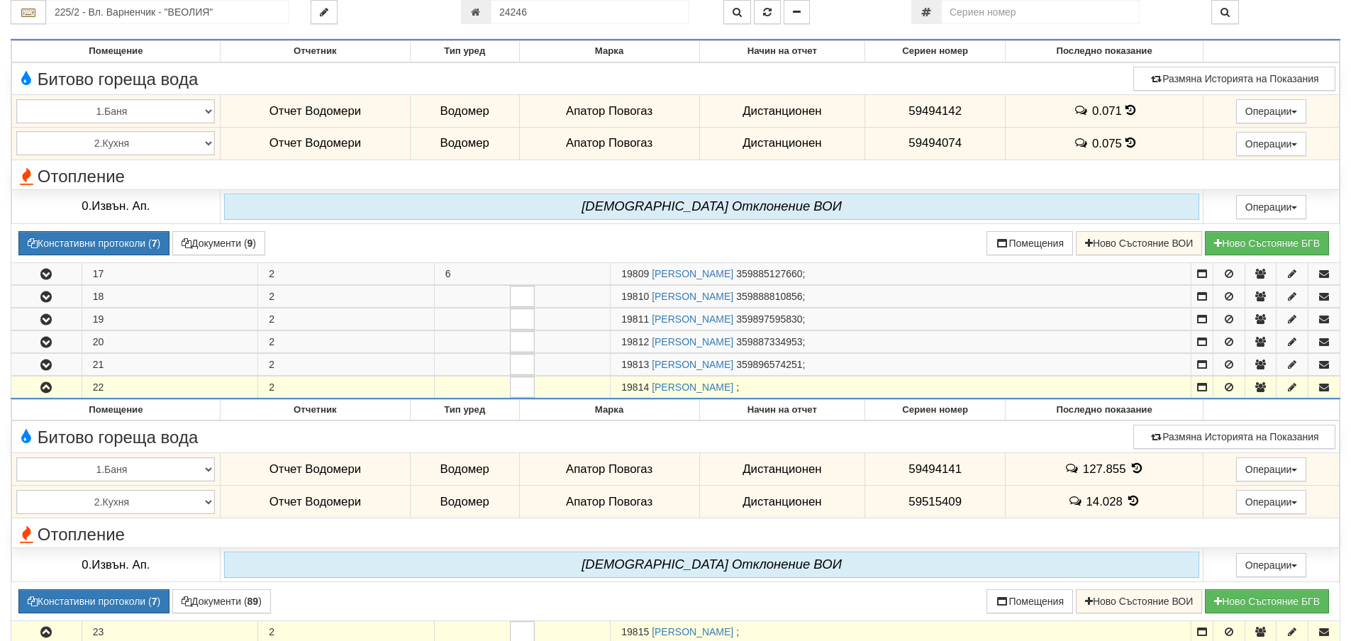
click at [51, 388] on icon "button" at bounding box center [46, 388] width 17 height 10
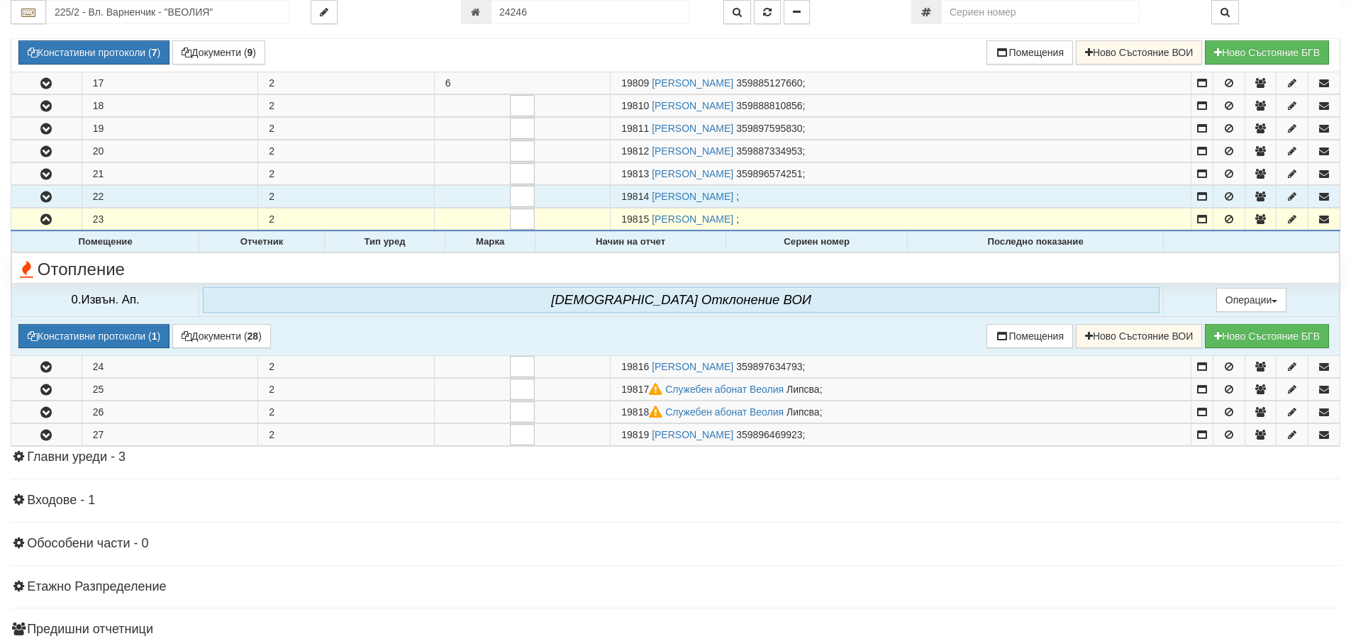
scroll to position [851, 0]
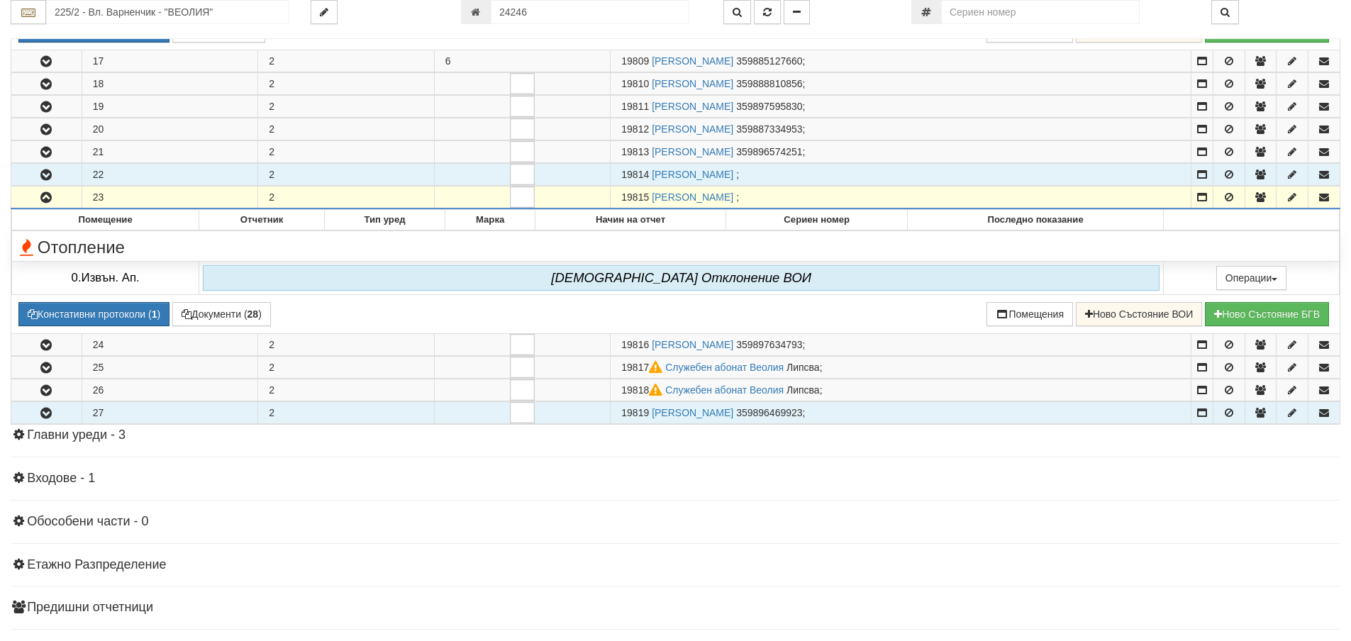
click at [48, 413] on icon "button" at bounding box center [46, 413] width 17 height 10
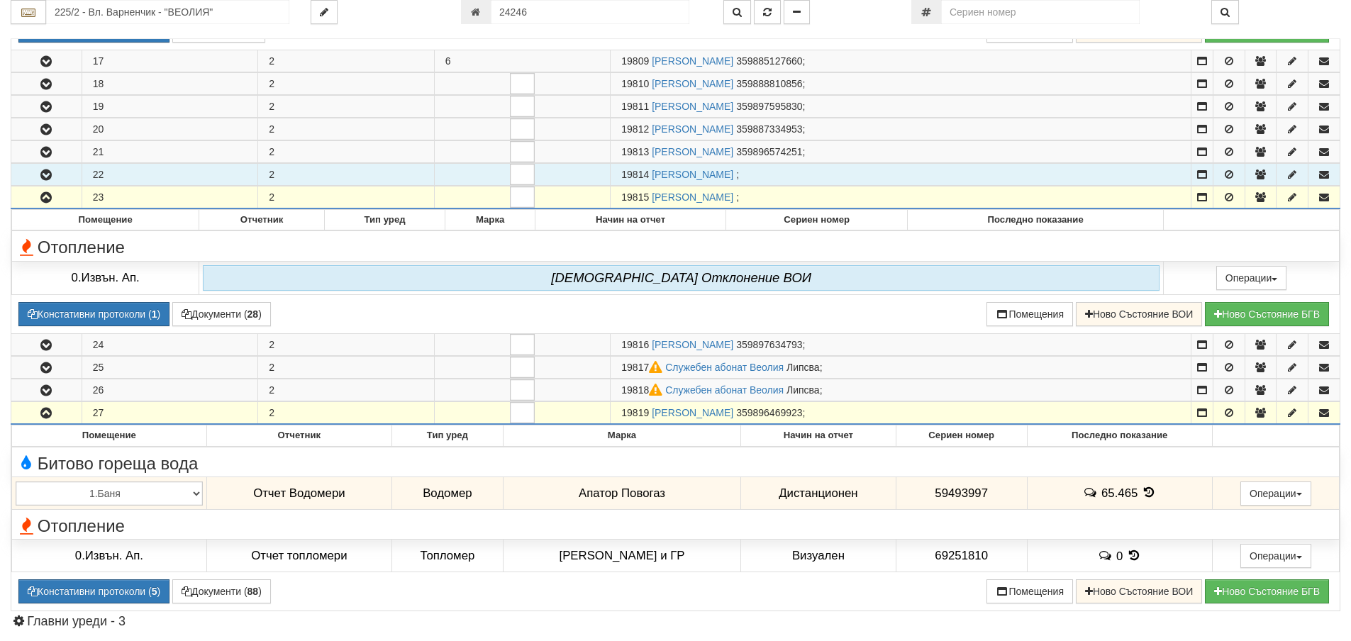
click at [48, 413] on icon "button" at bounding box center [46, 413] width 17 height 10
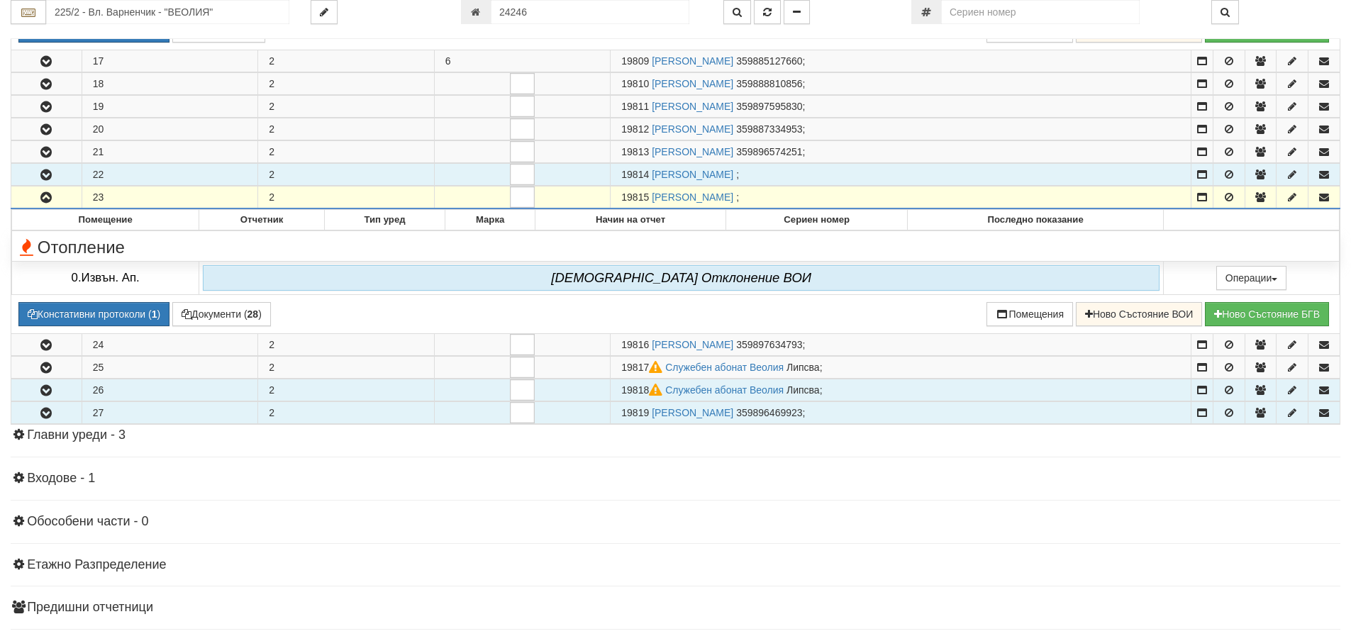
click at [46, 396] on icon "button" at bounding box center [46, 391] width 17 height 10
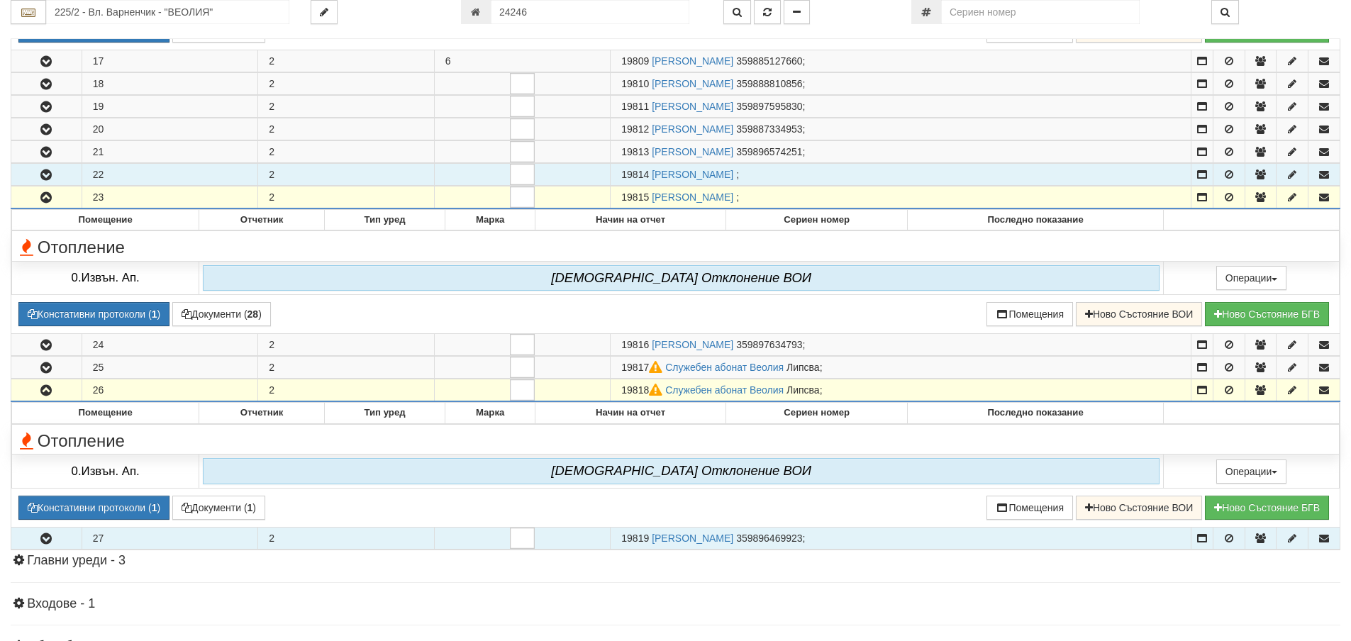
click at [46, 396] on icon "button" at bounding box center [46, 391] width 17 height 10
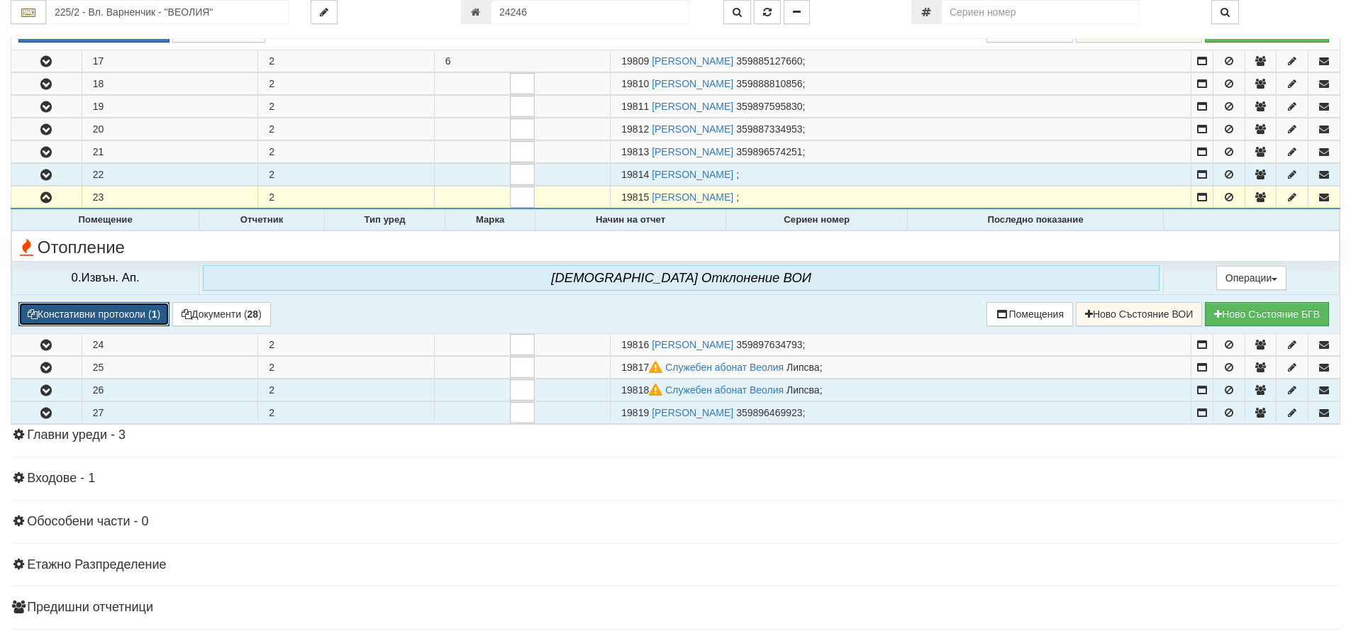
click at [94, 310] on button "Констативни протоколи ( 1 )" at bounding box center [93, 314] width 151 height 24
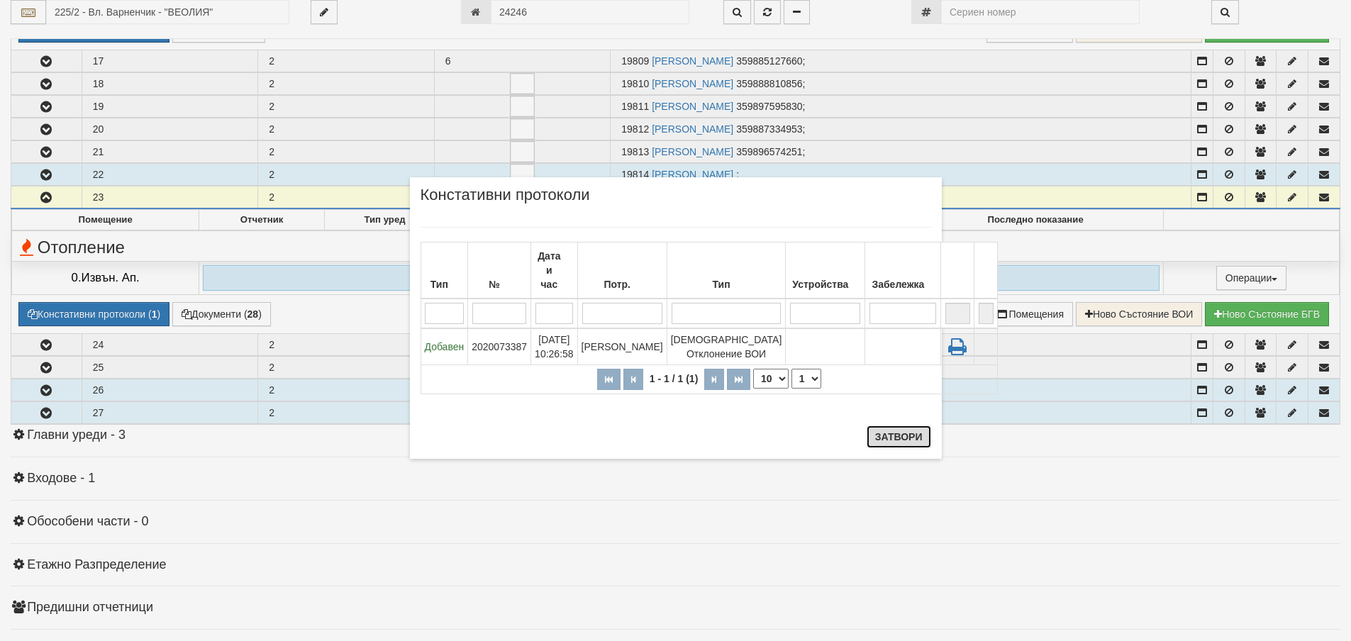
click at [893, 437] on button "Затвори" at bounding box center [899, 436] width 65 height 23
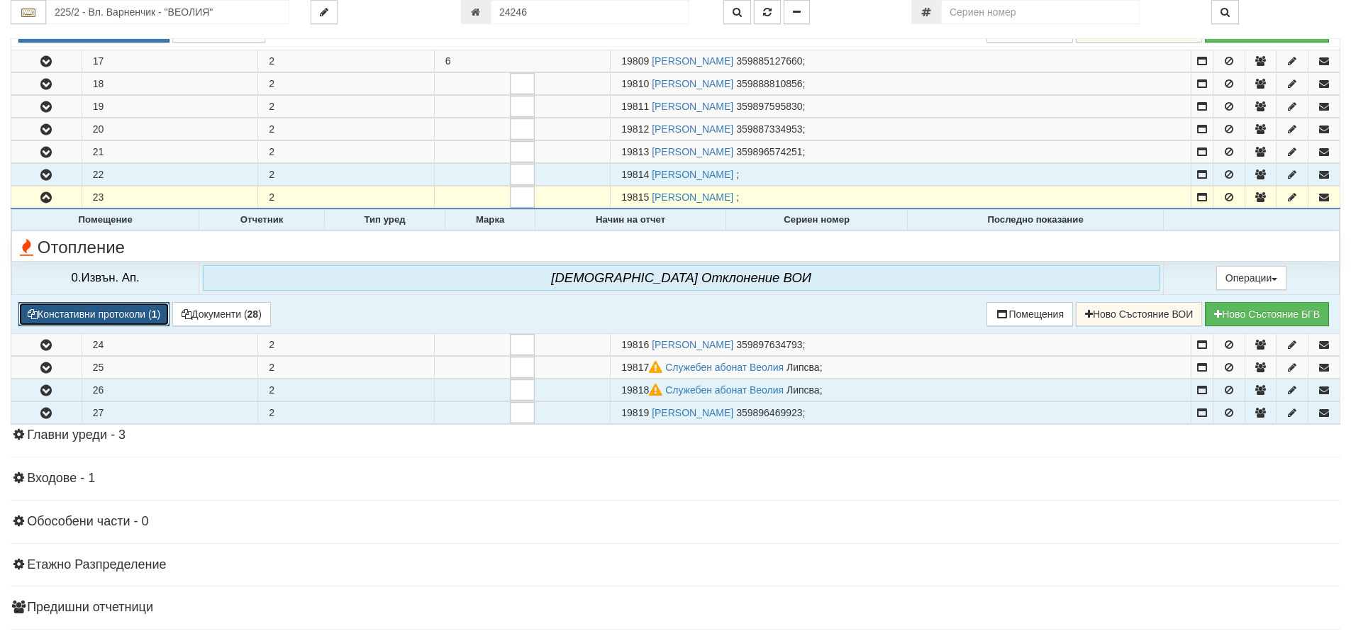
click at [52, 311] on button "Констативни протоколи ( 1 )" at bounding box center [93, 314] width 151 height 24
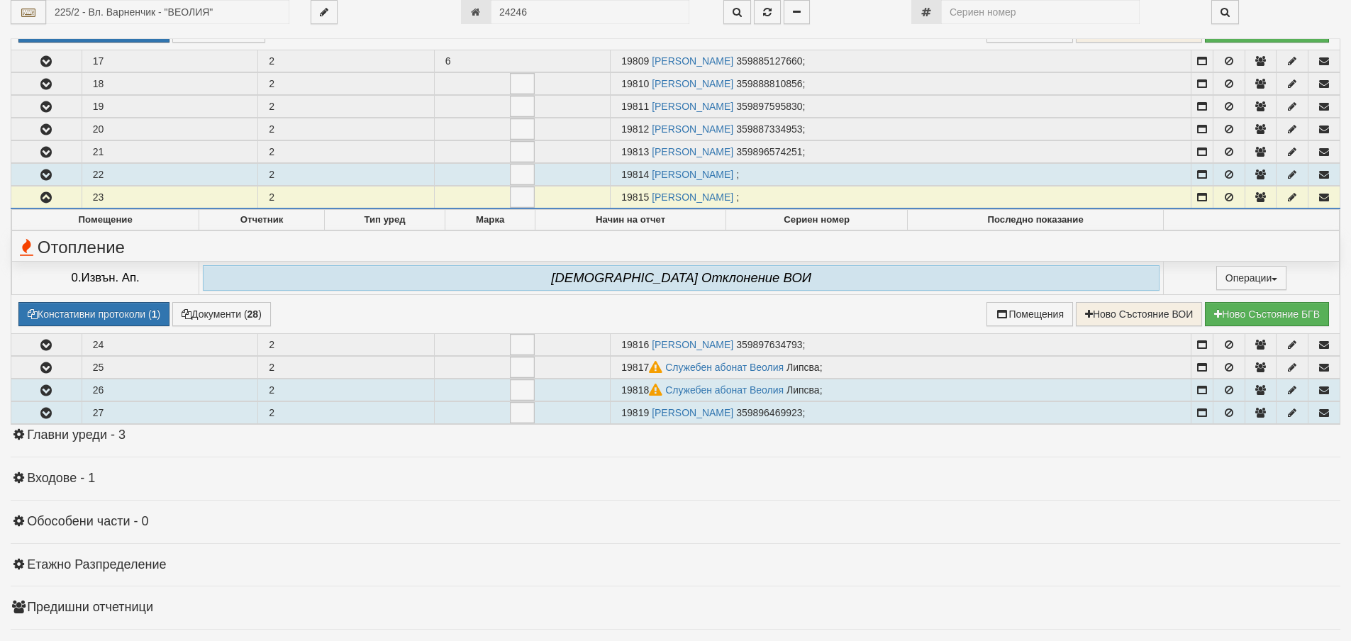
select select "1"
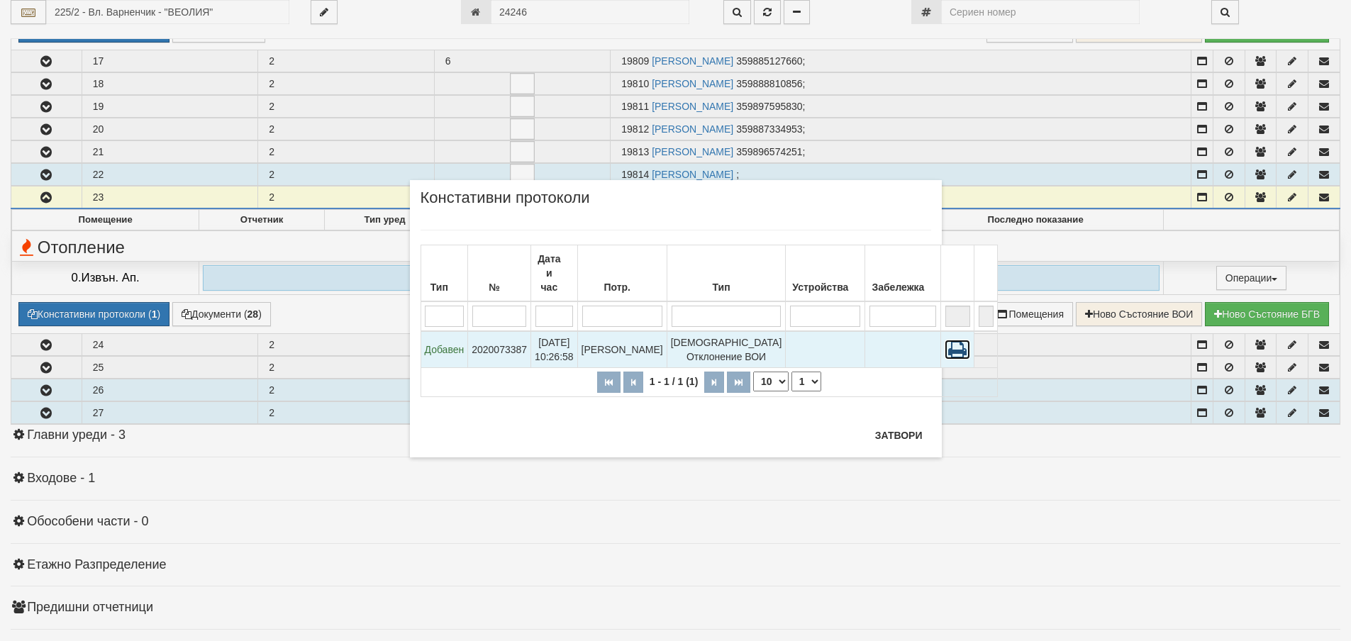
click at [945, 343] on icon at bounding box center [958, 350] width 26 height 20
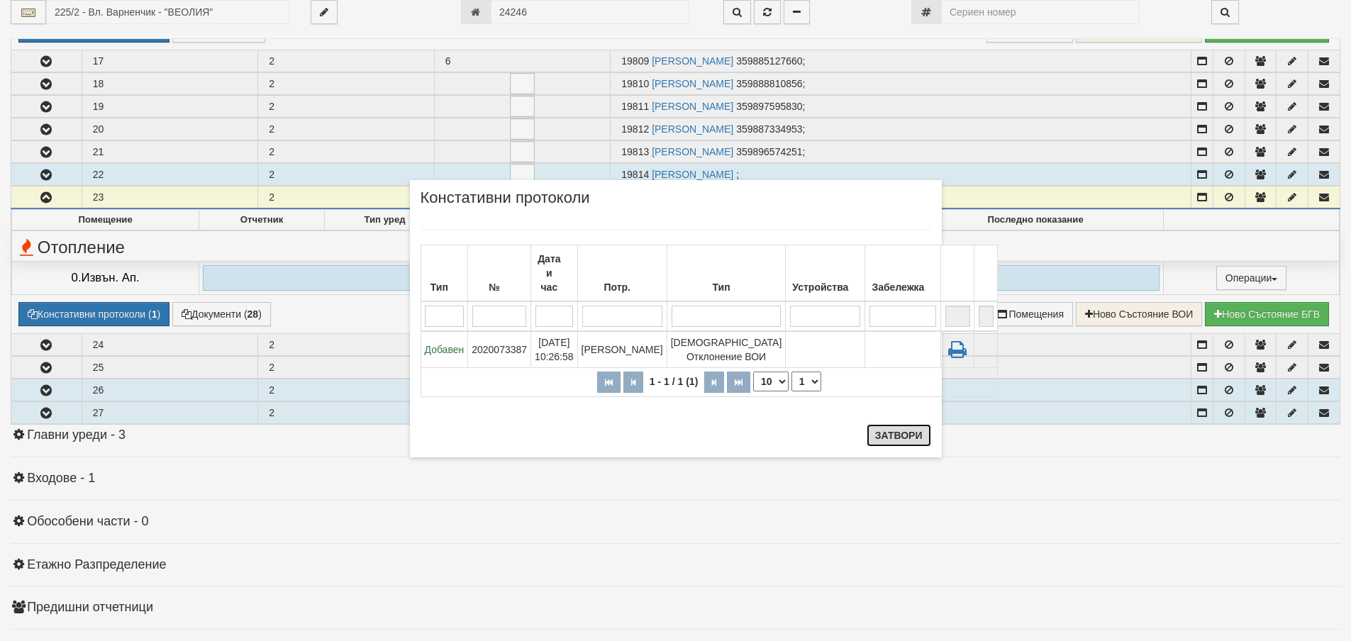
click at [907, 437] on button "Затвори" at bounding box center [899, 435] width 65 height 23
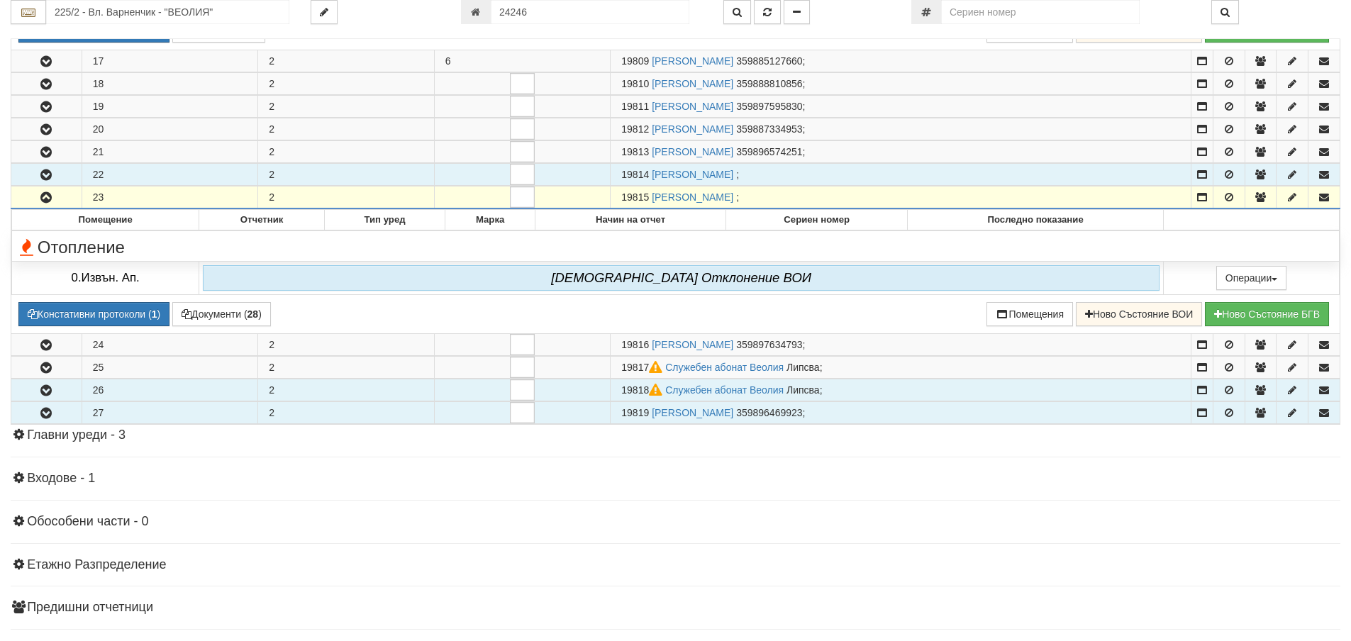
click at [45, 411] on icon "button" at bounding box center [46, 413] width 17 height 10
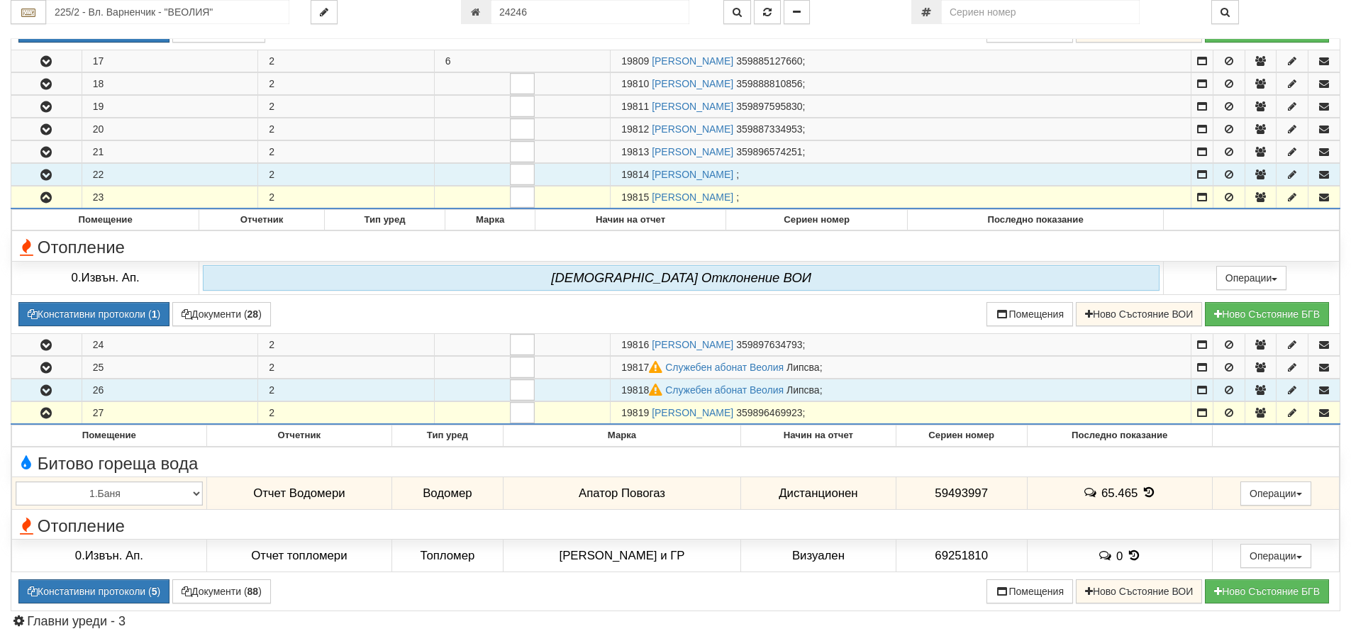
click at [45, 411] on icon "button" at bounding box center [46, 413] width 17 height 10
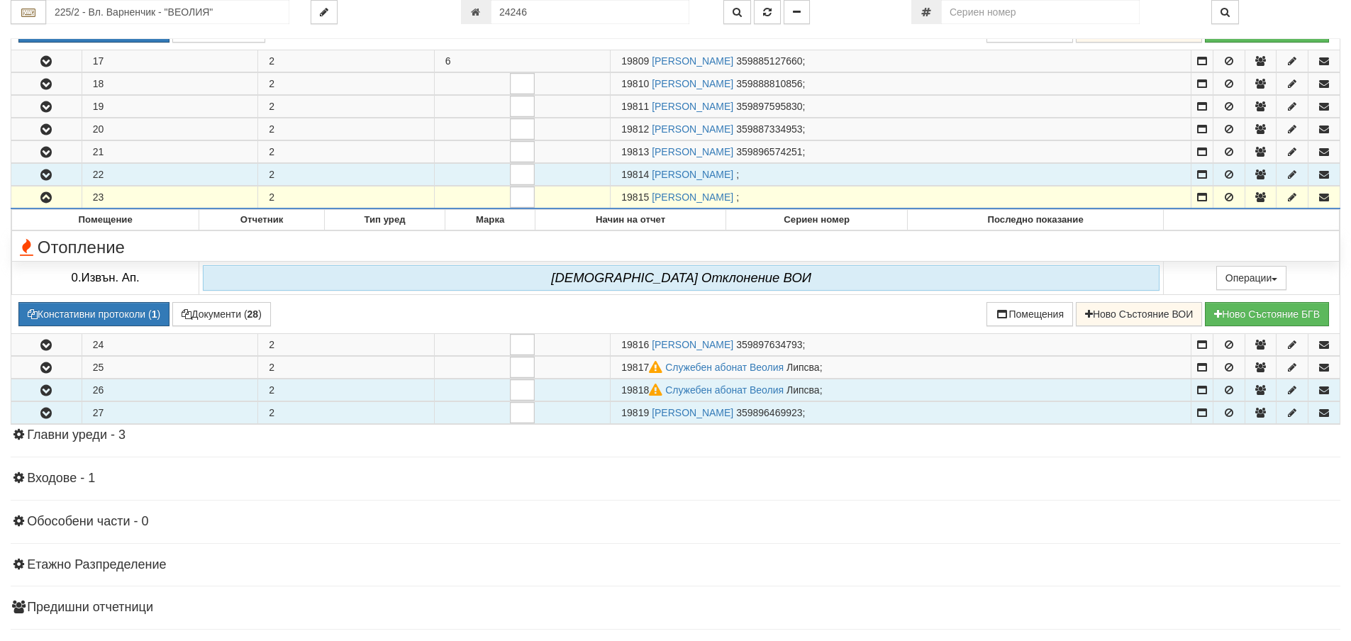
click at [45, 388] on icon "button" at bounding box center [46, 391] width 17 height 10
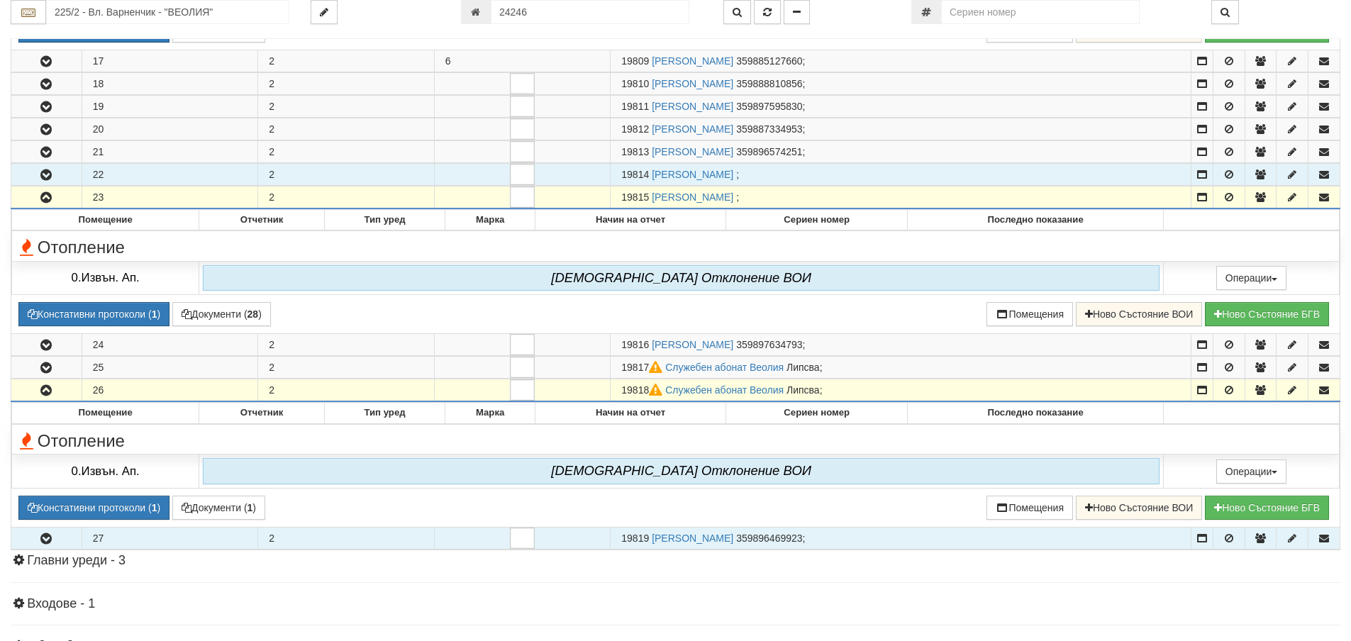
click at [45, 388] on icon "button" at bounding box center [46, 391] width 17 height 10
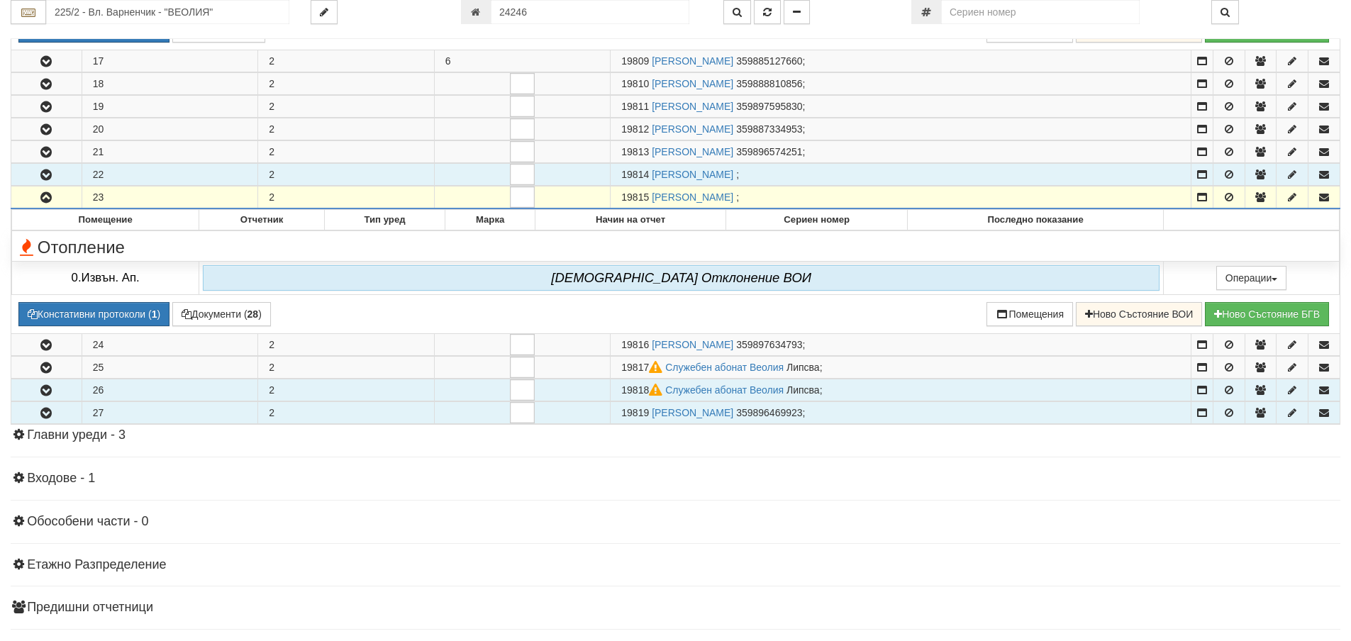
click at [45, 387] on icon "button" at bounding box center [46, 391] width 17 height 10
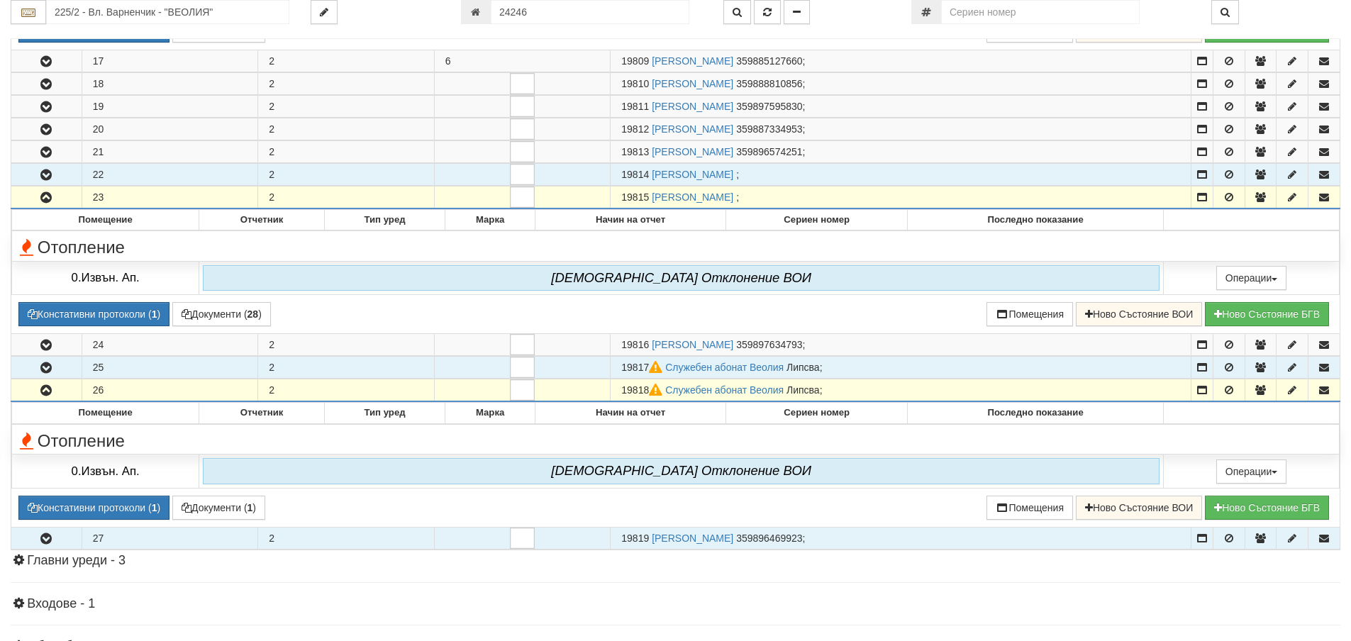
click at [43, 364] on icon "button" at bounding box center [46, 368] width 17 height 10
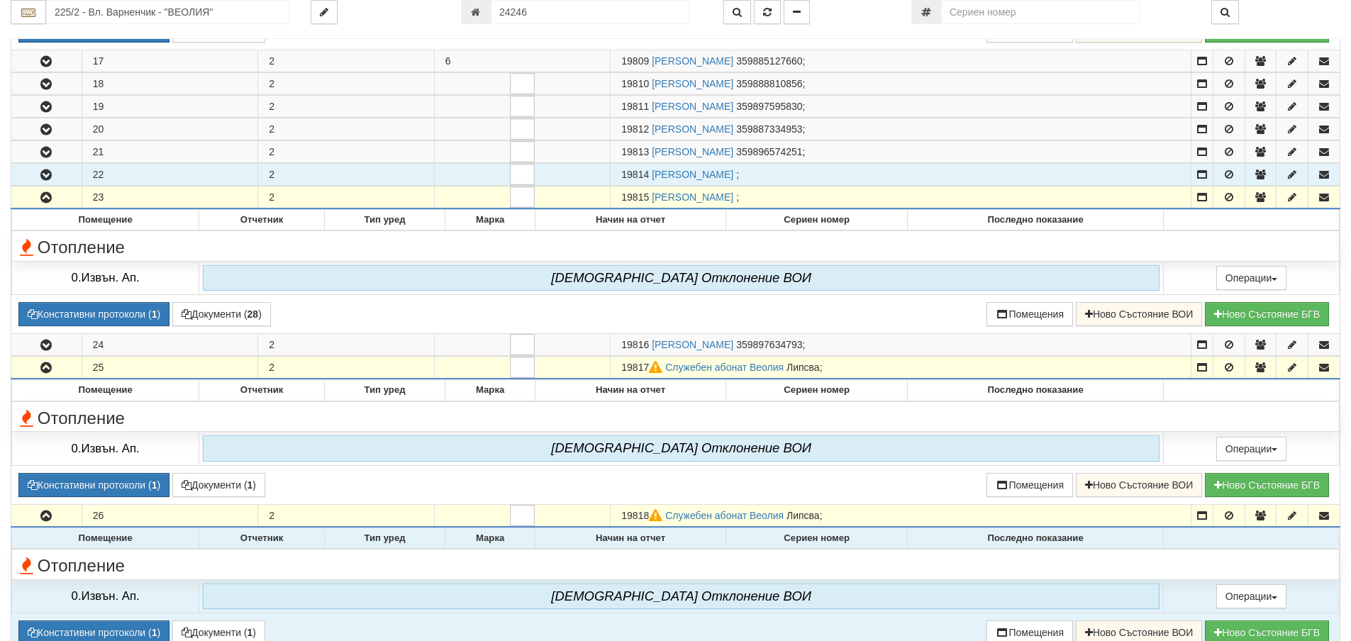
click at [885, 564] on div "Отопление" at bounding box center [452, 564] width 894 height 22
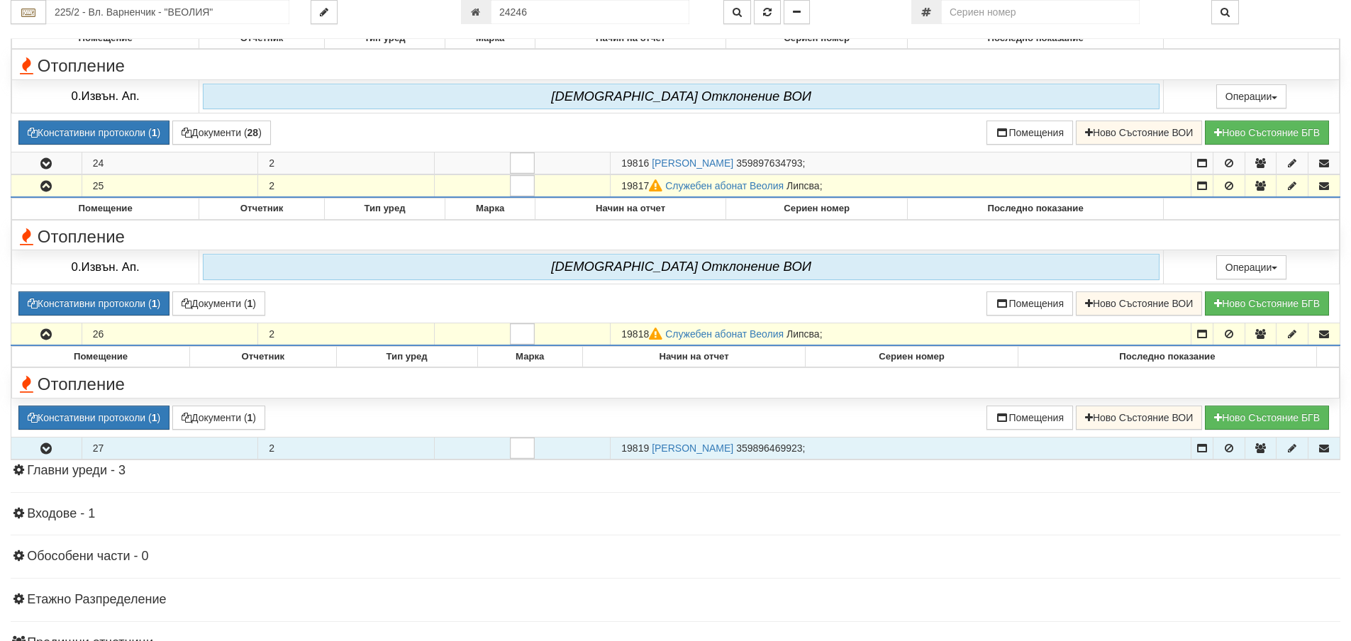
scroll to position [1064, 0]
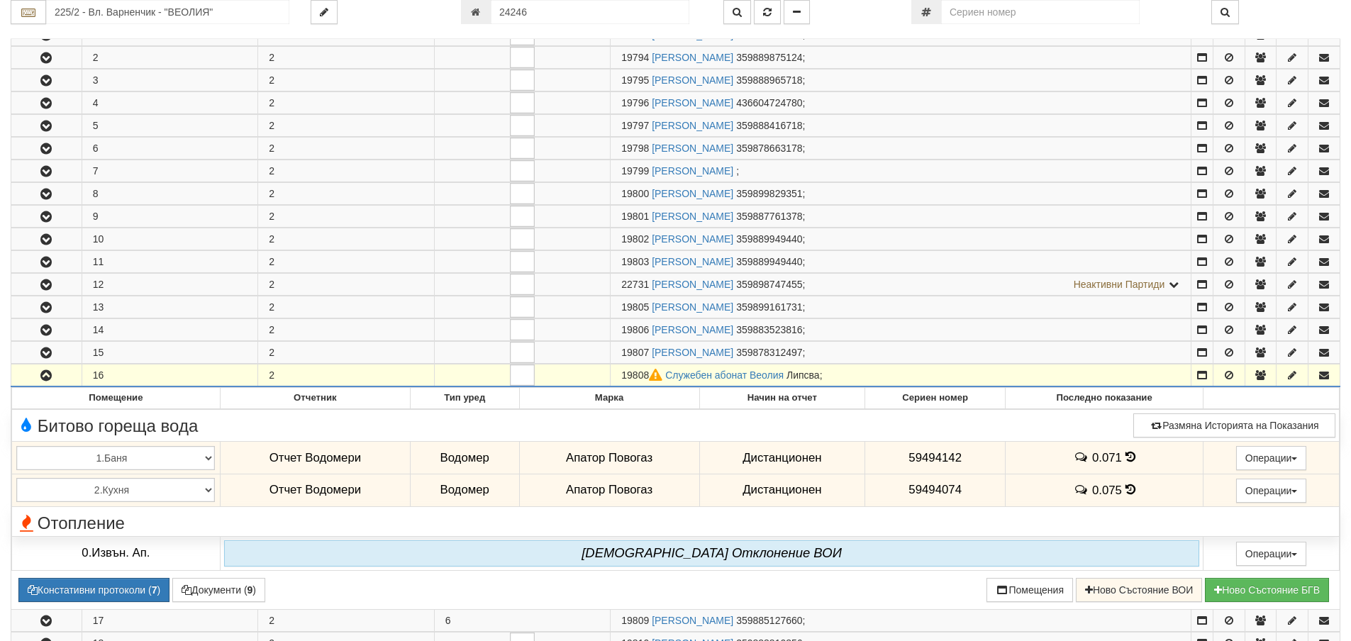
scroll to position [284, 0]
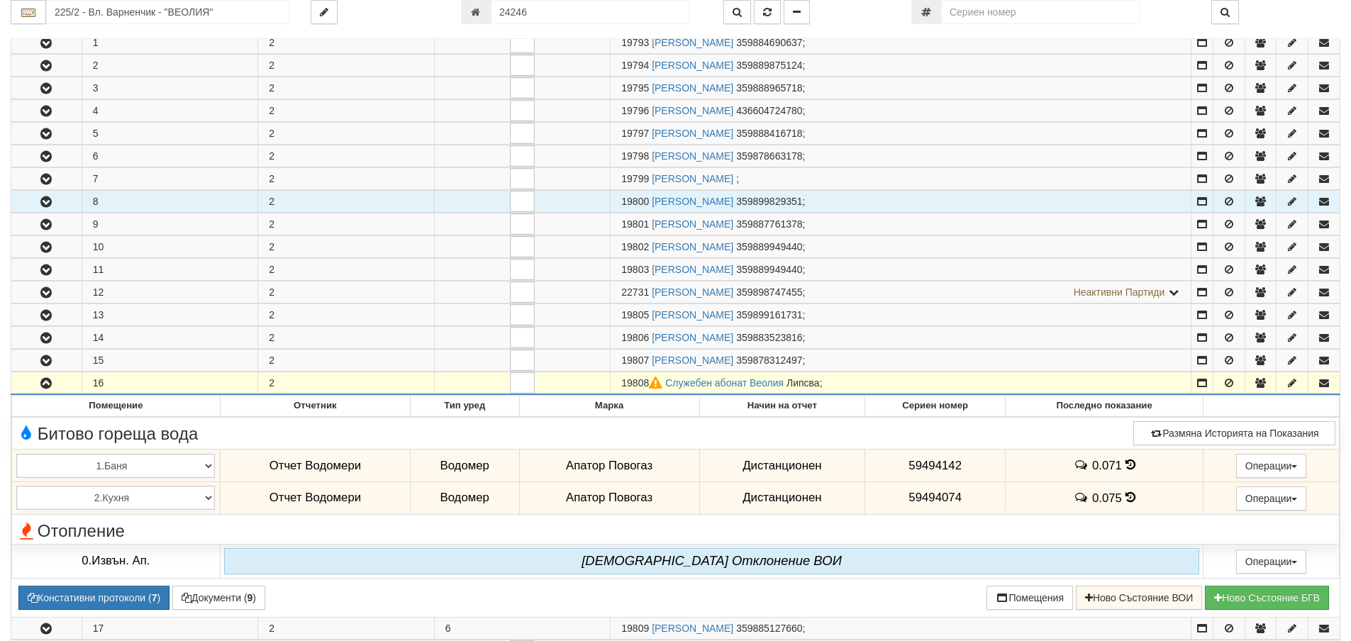
click at [44, 201] on icon "button" at bounding box center [46, 202] width 17 height 10
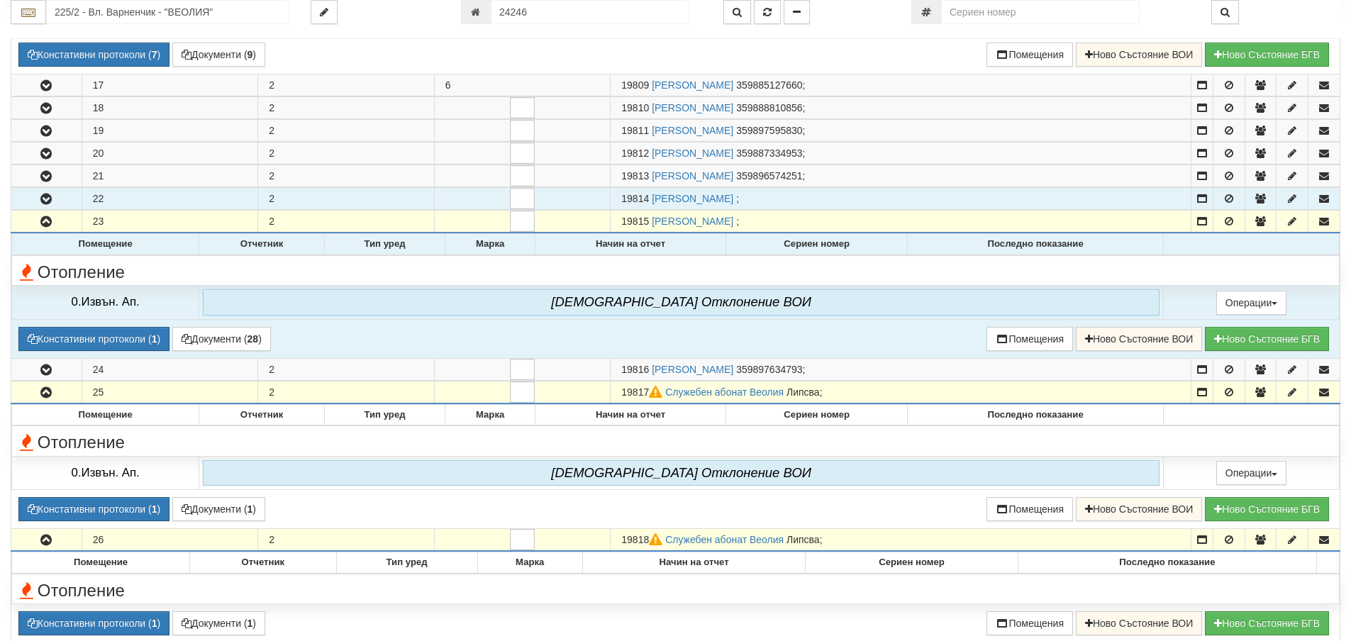
scroll to position [993, 0]
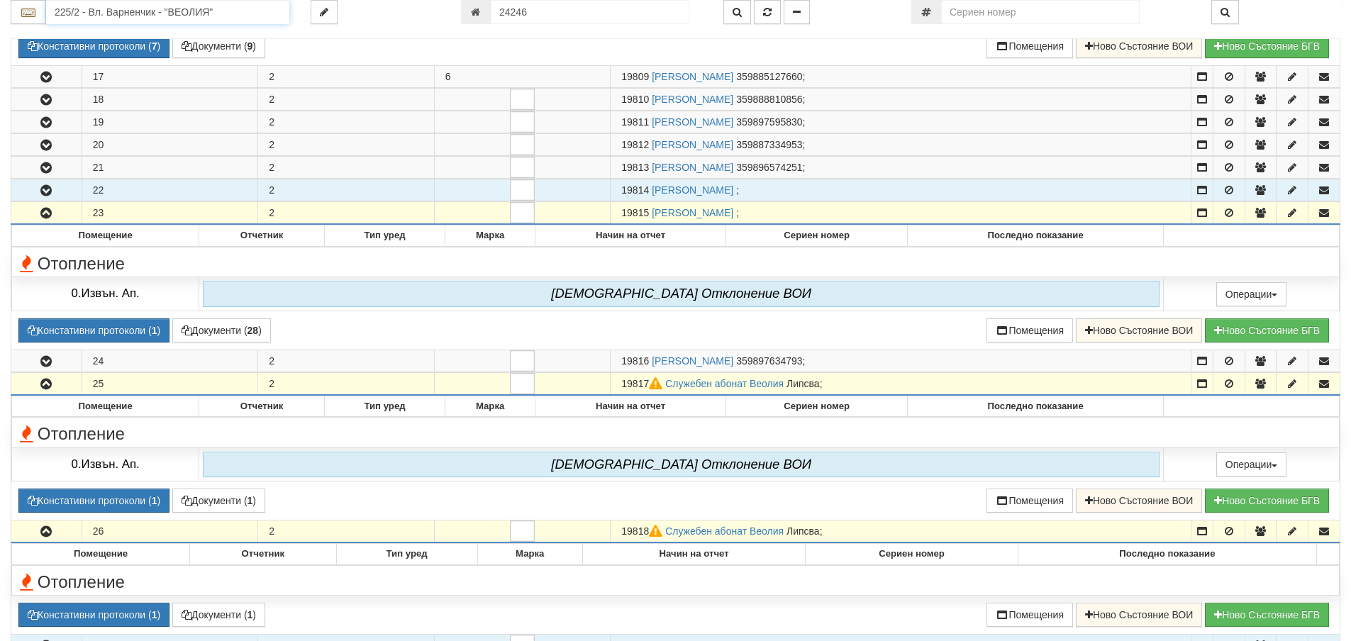
click at [102, 15] on input "225/2 - Вл. Варненчик - "ВЕОЛИЯ"" at bounding box center [167, 12] width 243 height 24
click at [82, 13] on input "083" at bounding box center [167, 12] width 243 height 24
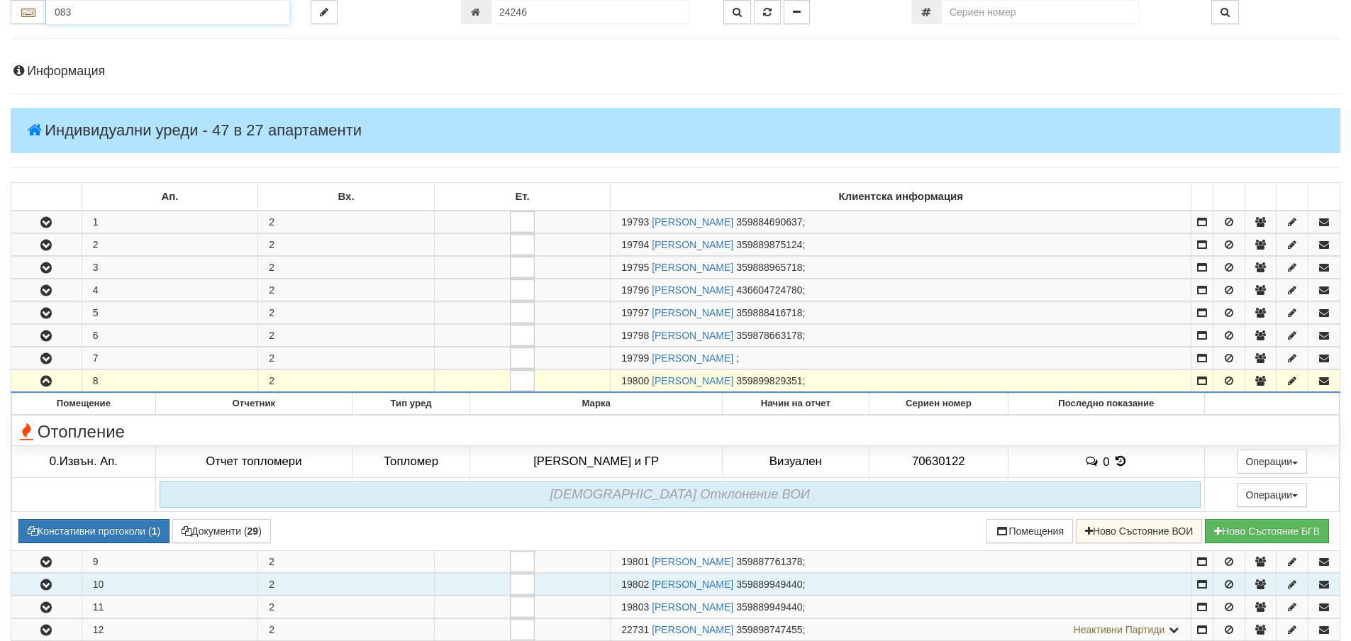
scroll to position [0, 0]
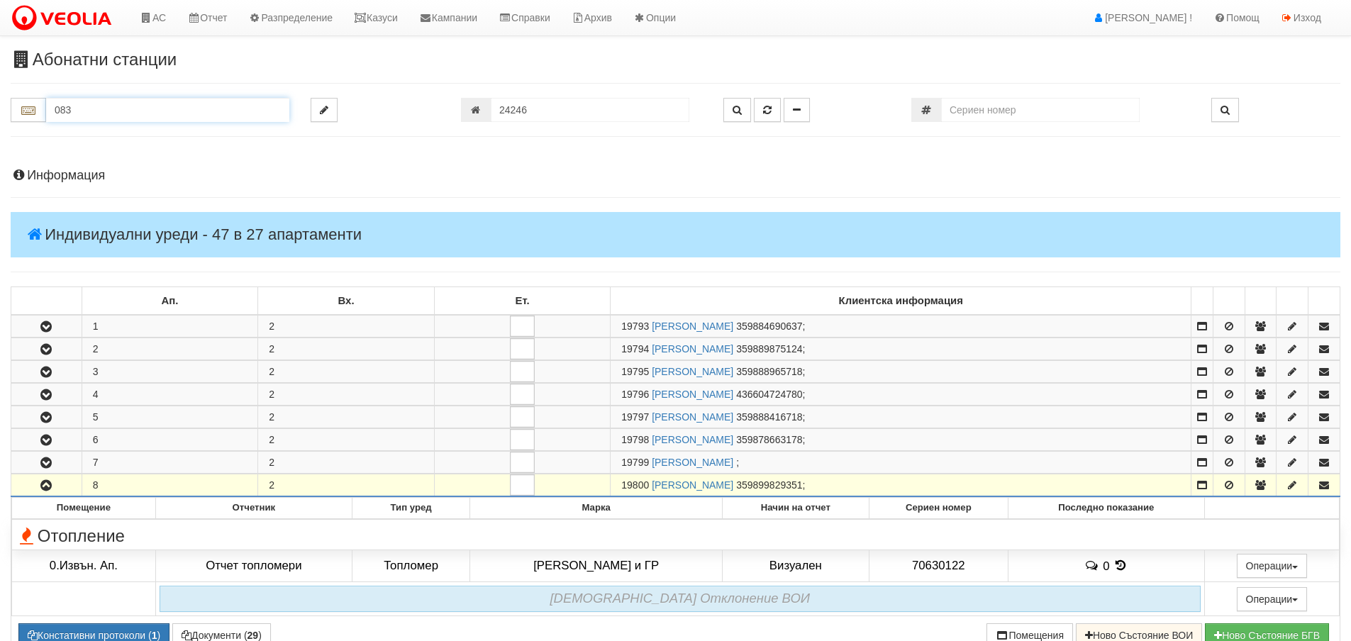
click at [89, 104] on input "083" at bounding box center [167, 110] width 243 height 24
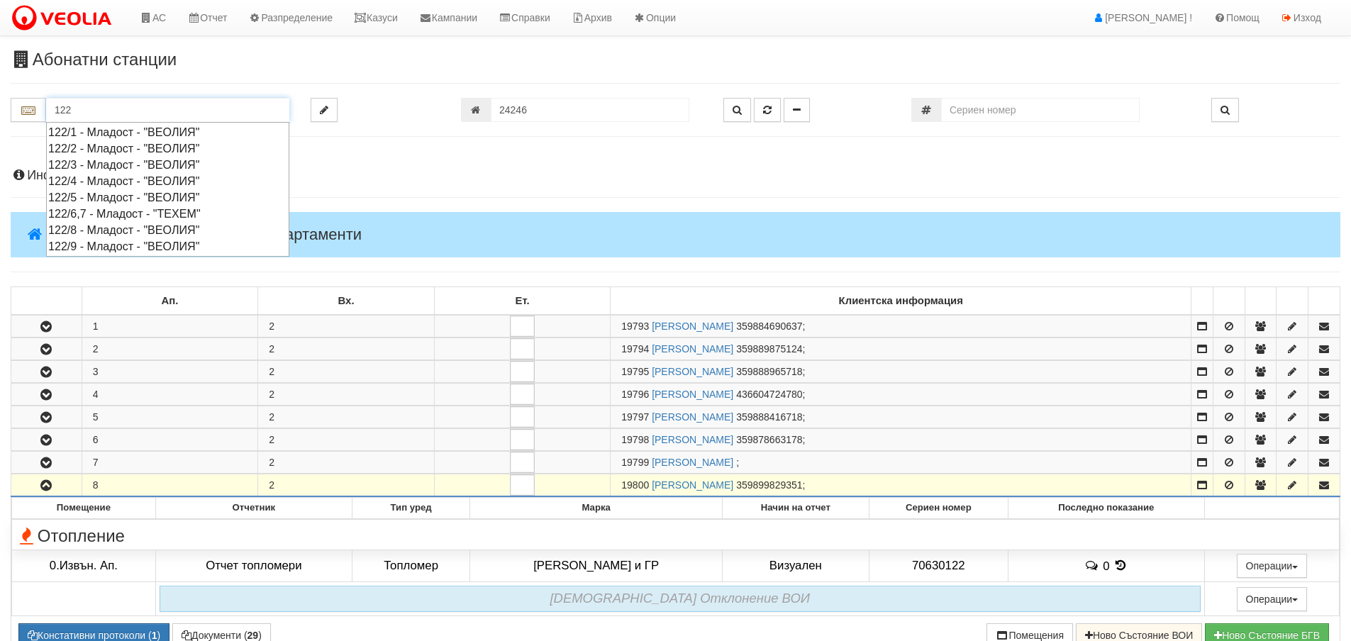
click at [97, 133] on div "122/1 - Младост - "ВЕОЛИЯ"" at bounding box center [167, 132] width 239 height 16
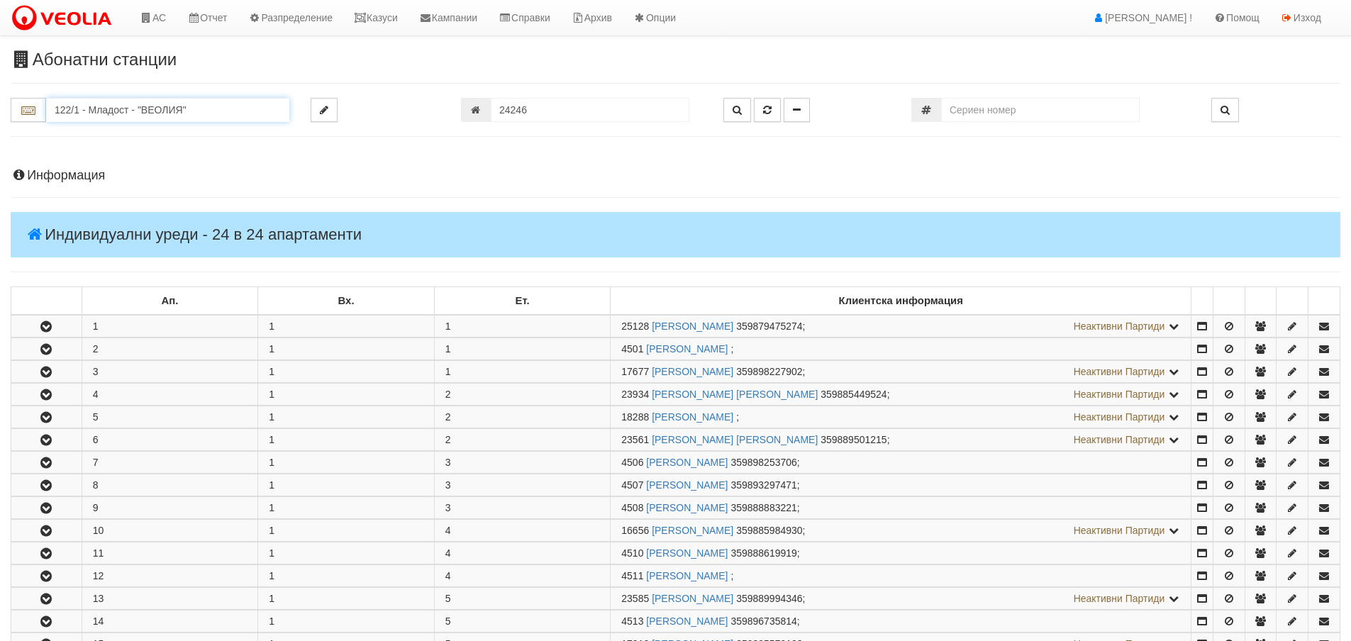
click at [79, 111] on input "122/1 - Младост - "ВЕОЛИЯ"" at bounding box center [167, 110] width 243 height 24
click at [104, 133] on div "083/1 - Трошево - "ВЕОЛИЯ"" at bounding box center [167, 132] width 239 height 16
type input "083/1 - Трошево - "ВЕОЛИЯ""
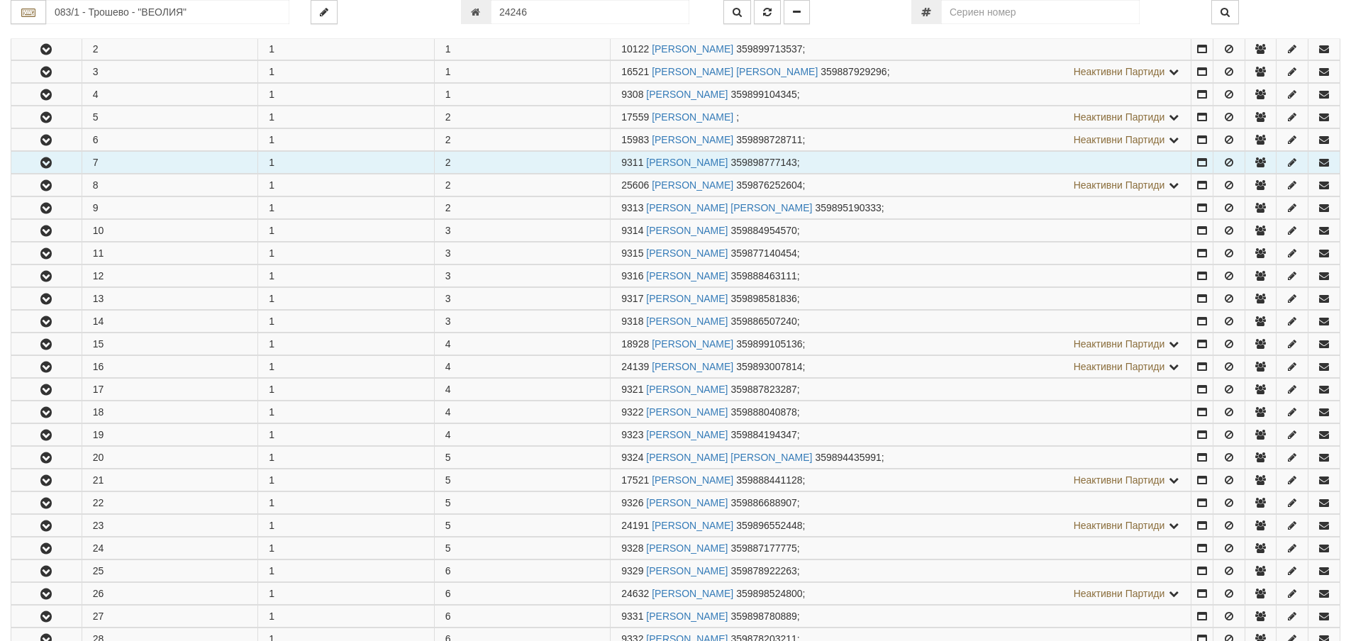
scroll to position [355, 0]
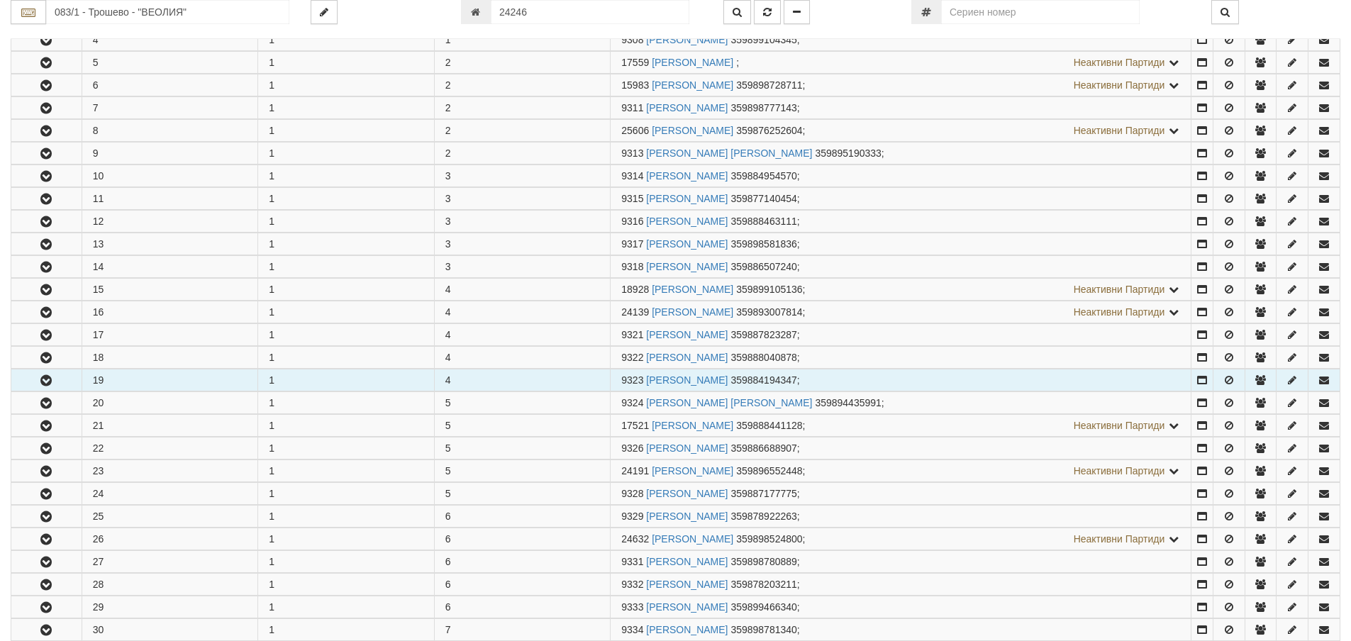
click at [47, 377] on icon "button" at bounding box center [46, 381] width 17 height 10
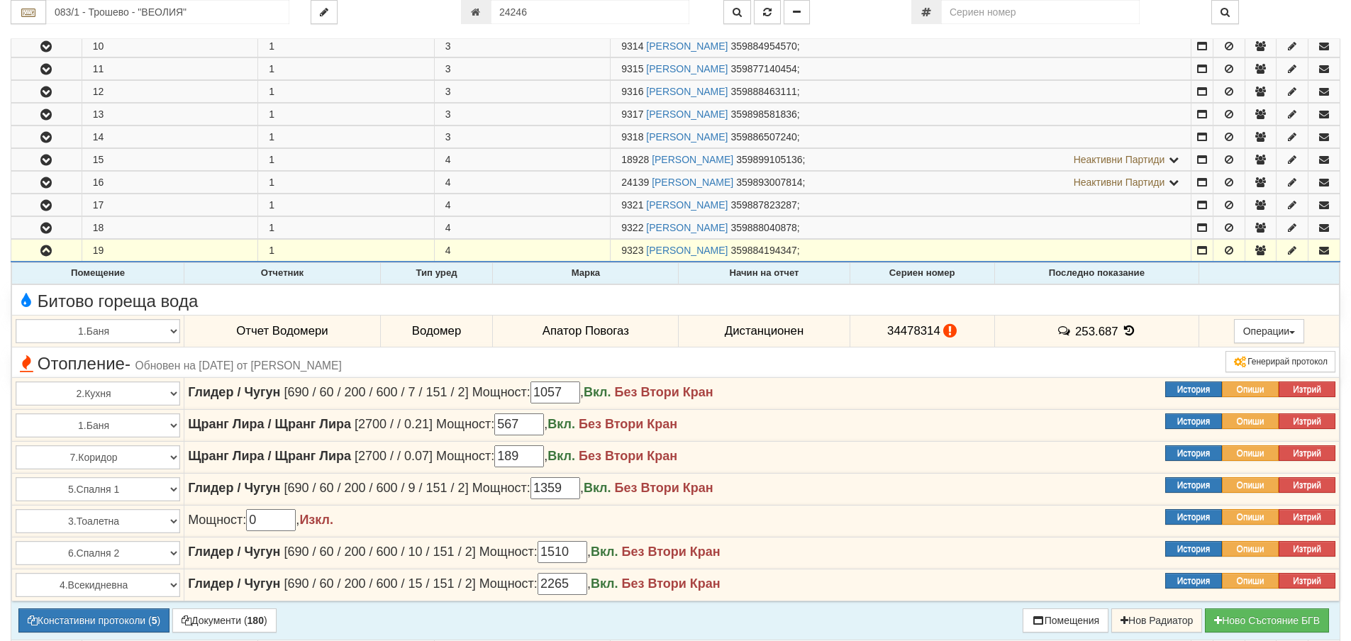
scroll to position [567, 0]
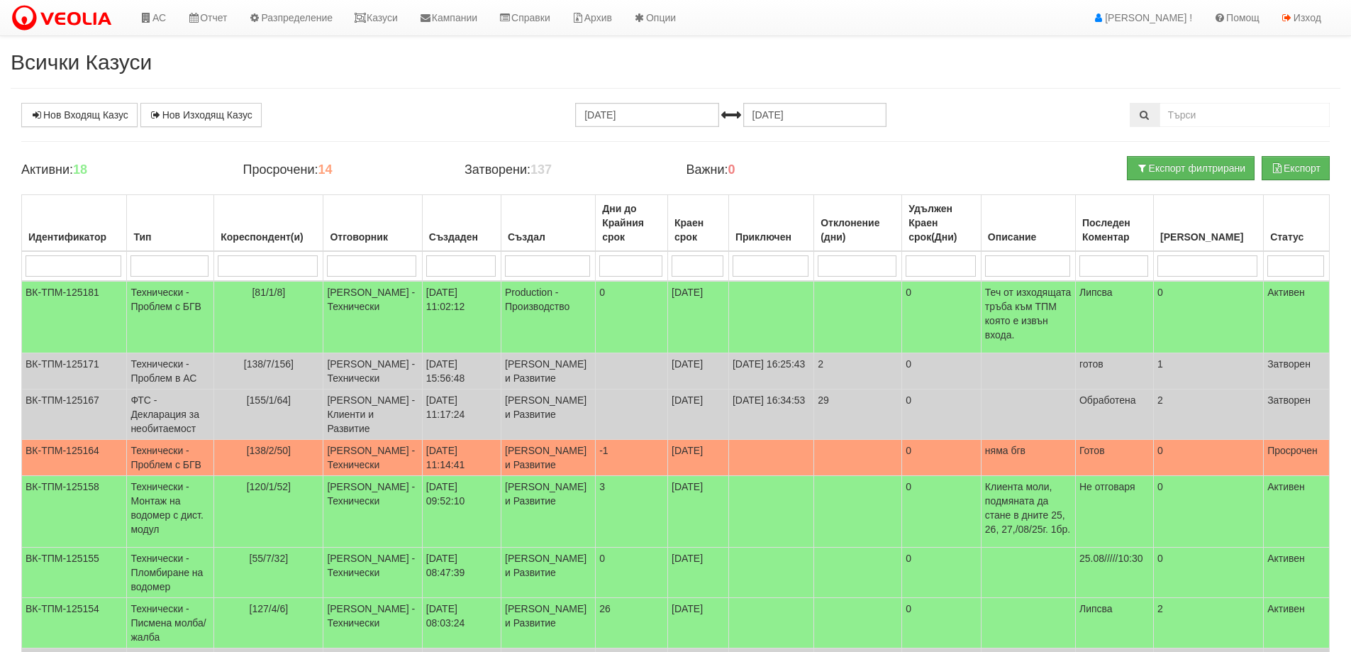
click at [288, 269] on input "search" at bounding box center [267, 265] width 99 height 21
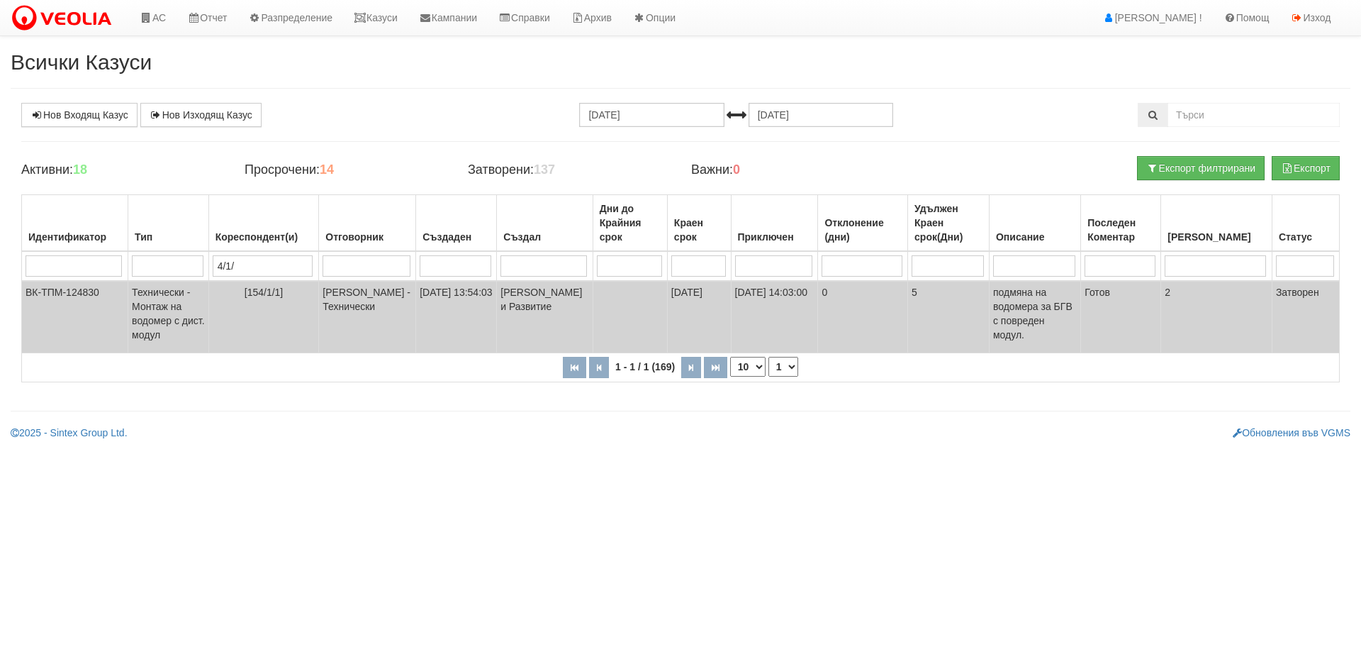
type input "4/1/5"
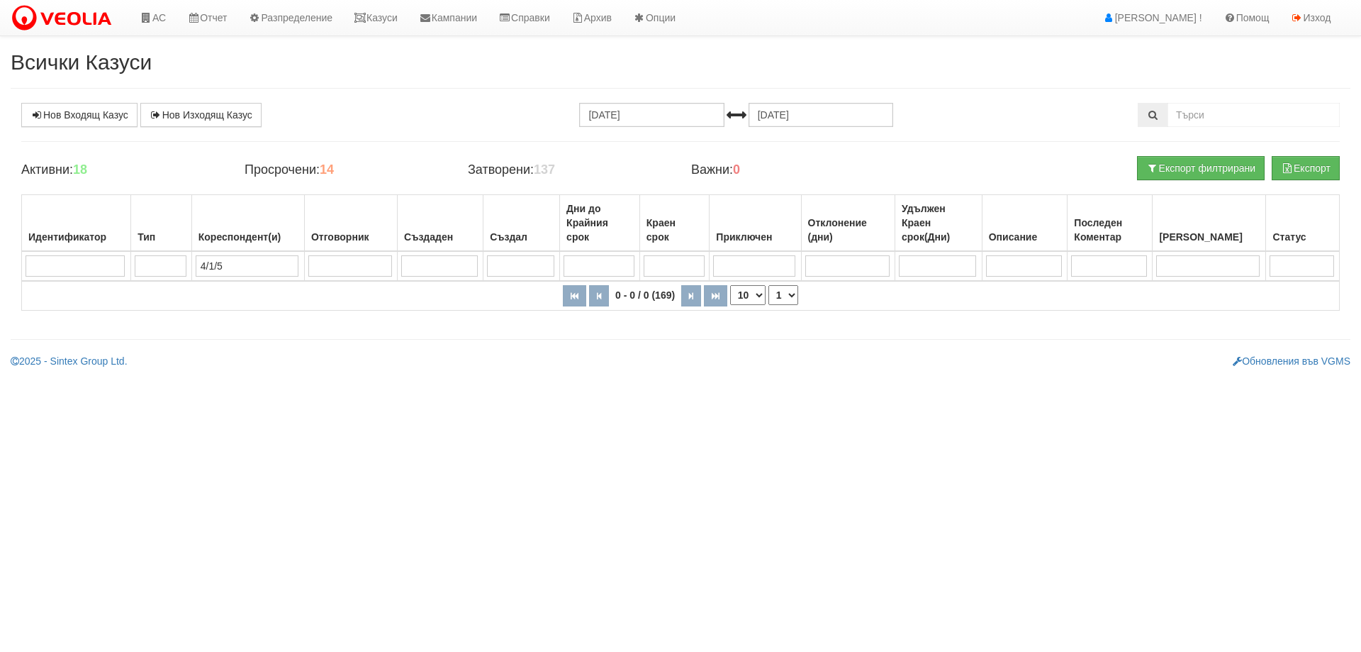
drag, startPoint x: 232, startPoint y: 265, endPoint x: 189, endPoint y: 266, distance: 42.6
click at [189, 266] on tr "4/1/5" at bounding box center [681, 266] width 1318 height 30
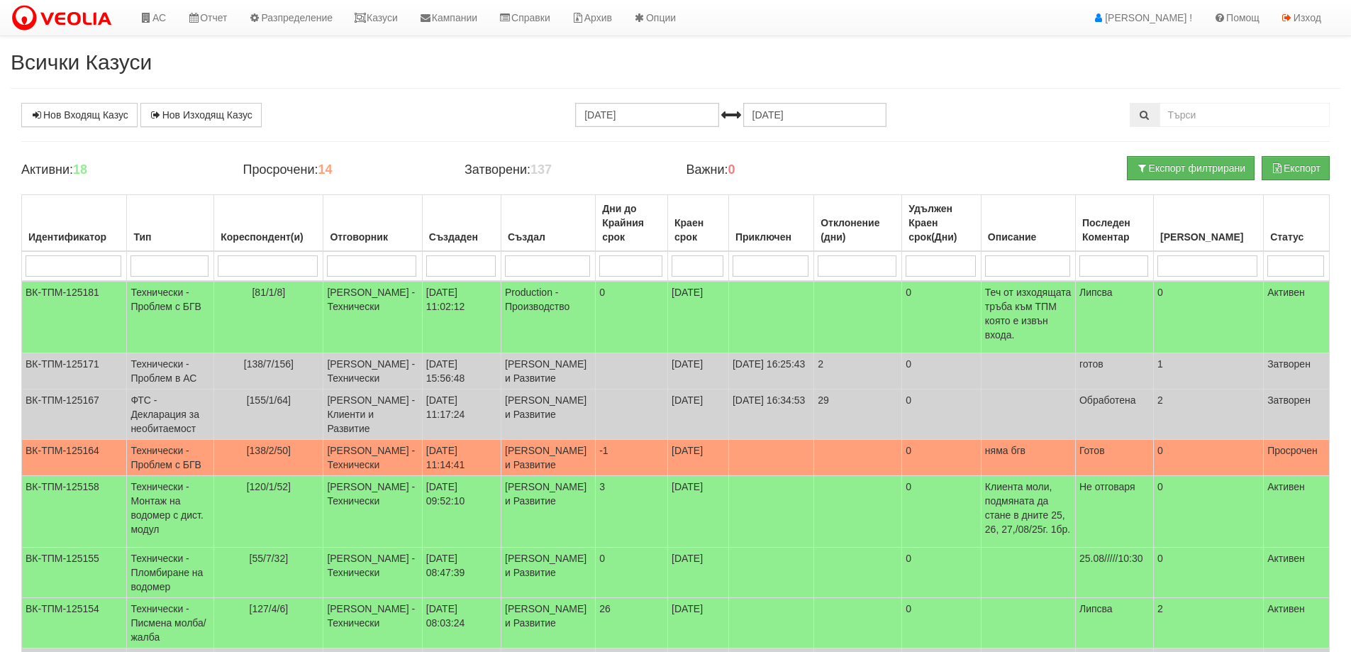
click at [377, 262] on input "search" at bounding box center [371, 265] width 89 height 21
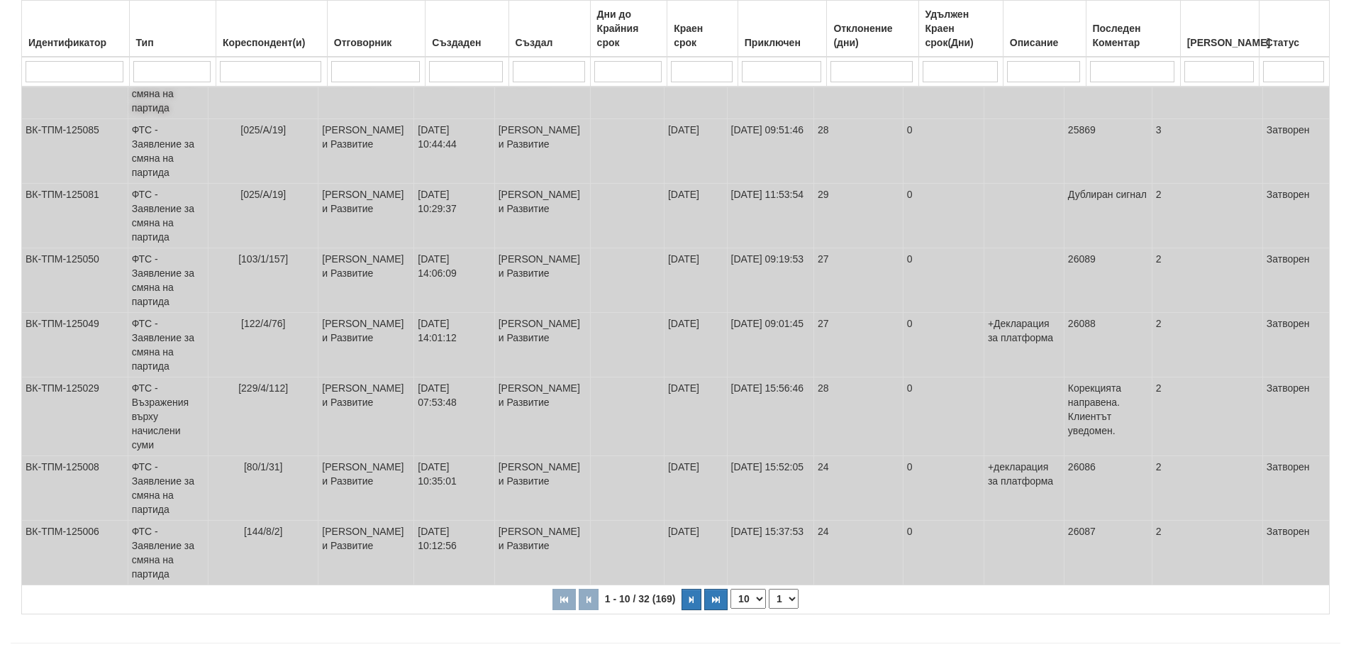
scroll to position [358, 0]
type input "миглена"
drag, startPoint x: 761, startPoint y: 569, endPoint x: 755, endPoint y: 577, distance: 9.6
click at [761, 586] on select "10 20 30 40" at bounding box center [747, 596] width 35 height 20
select select "40"
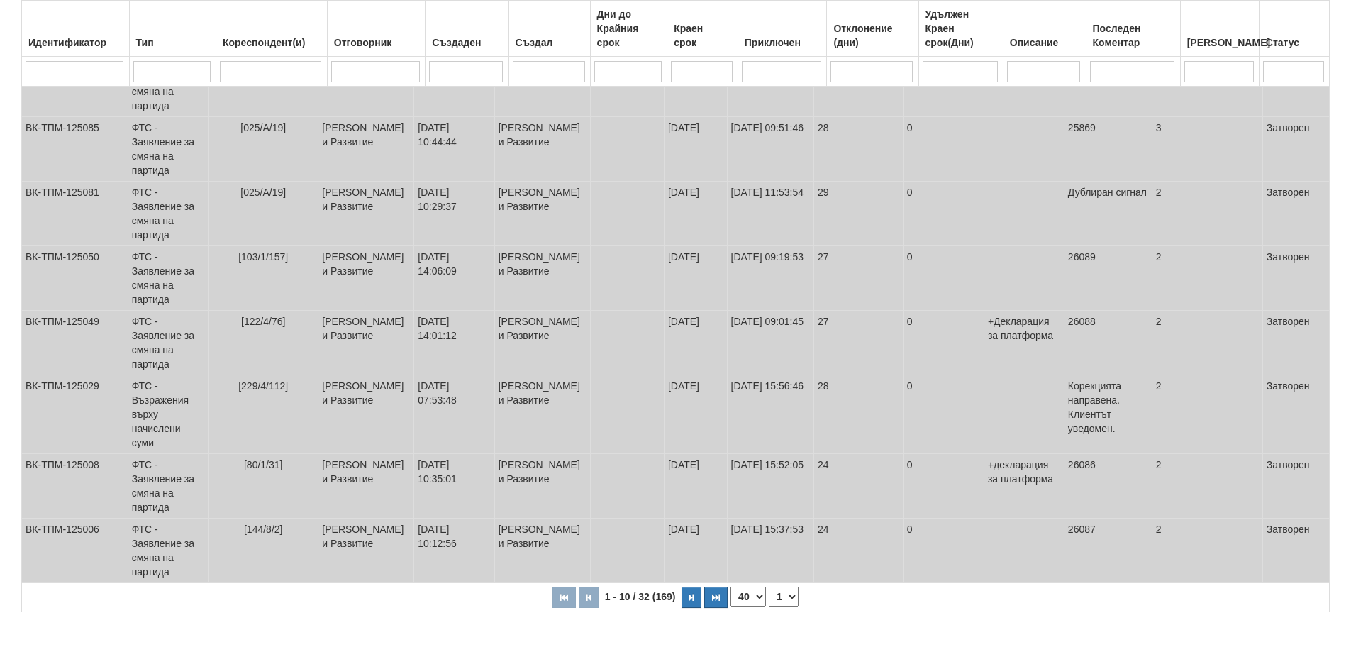
click at [730, 606] on select "10 20 30 40" at bounding box center [747, 596] width 35 height 20
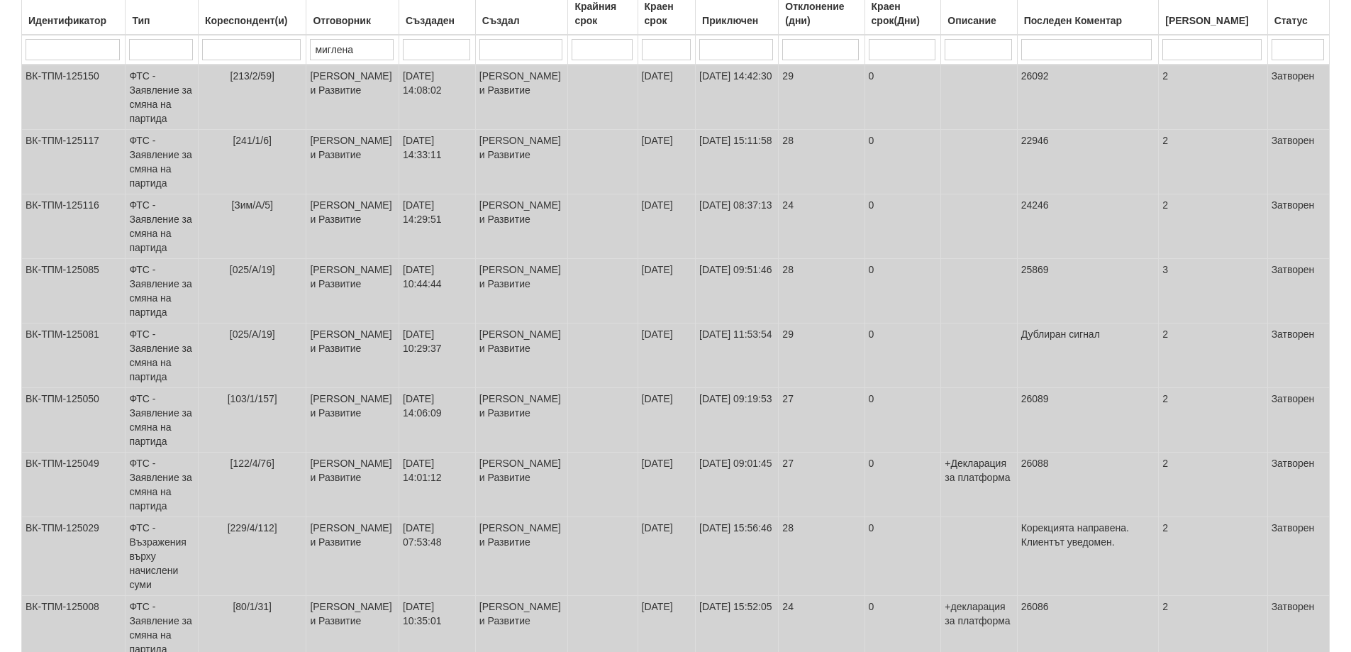
scroll to position [0, 0]
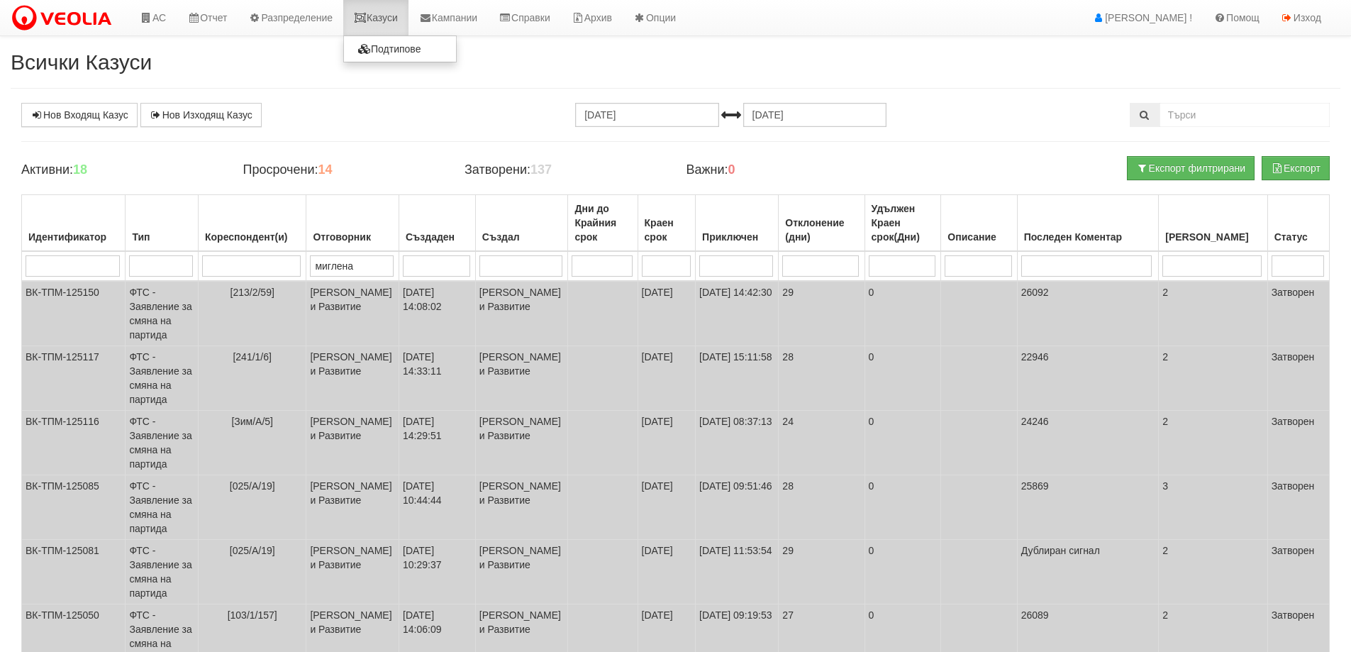
click at [385, 15] on link "Казуси" at bounding box center [375, 17] width 65 height 35
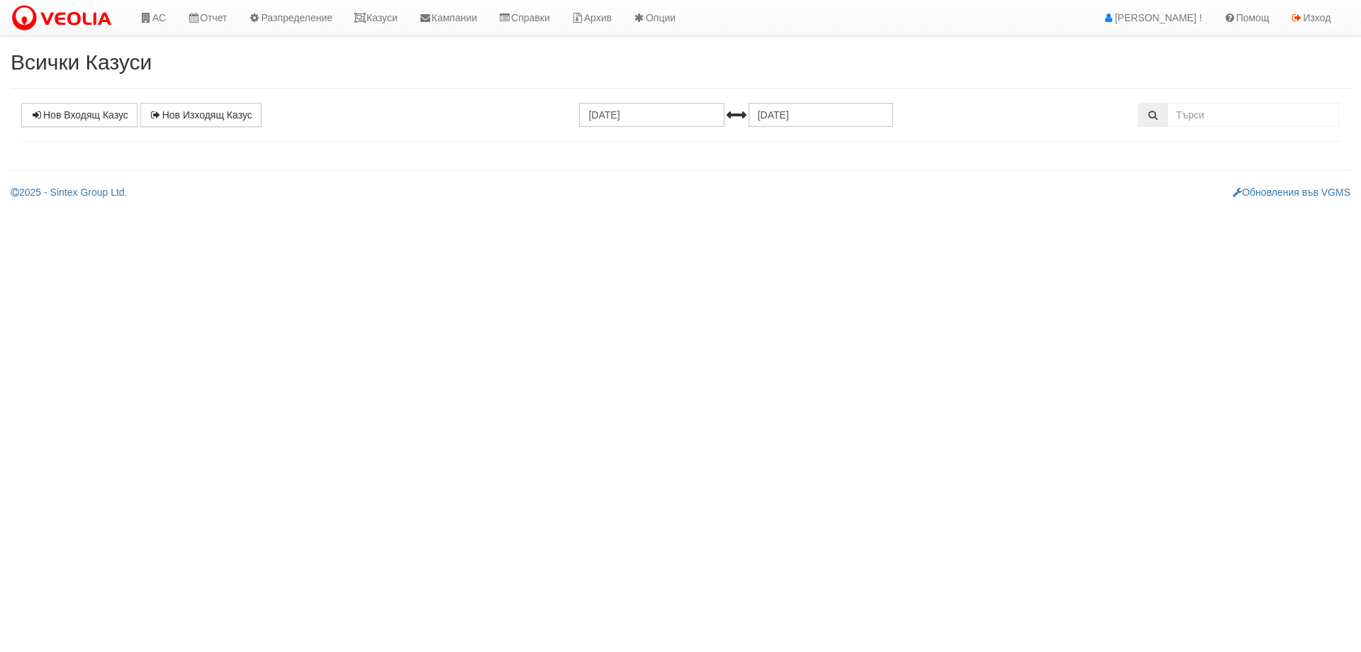
select select "1"
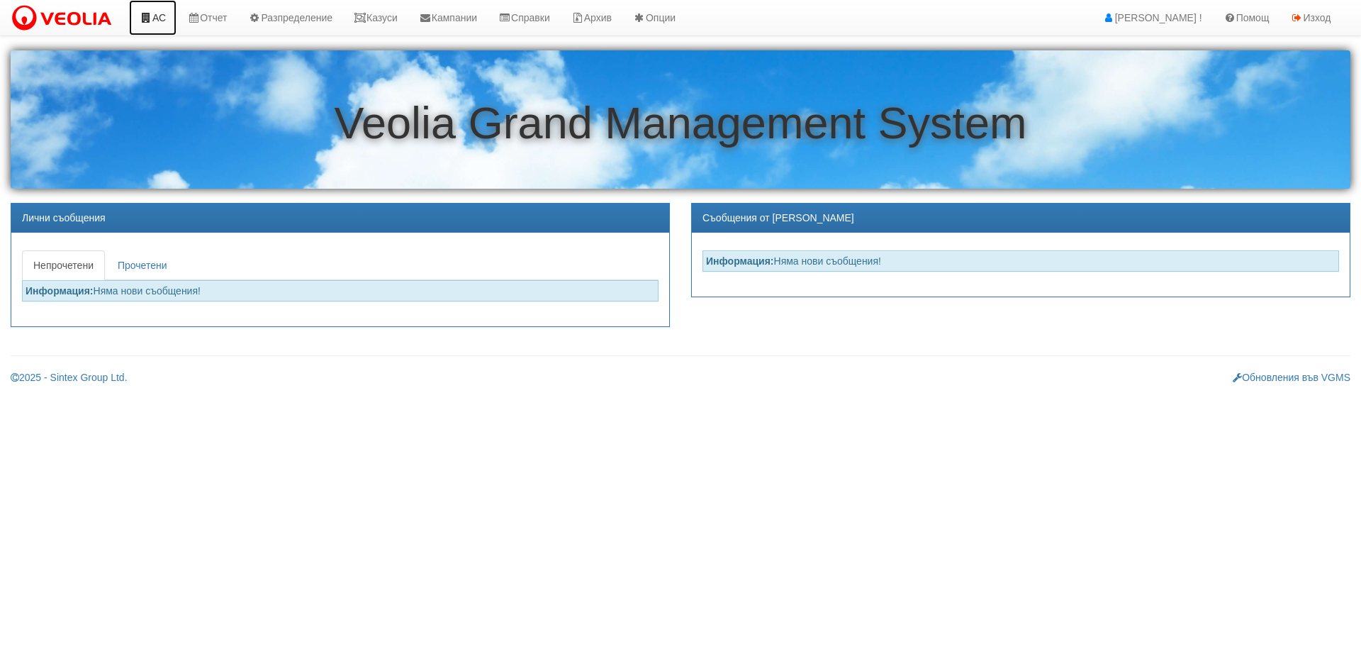
click at [154, 19] on link "АС" at bounding box center [153, 17] width 48 height 35
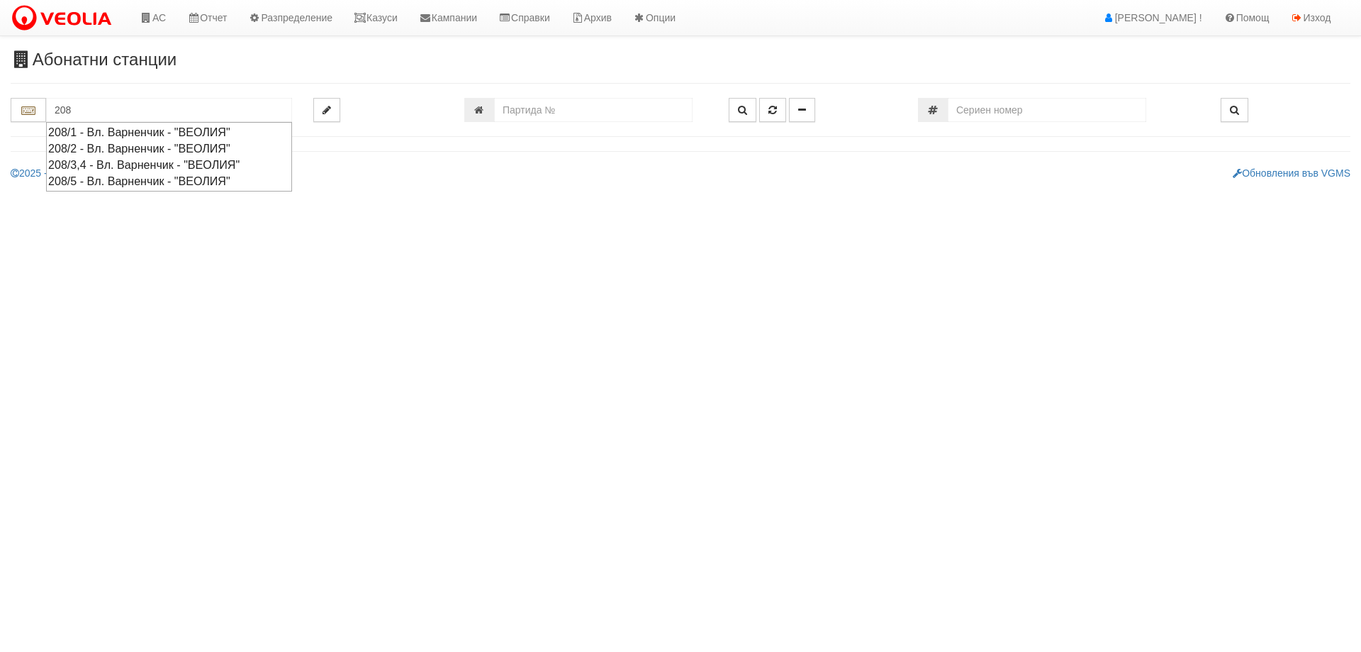
click at [103, 178] on div "208/5 - Вл. Варненчик - "ВЕОЛИЯ"" at bounding box center [169, 181] width 242 height 16
type input "208/5 - Вл. Варненчик - "ВЕОЛИЯ""
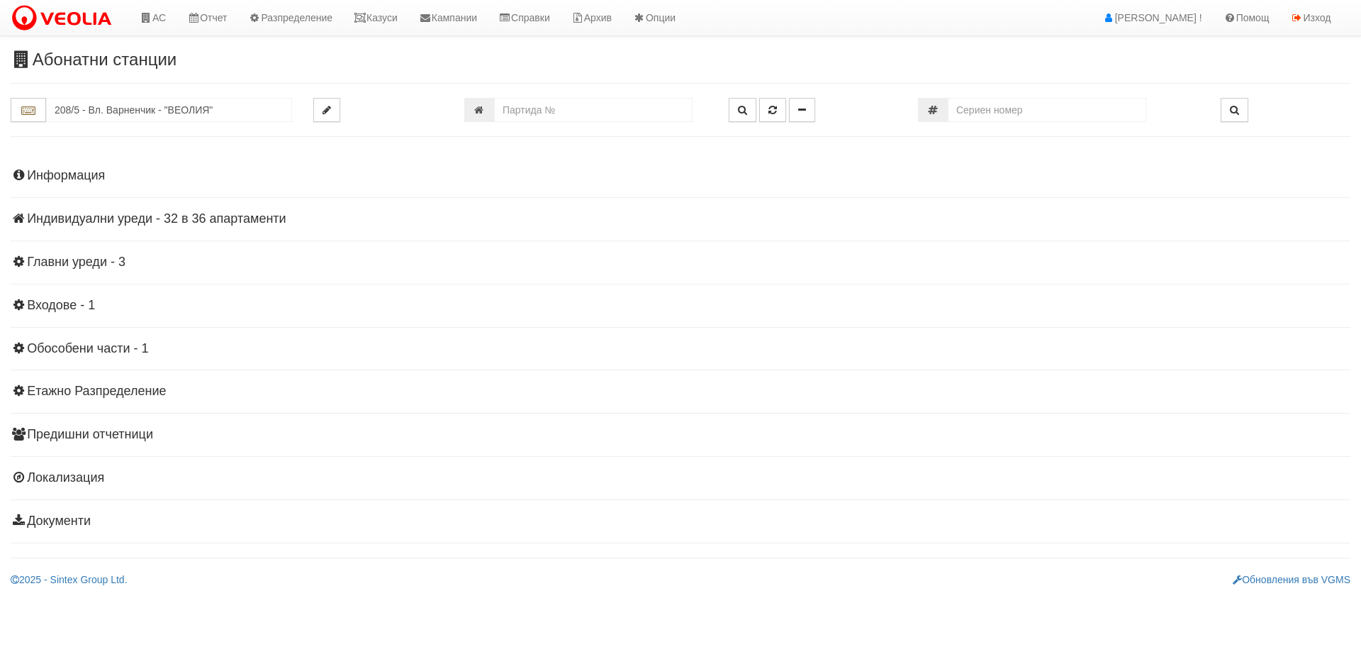
click at [125, 220] on h4 "Индивидуални уреди - 32 в 36 апартаменти" at bounding box center [681, 219] width 1340 height 14
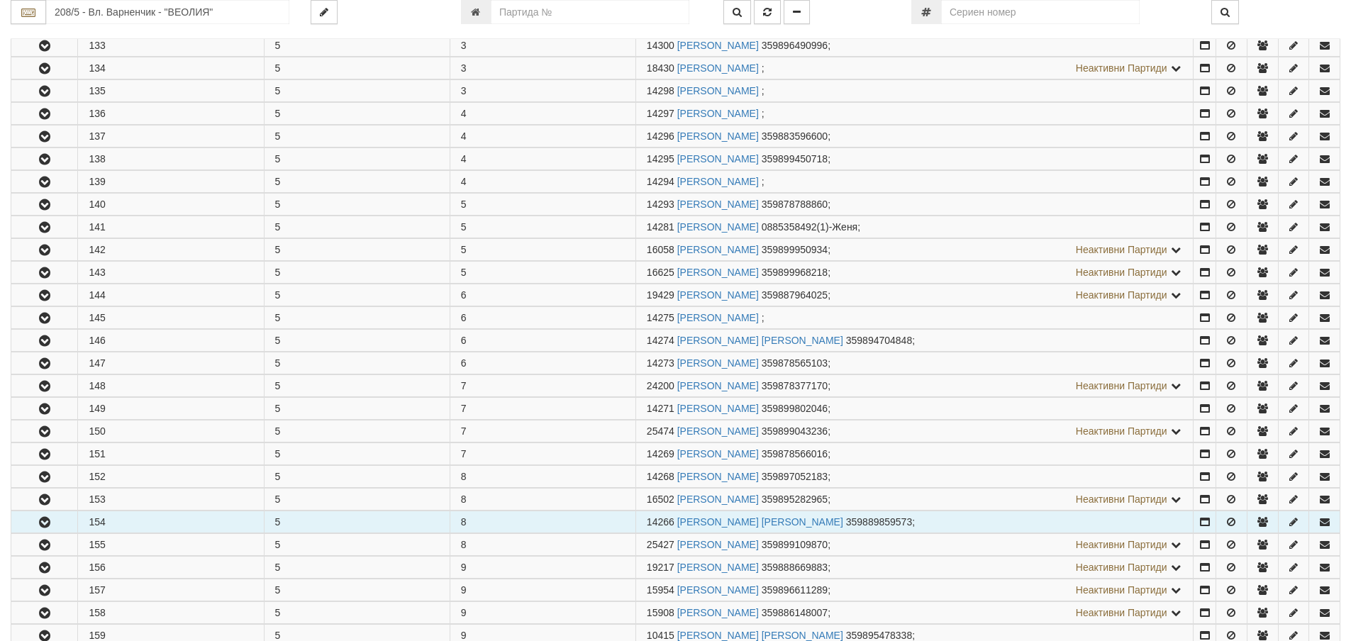
scroll to position [567, 0]
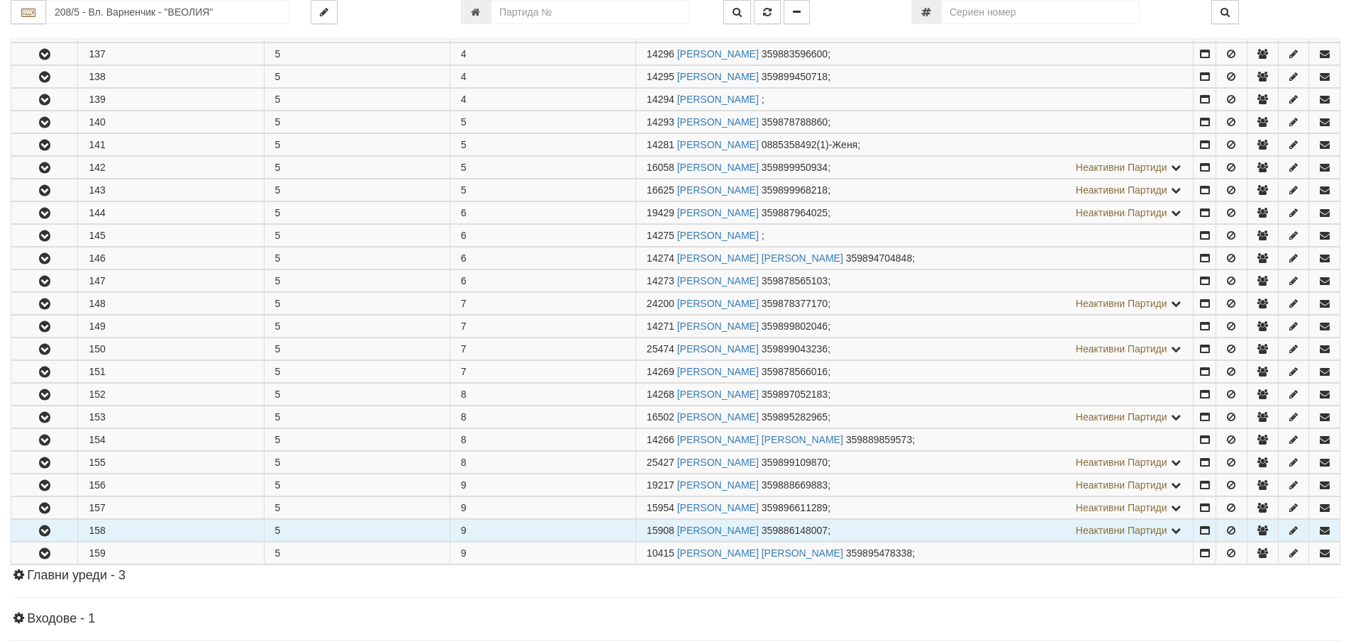
click at [38, 533] on icon "button" at bounding box center [44, 531] width 17 height 10
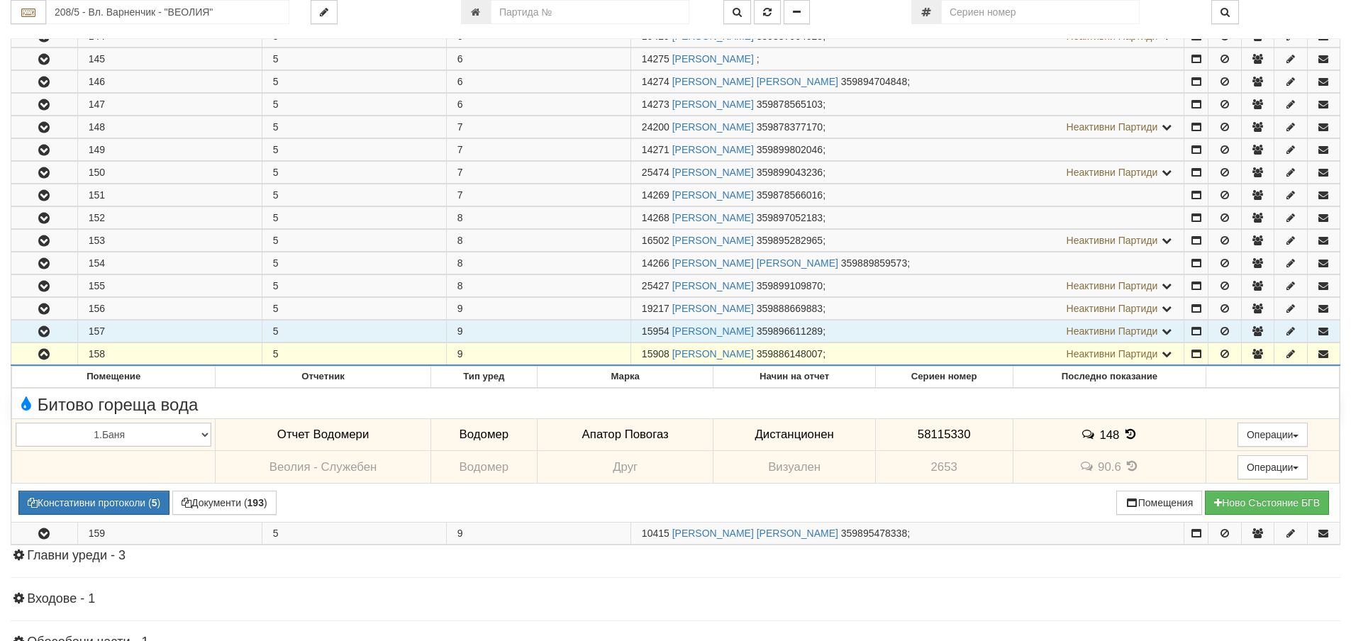
scroll to position [780, 0]
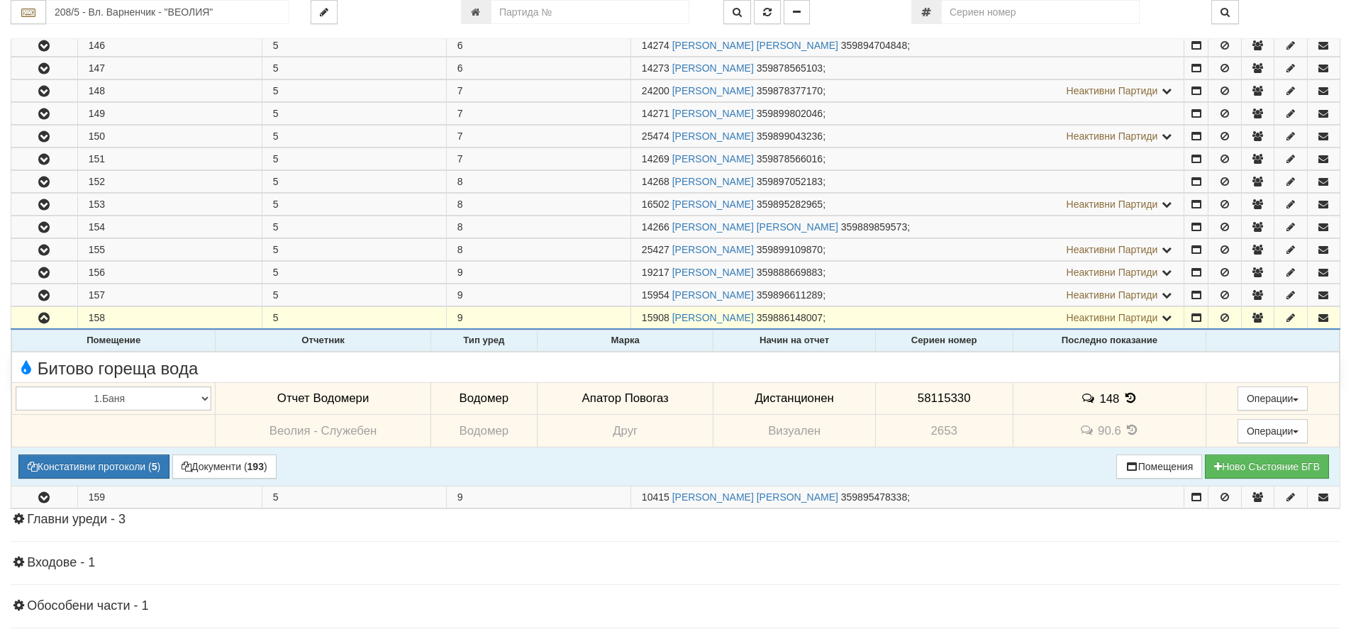
click at [1130, 397] on icon at bounding box center [1131, 398] width 16 height 12
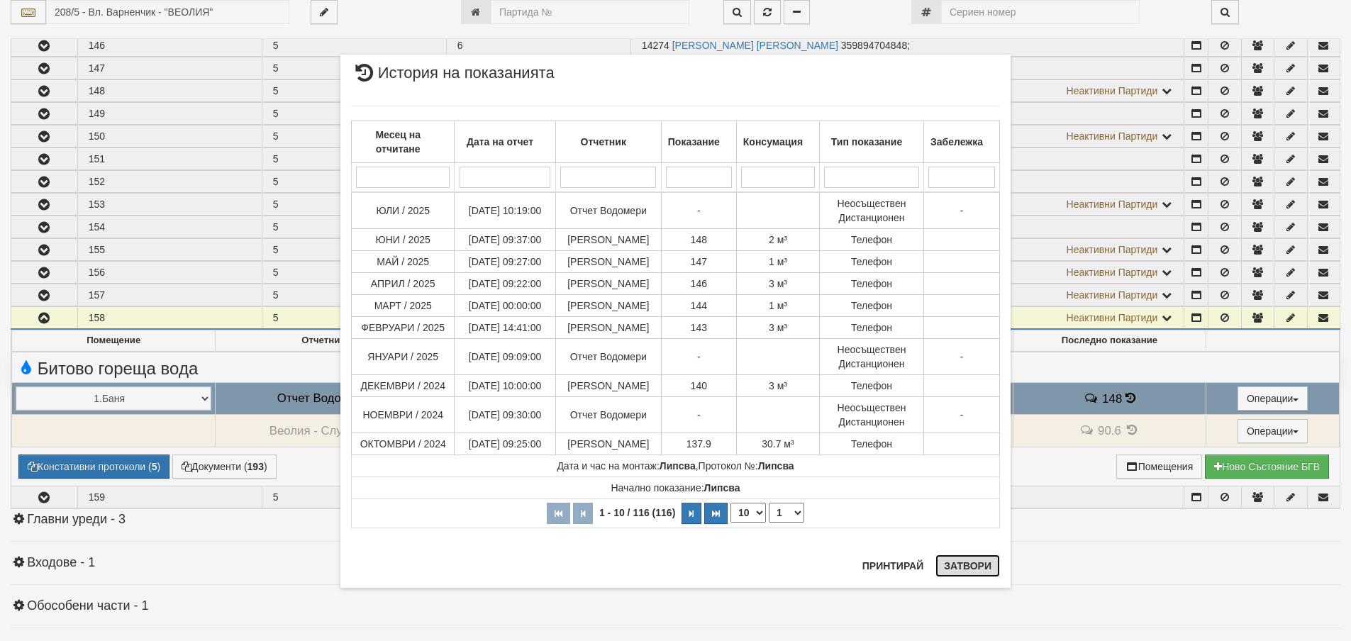
click at [974, 565] on button "Затвори" at bounding box center [967, 566] width 65 height 23
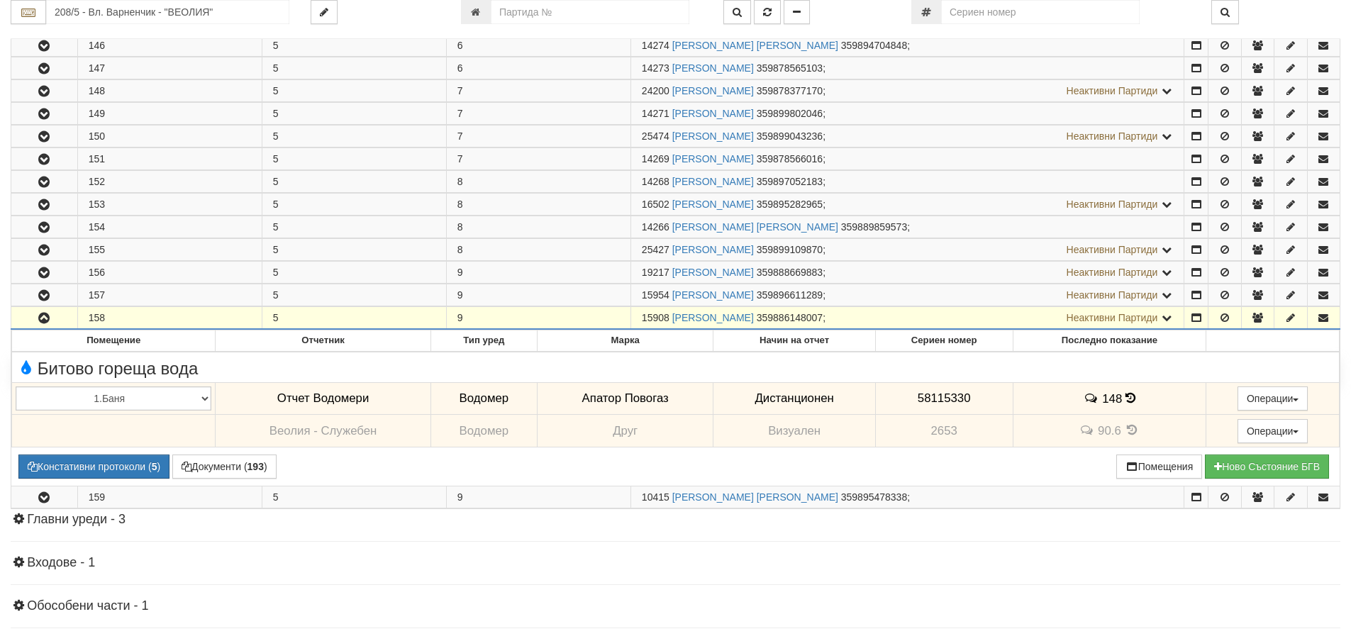
click at [10, 28] on div "Абонатни станции 208/5 - Вл. Варненчик - "ВЕОЛИЯ"" at bounding box center [675, 57] width 1351 height 1574
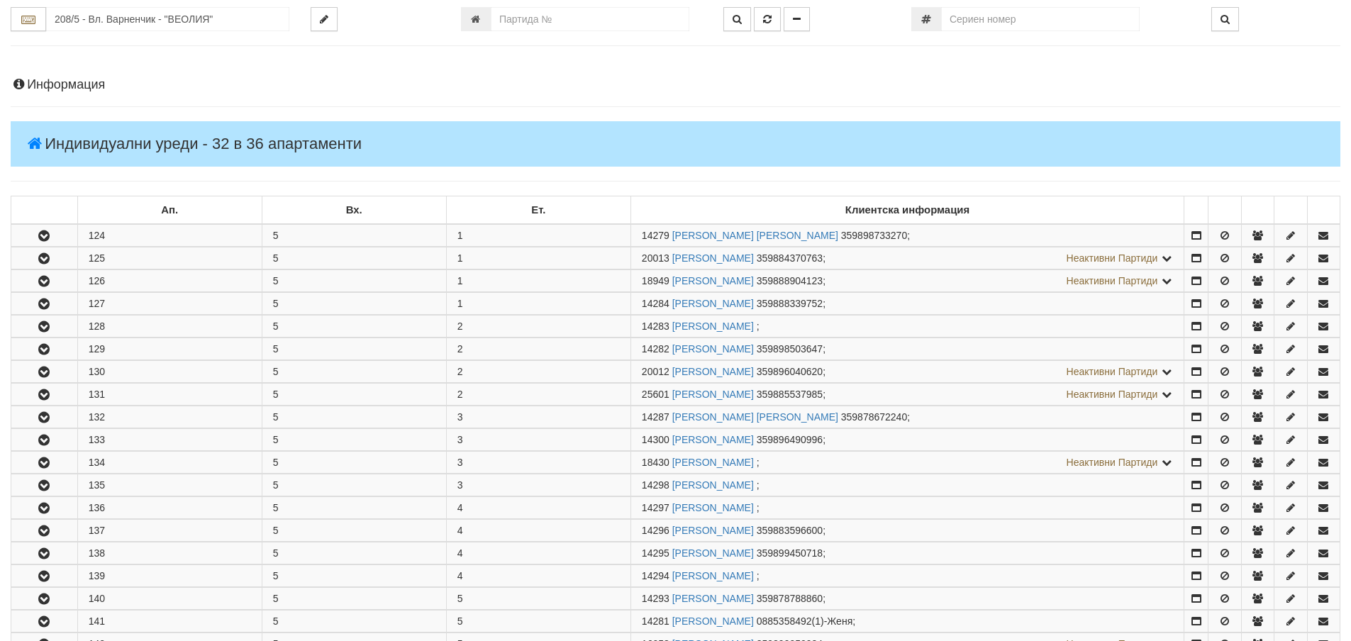
scroll to position [0, 0]
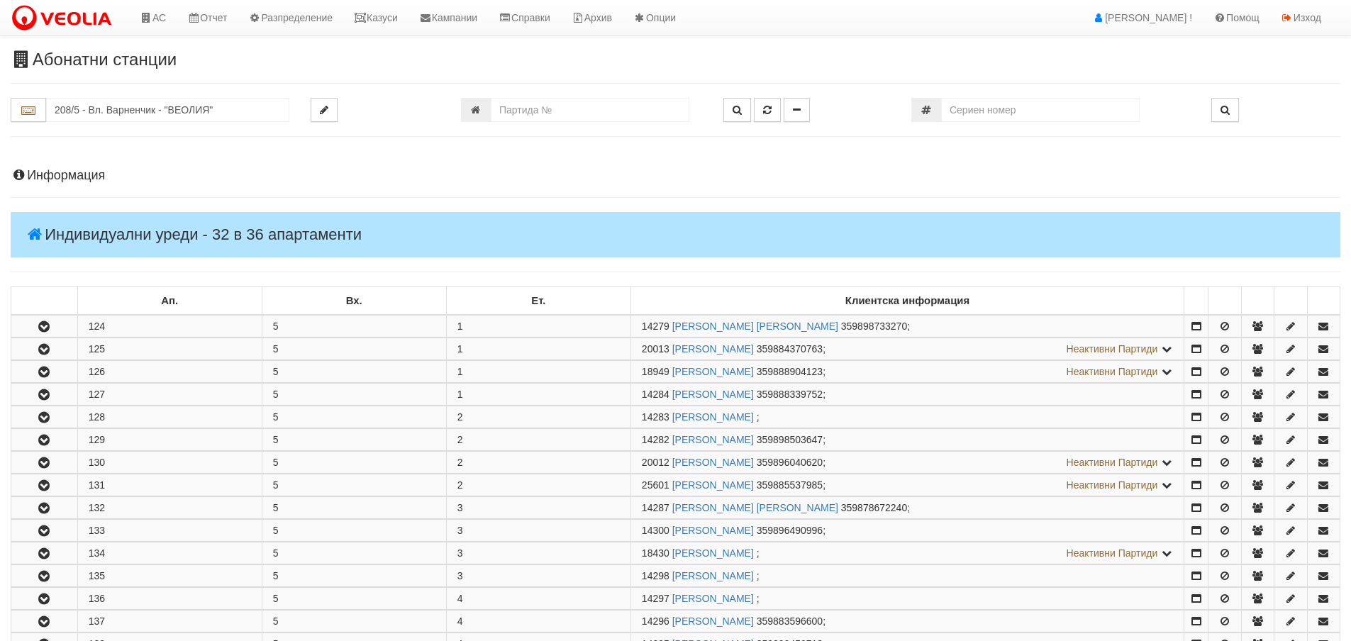
click at [71, 172] on h4 "Информация" at bounding box center [676, 176] width 1330 height 14
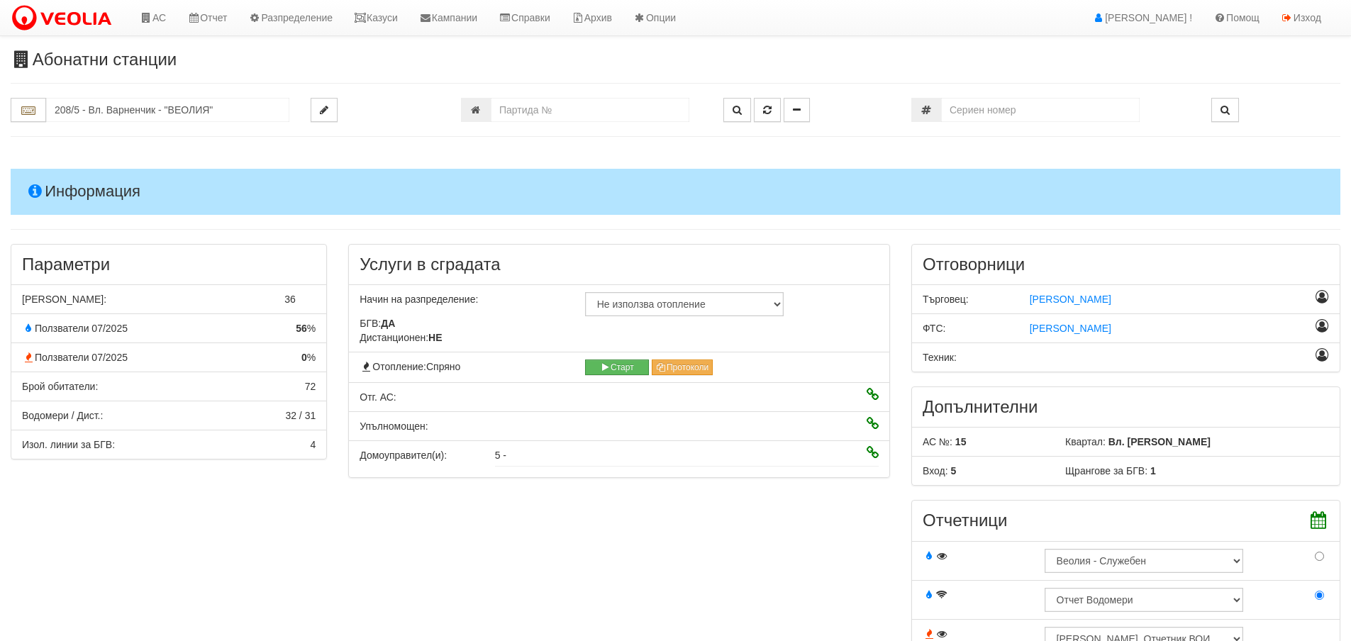
click at [96, 189] on h4 "Информация" at bounding box center [676, 191] width 1330 height 45
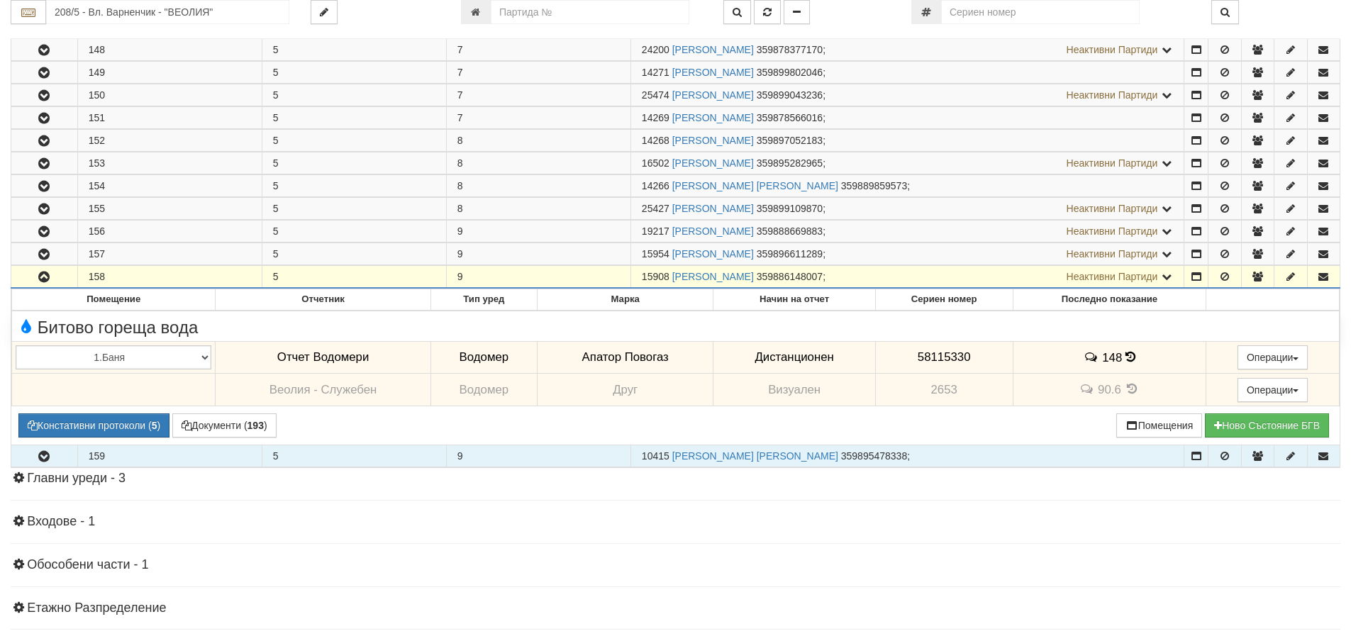
scroll to position [851, 0]
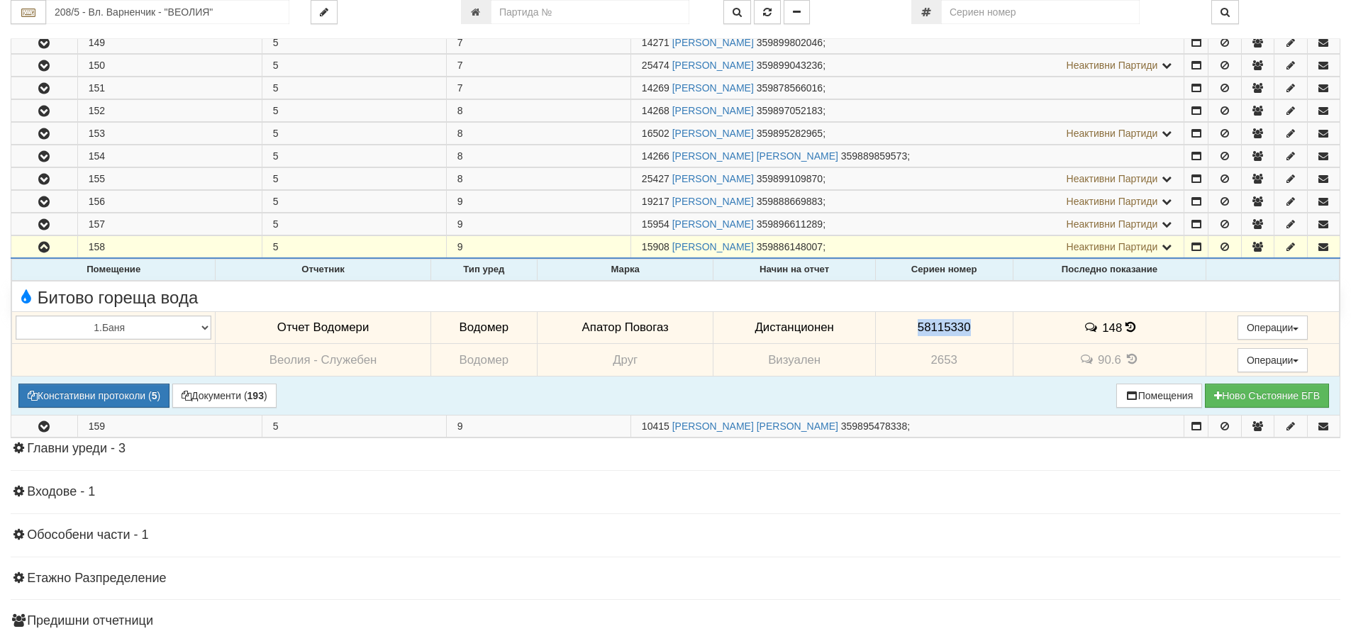
drag, startPoint x: 913, startPoint y: 327, endPoint x: 967, endPoint y: 328, distance: 53.9
click at [967, 328] on td "58115330" at bounding box center [944, 327] width 138 height 33
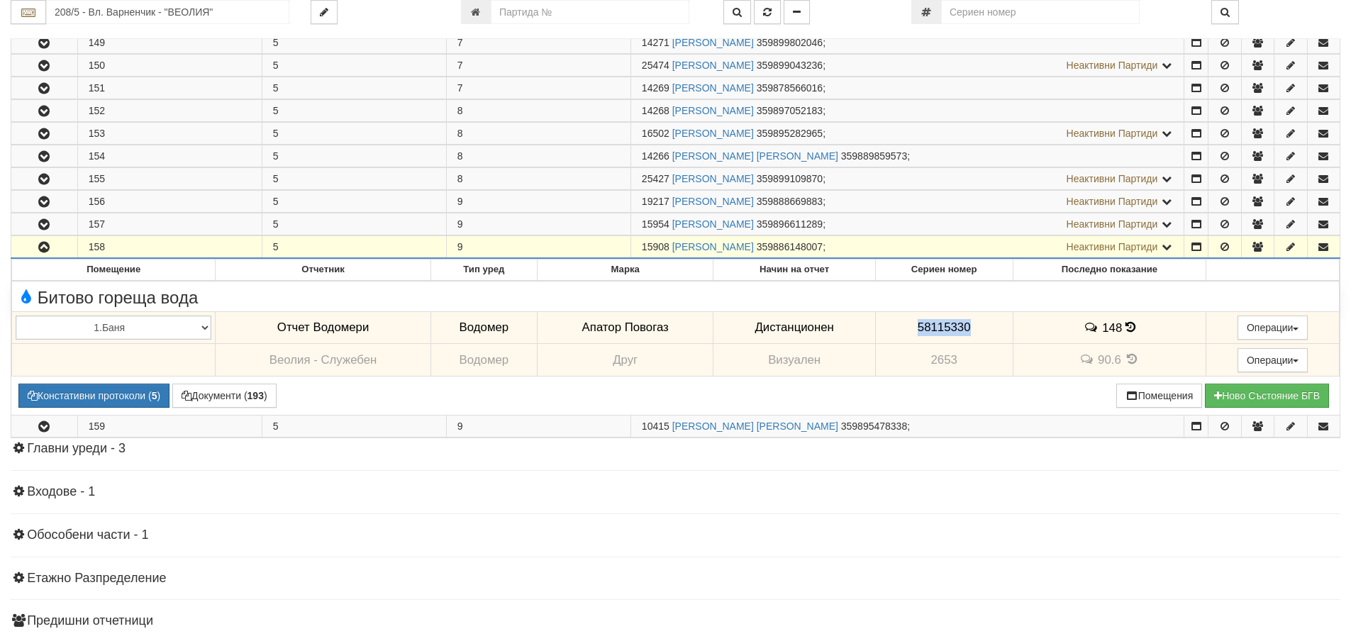
copy span "58115330"
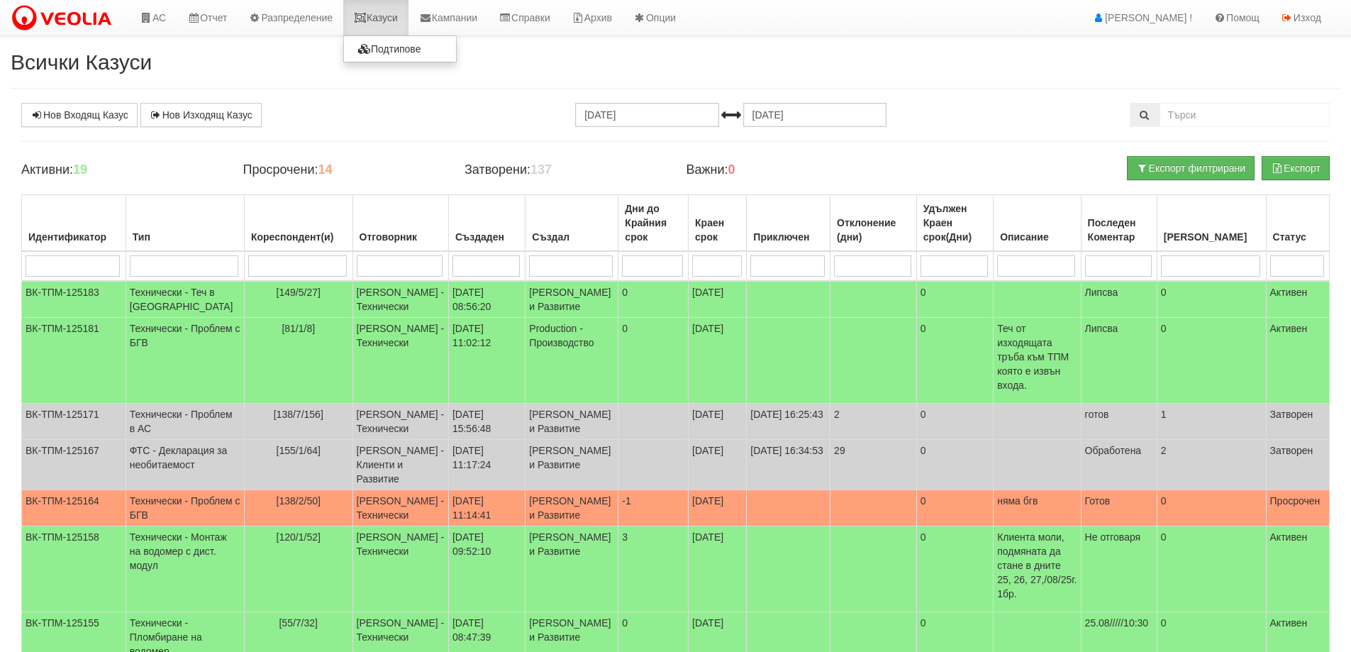
click at [384, 24] on link "Казуси" at bounding box center [375, 17] width 65 height 35
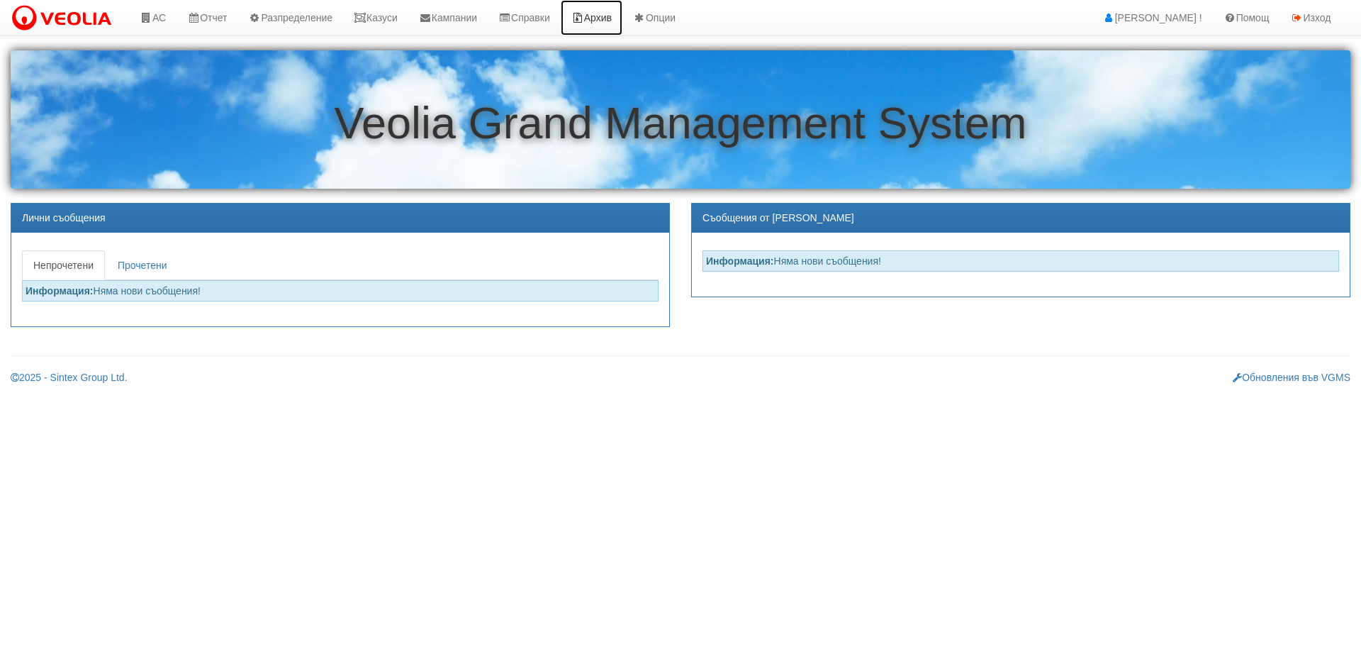
click at [623, 20] on link "Архив" at bounding box center [592, 17] width 62 height 35
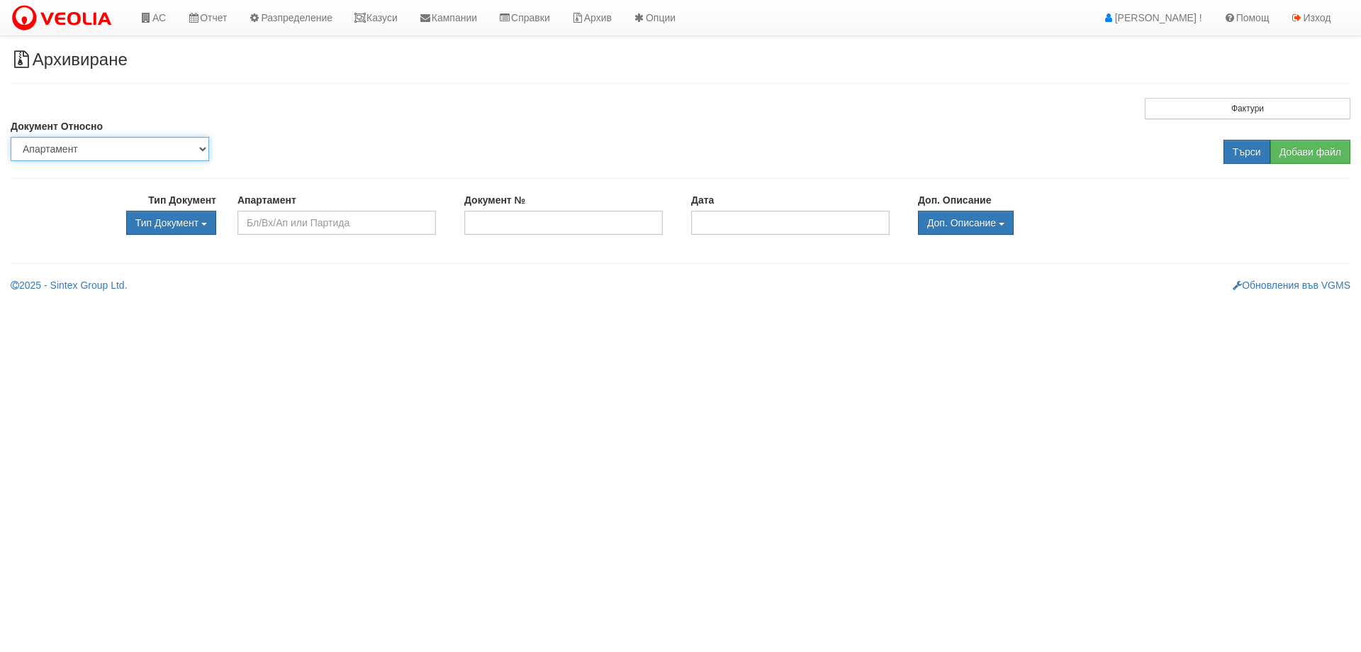
drag, startPoint x: 202, startPoint y: 149, endPoint x: 181, endPoint y: 160, distance: 24.1
click at [202, 149] on select "Партида Апартамент Сграда Институция Партньор" at bounding box center [110, 149] width 199 height 24
select select "2"
click at [11, 137] on select "Партида Апартамент Сграда Институция Партньор" at bounding box center [110, 149] width 199 height 24
click at [264, 228] on input "text" at bounding box center [337, 223] width 199 height 24
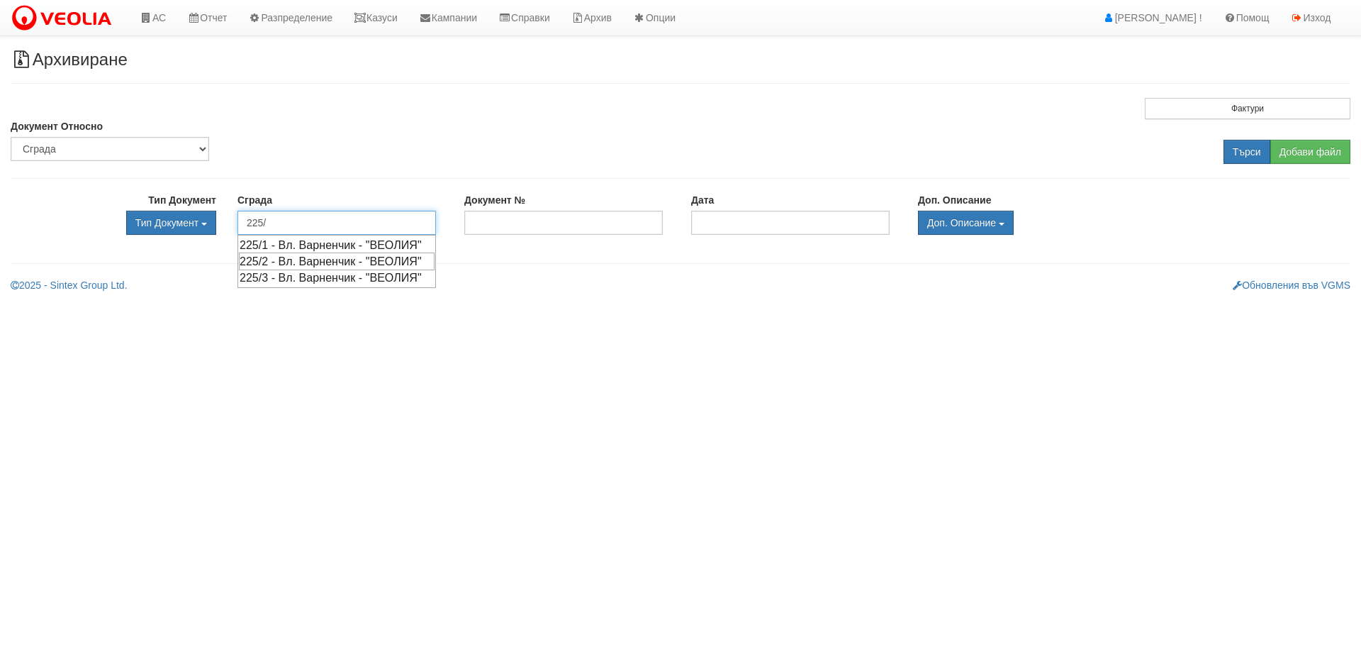
click at [289, 270] on div "225/2 - Вл. Варненчик - "ВЕОЛИЯ"" at bounding box center [337, 261] width 196 height 18
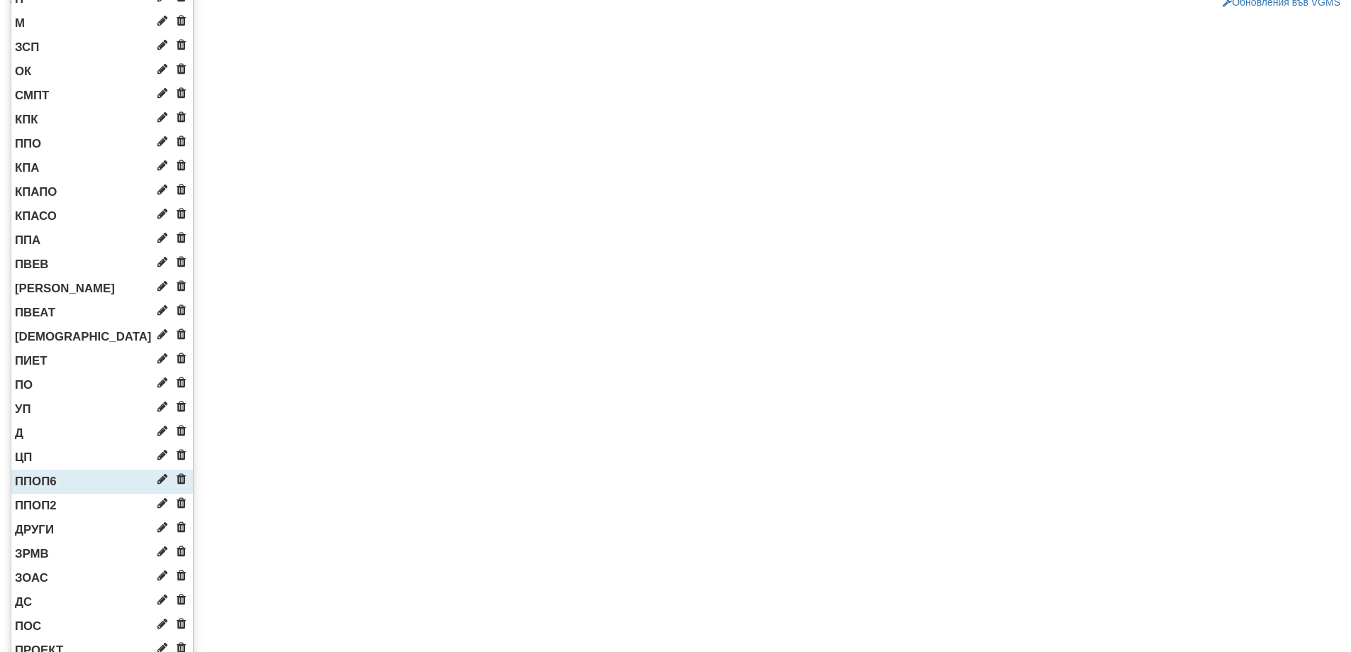
scroll to position [284, 0]
type input "225/2 - Вл. Варненчик - "ВЕОЛИЯ""
click at [18, 425] on span "Д" at bounding box center [19, 431] width 9 height 13
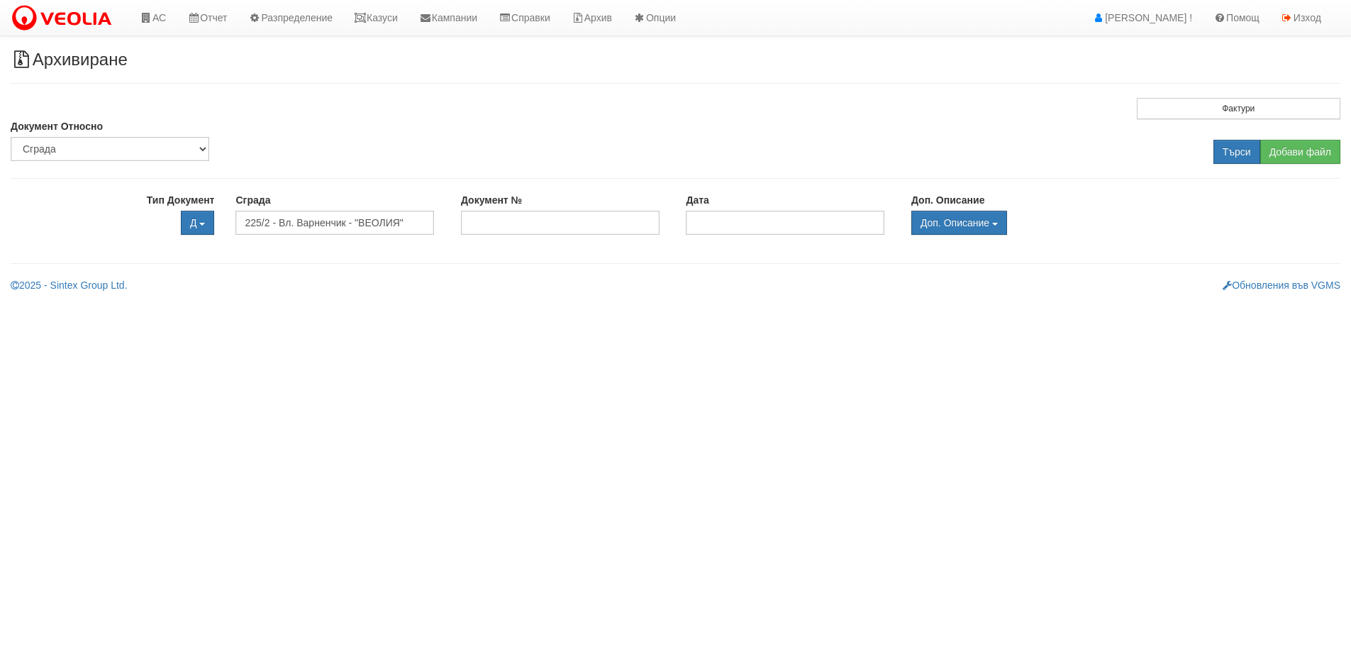
scroll to position [0, 0]
click at [1247, 149] on input "Търси" at bounding box center [1247, 152] width 47 height 24
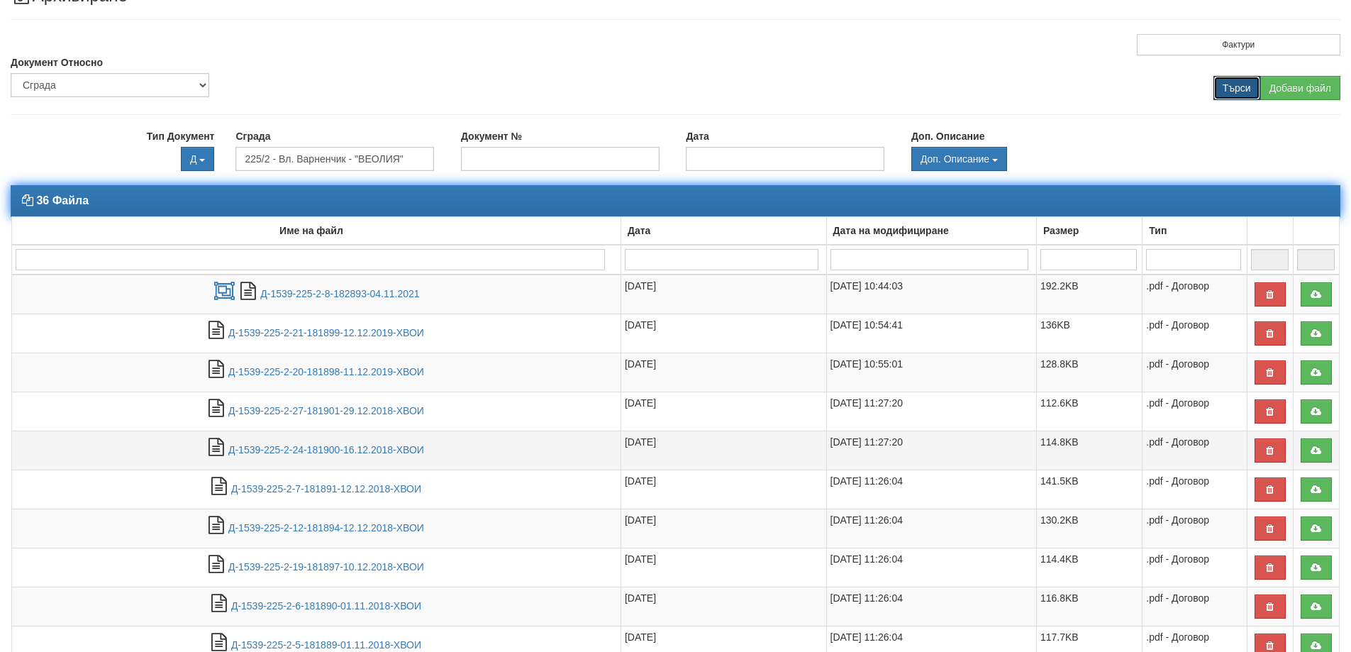
scroll to position [175, 0]
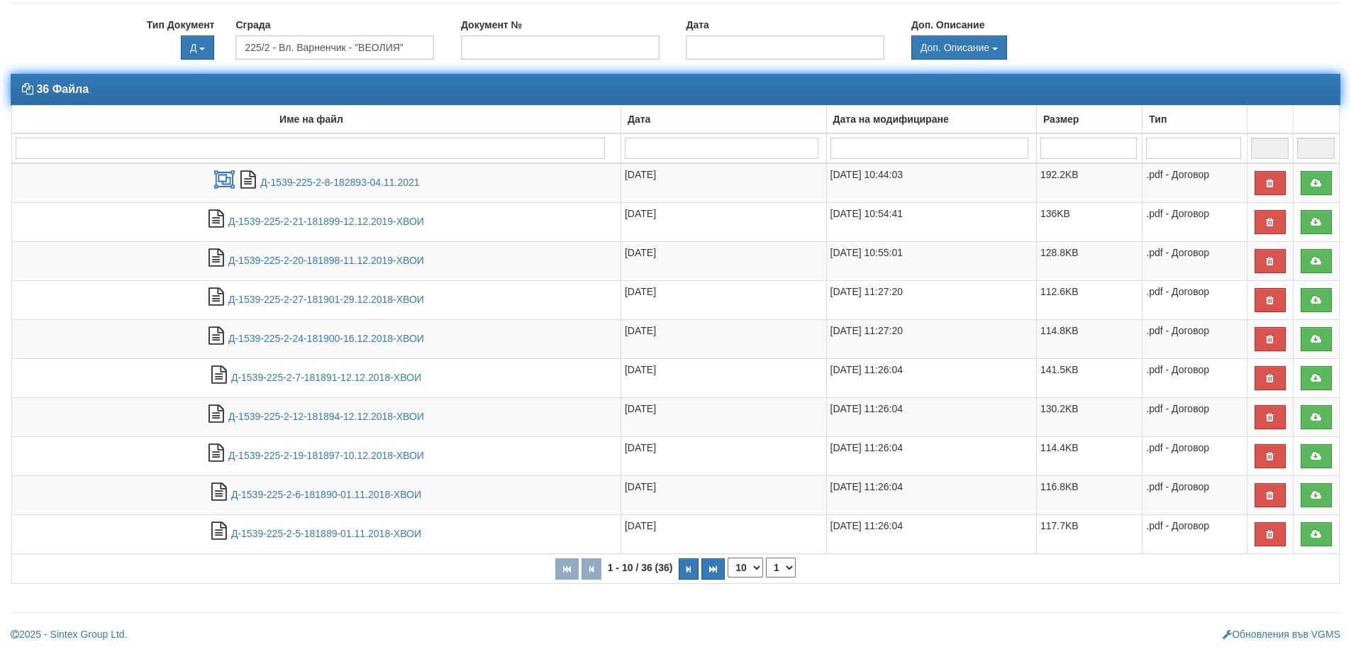
click at [757, 563] on select "10 20 30 40" at bounding box center [745, 567] width 35 height 20
select select "40"
click at [728, 577] on select "10 20 30 40" at bounding box center [745, 567] width 35 height 20
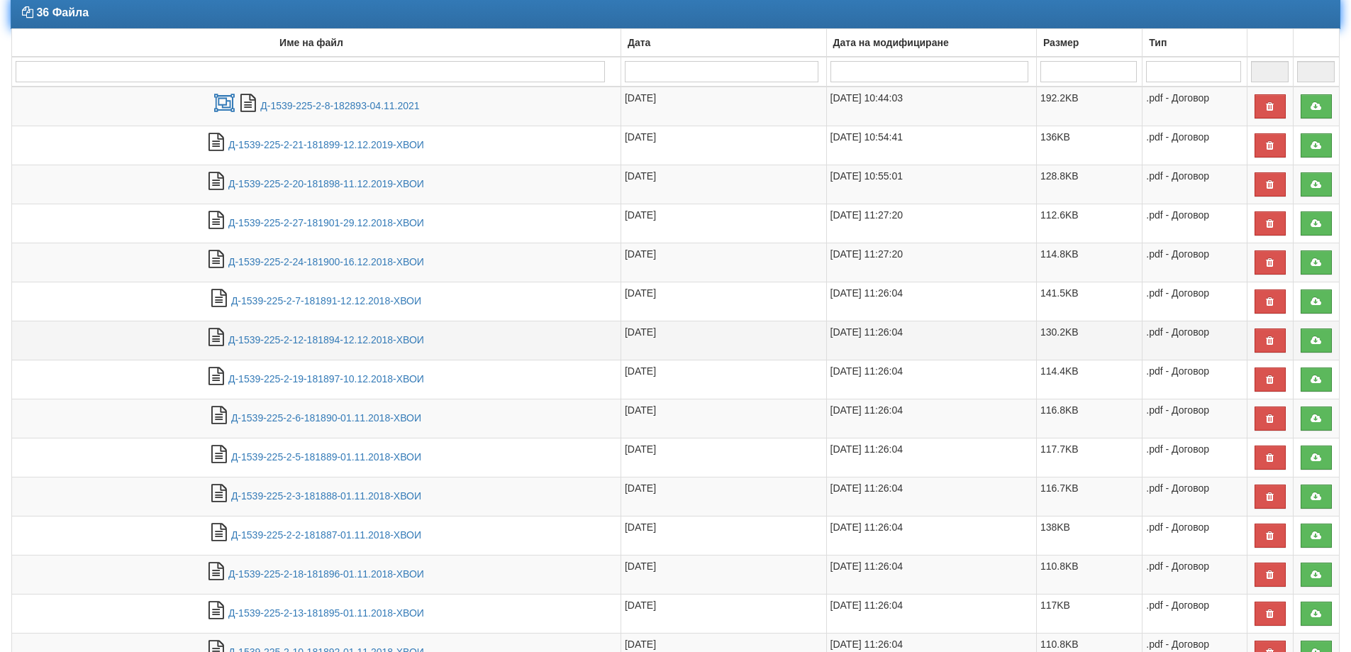
scroll to position [196, 0]
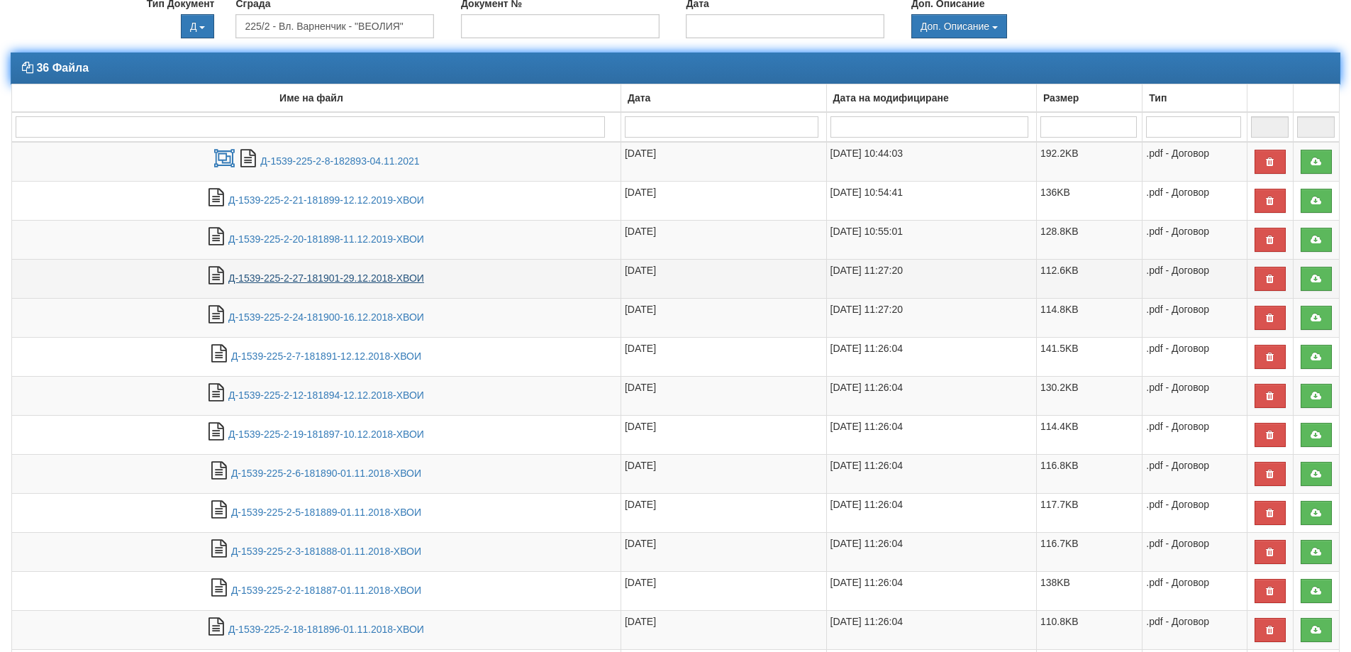
click at [299, 279] on link "Д-1539-225-2-27-181901-29.12.2018-ХВОИ" at bounding box center [326, 277] width 196 height 11
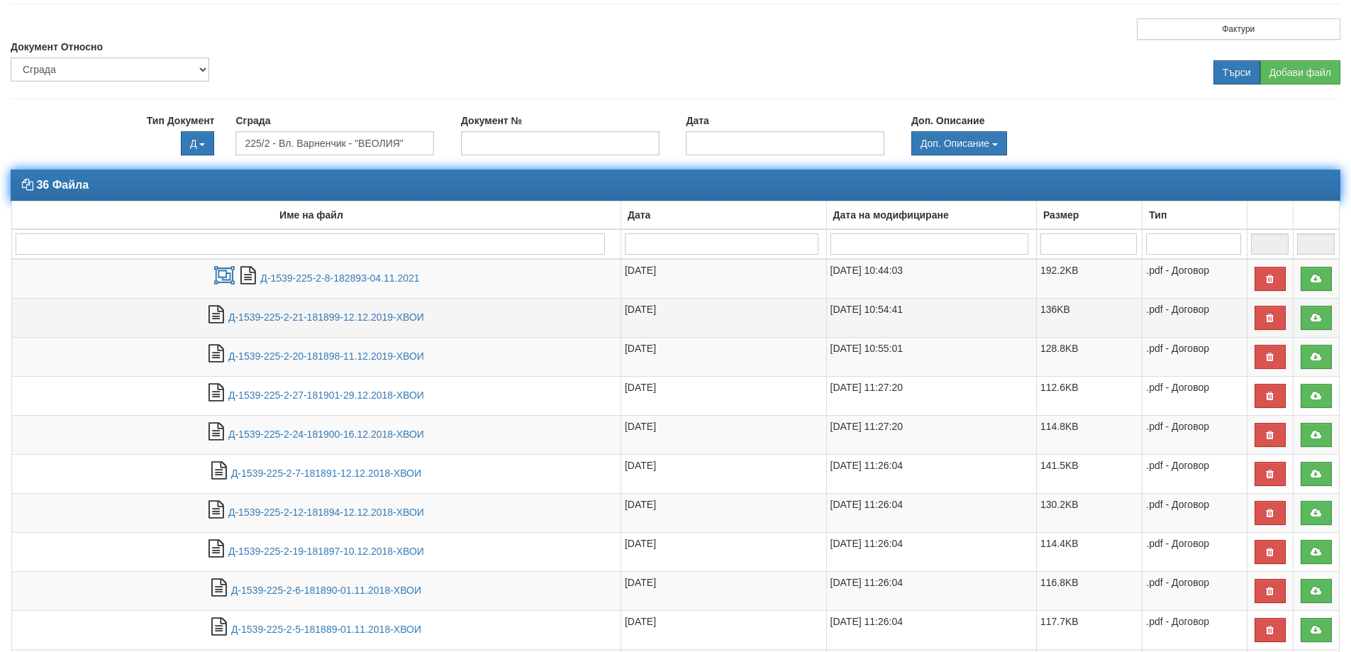
scroll to position [55, 0]
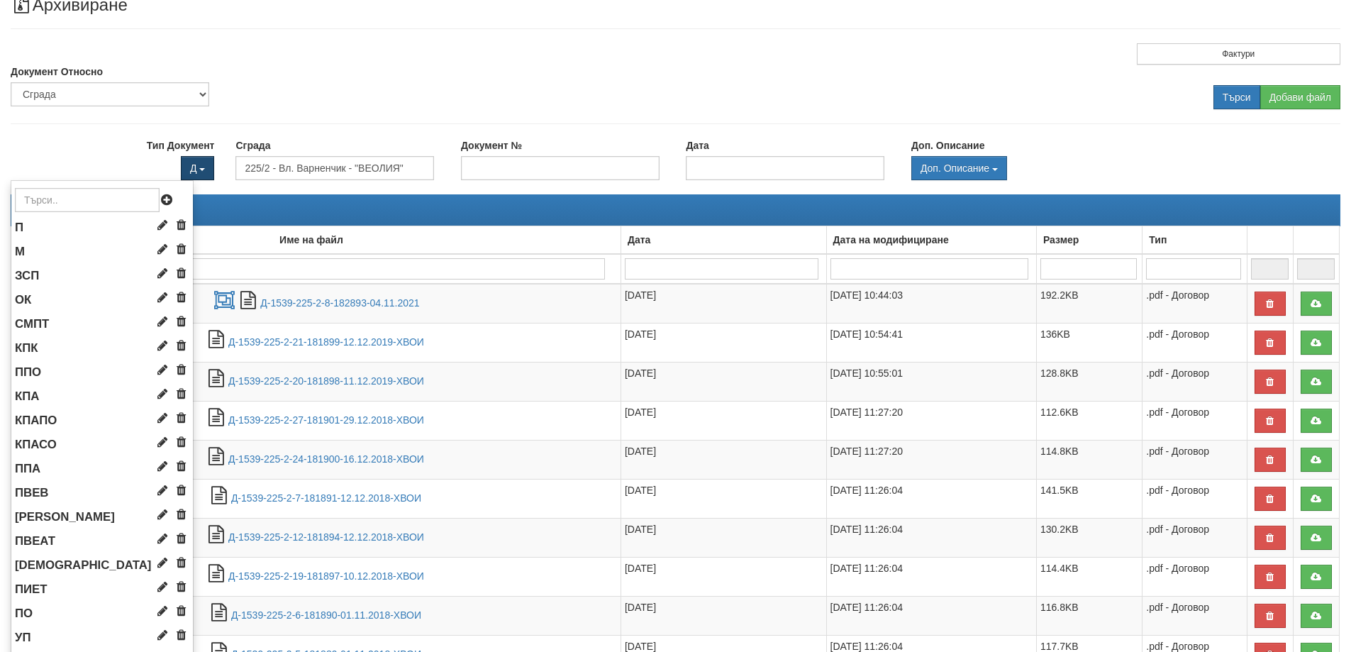
click at [201, 166] on button "Д" at bounding box center [197, 168] width 33 height 24
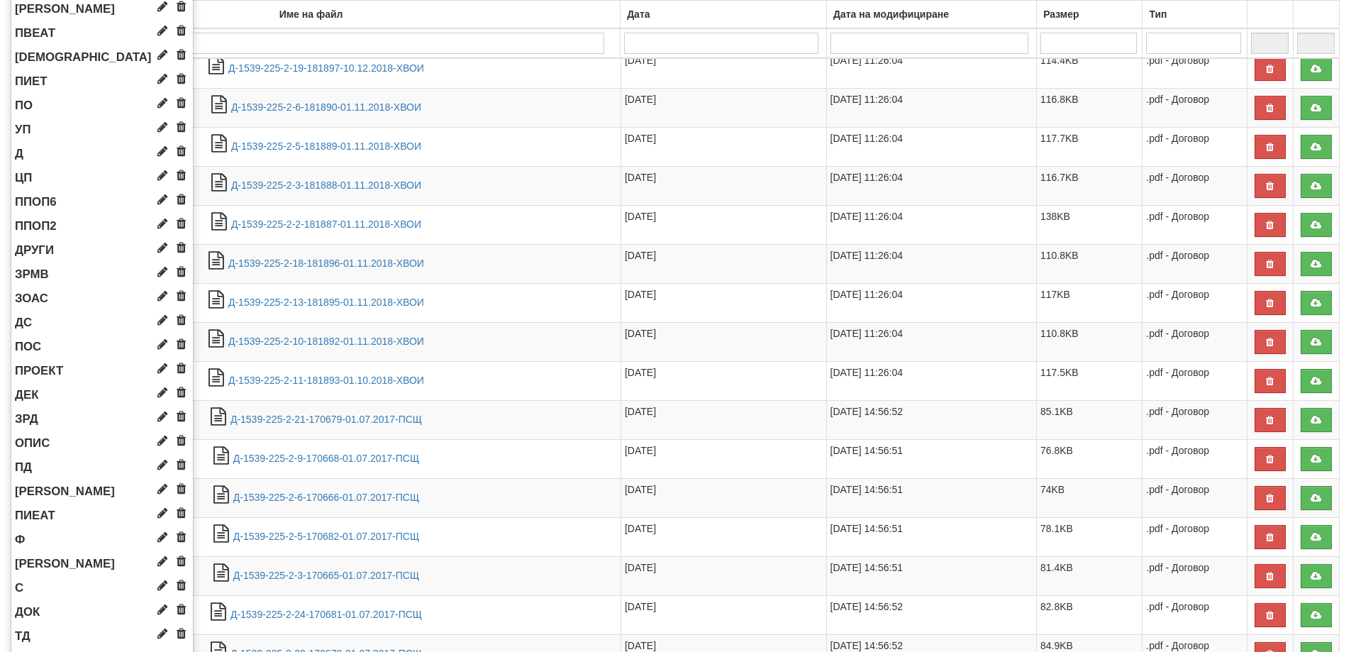
scroll to position [551, 0]
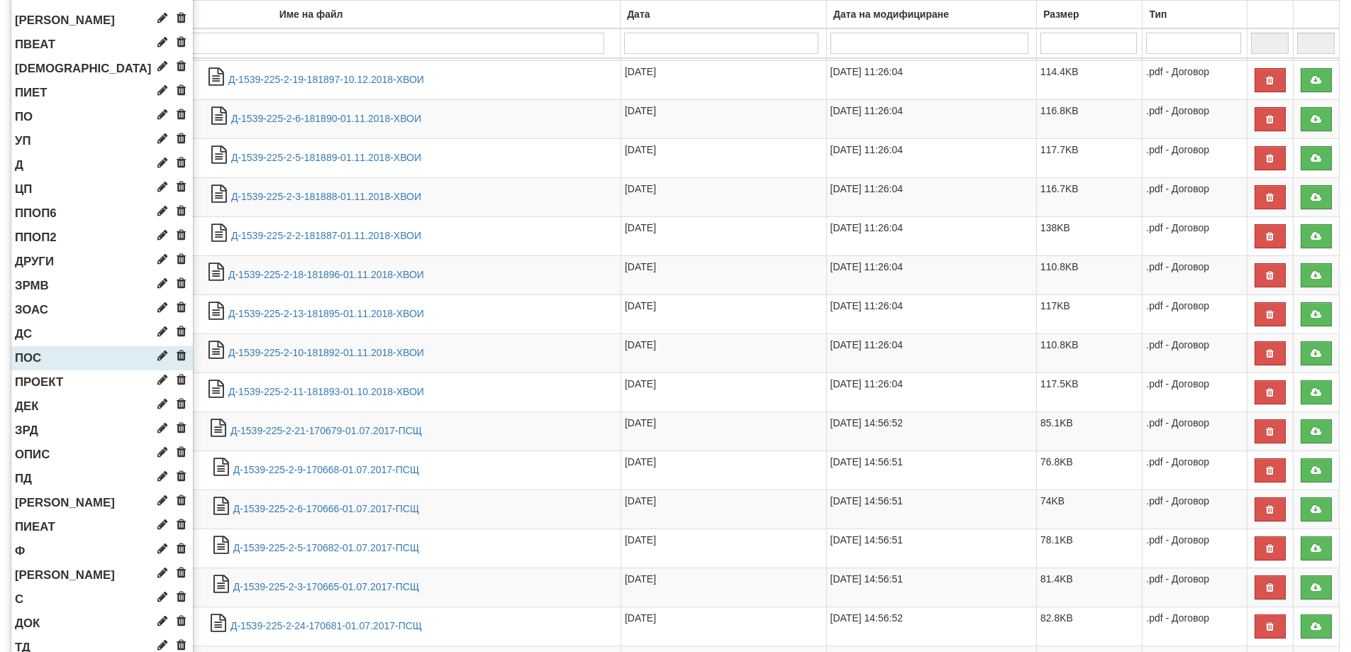
click at [45, 357] on li "ПОС" at bounding box center [102, 358] width 182 height 24
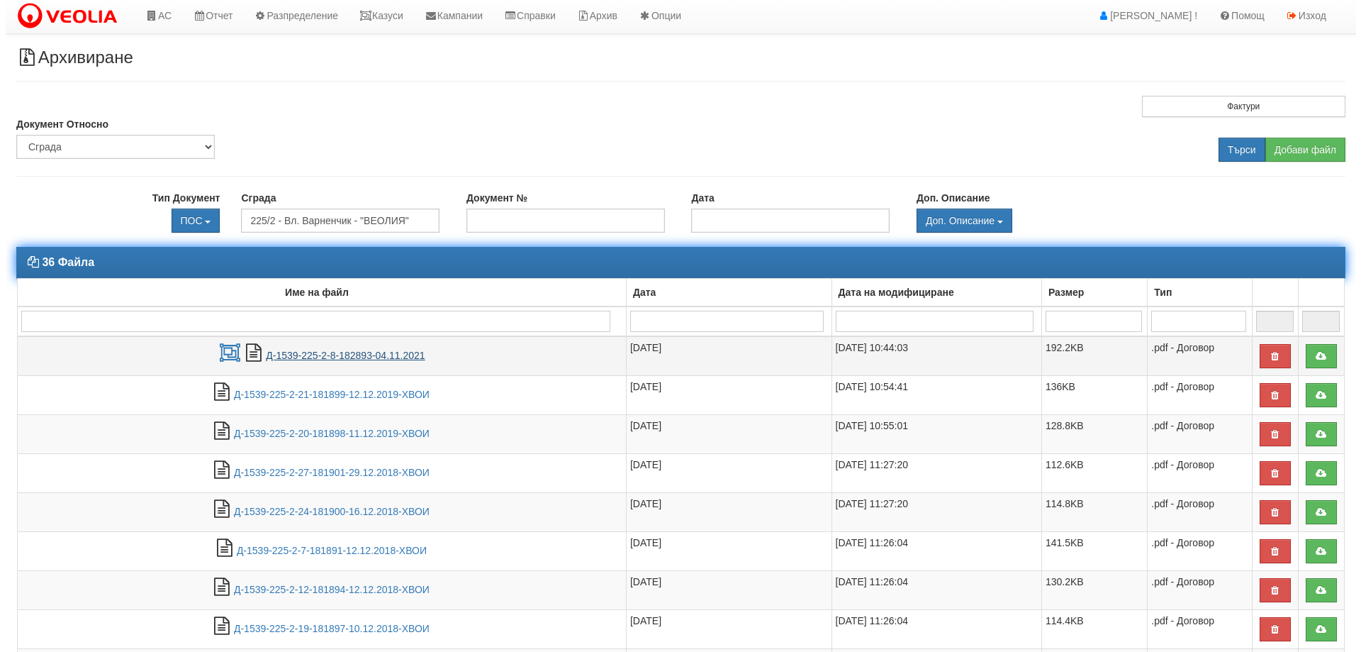
scroll to position [0, 0]
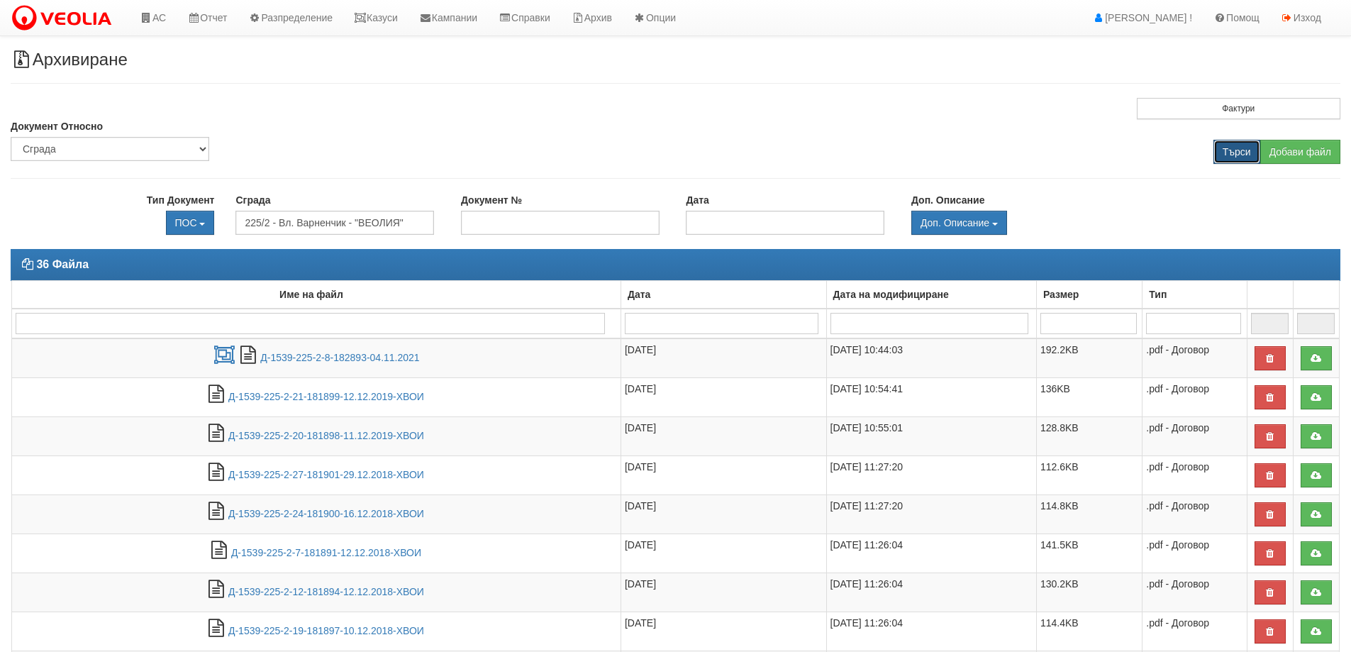
click at [1233, 151] on input "Търси" at bounding box center [1236, 152] width 47 height 24
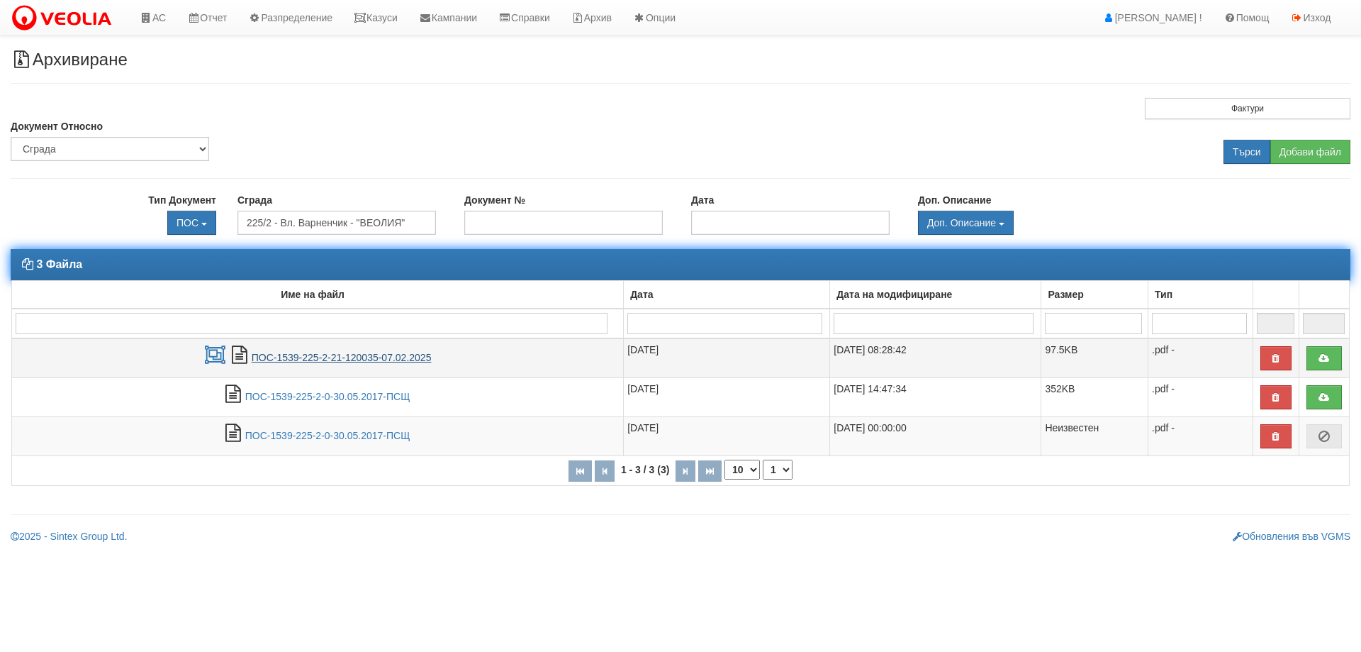
click at [320, 363] on link "ПОС-1539-225-2-21-120035-07.02.2025" at bounding box center [342, 357] width 180 height 11
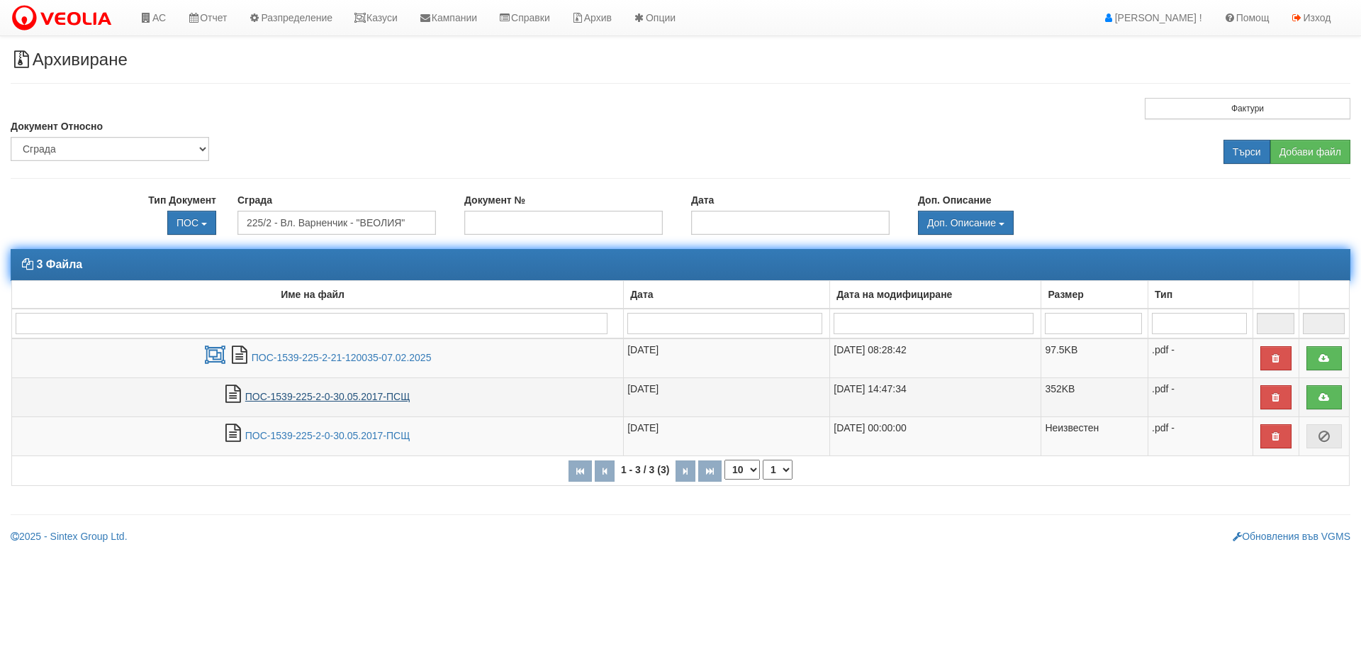
click at [339, 395] on link "ПОС-1539-225-2-0-30.05.2017-ПСЩ" at bounding box center [327, 396] width 165 height 11
